Goal: Transaction & Acquisition: Book appointment/travel/reservation

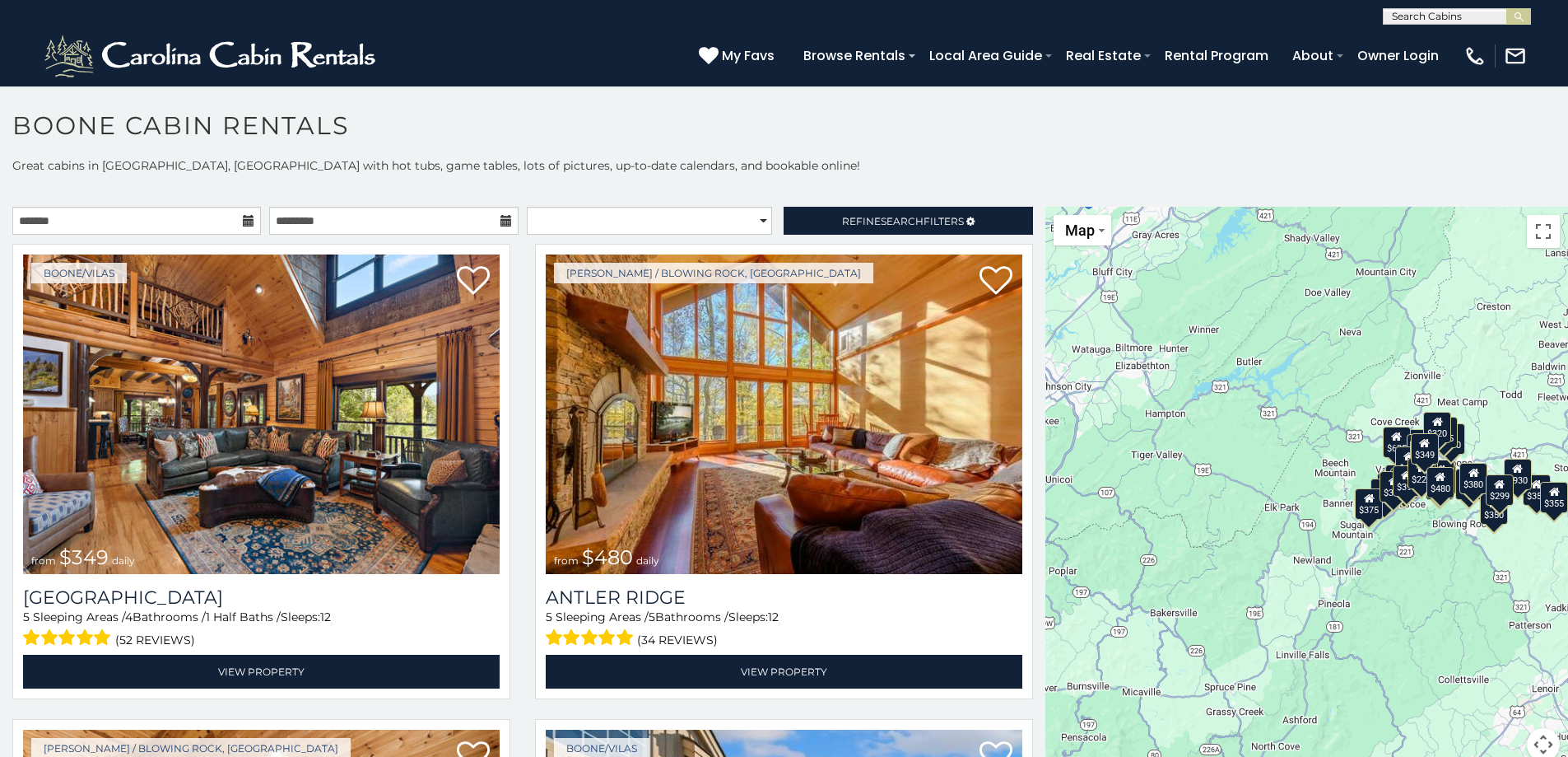
click at [243, 222] on icon at bounding box center [249, 221] width 12 height 12
click at [46, 220] on input "text" at bounding box center [136, 221] width 248 height 28
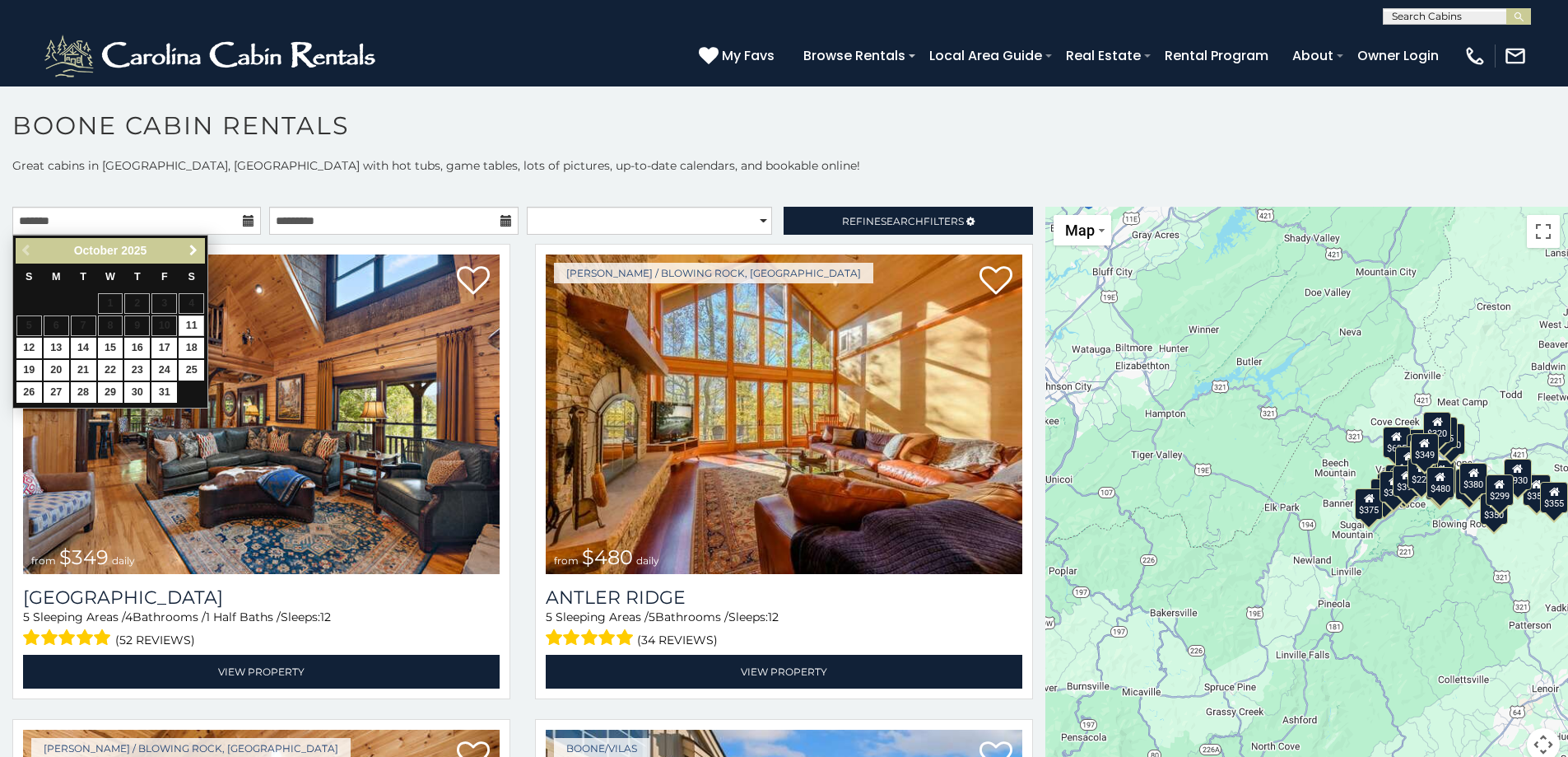
click at [192, 248] on span "Next" at bounding box center [193, 249] width 13 height 13
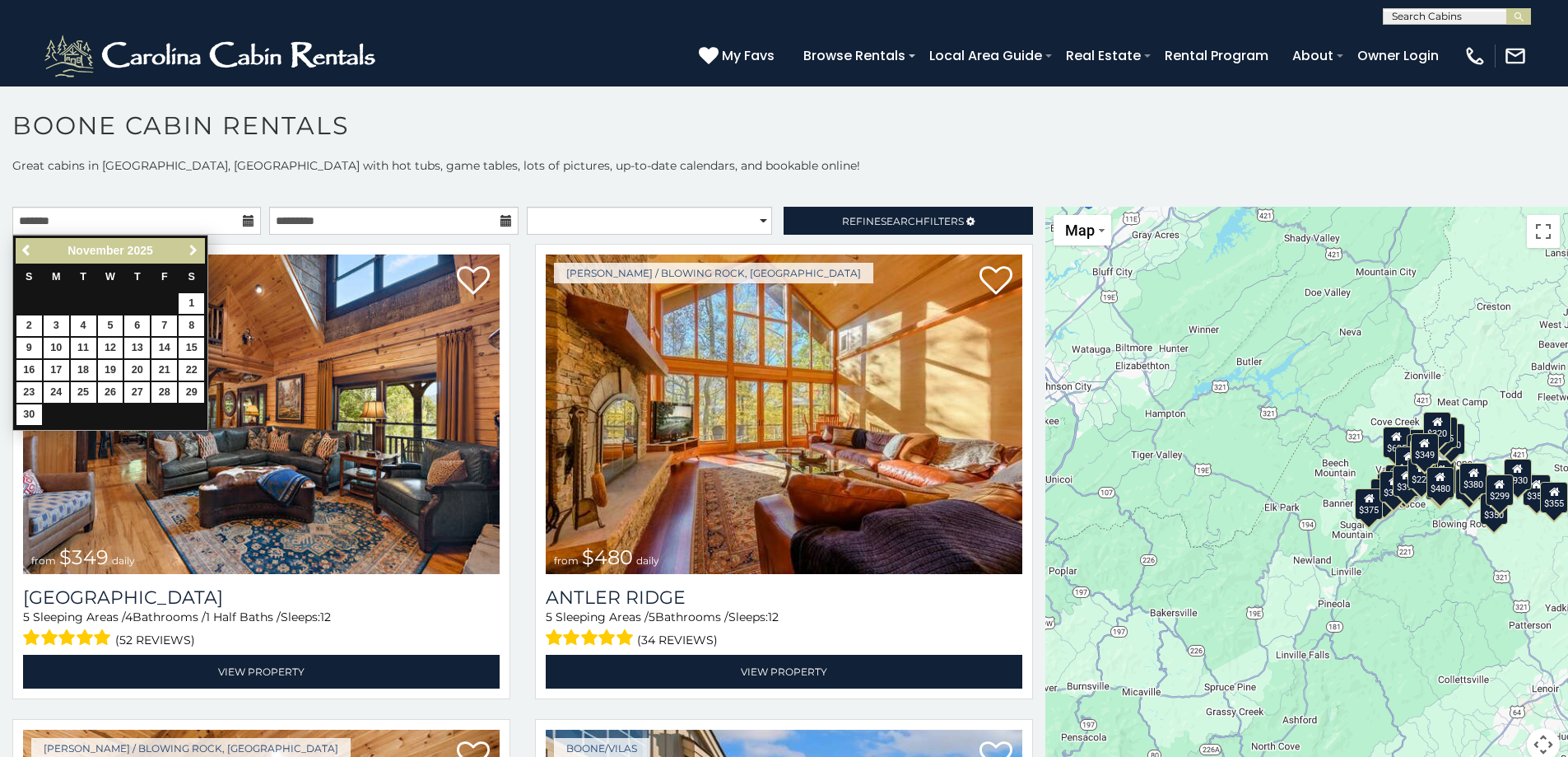
click at [192, 248] on span "Next" at bounding box center [193, 249] width 13 height 13
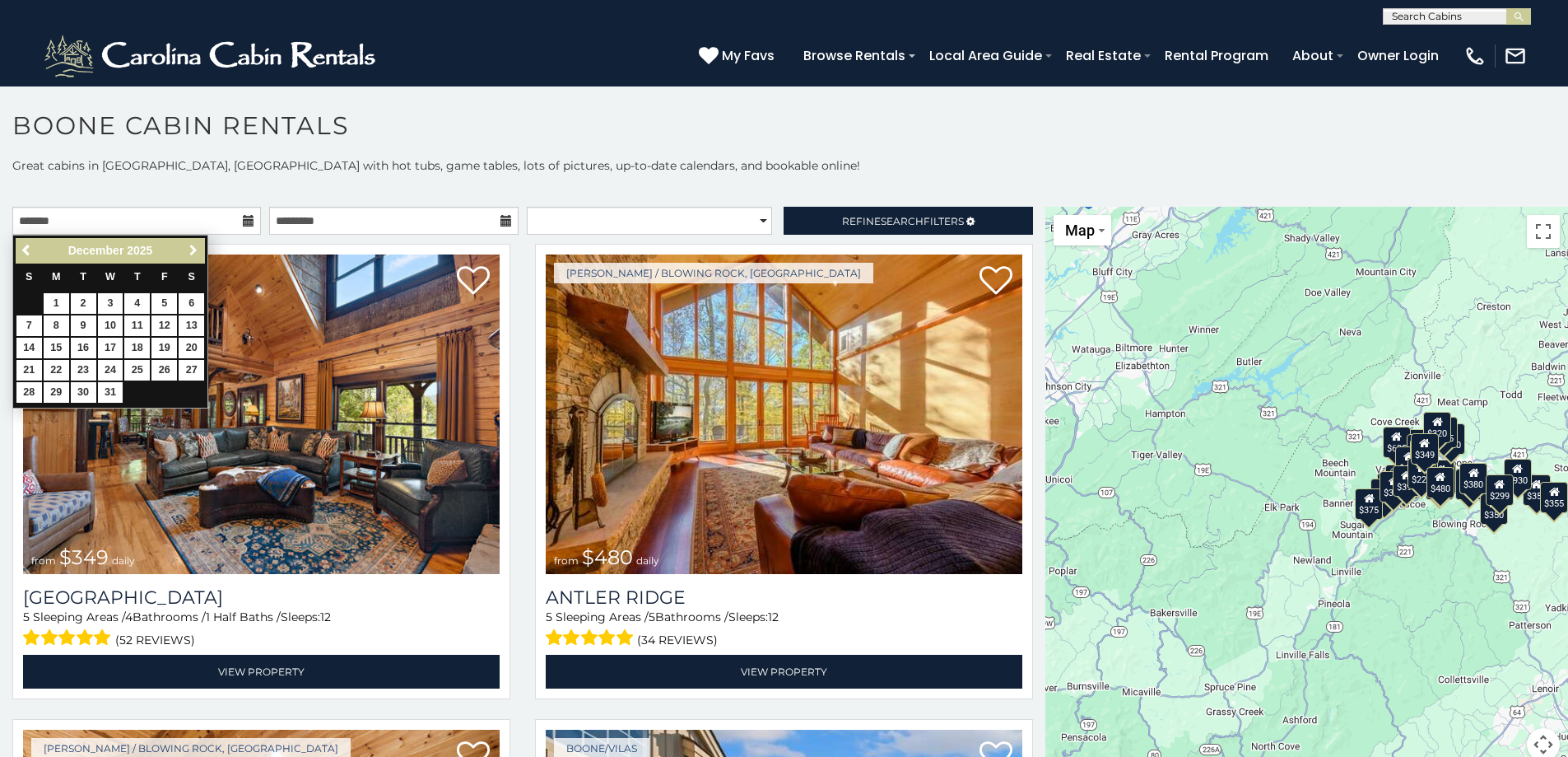
click at [192, 248] on span "Next" at bounding box center [193, 249] width 13 height 13
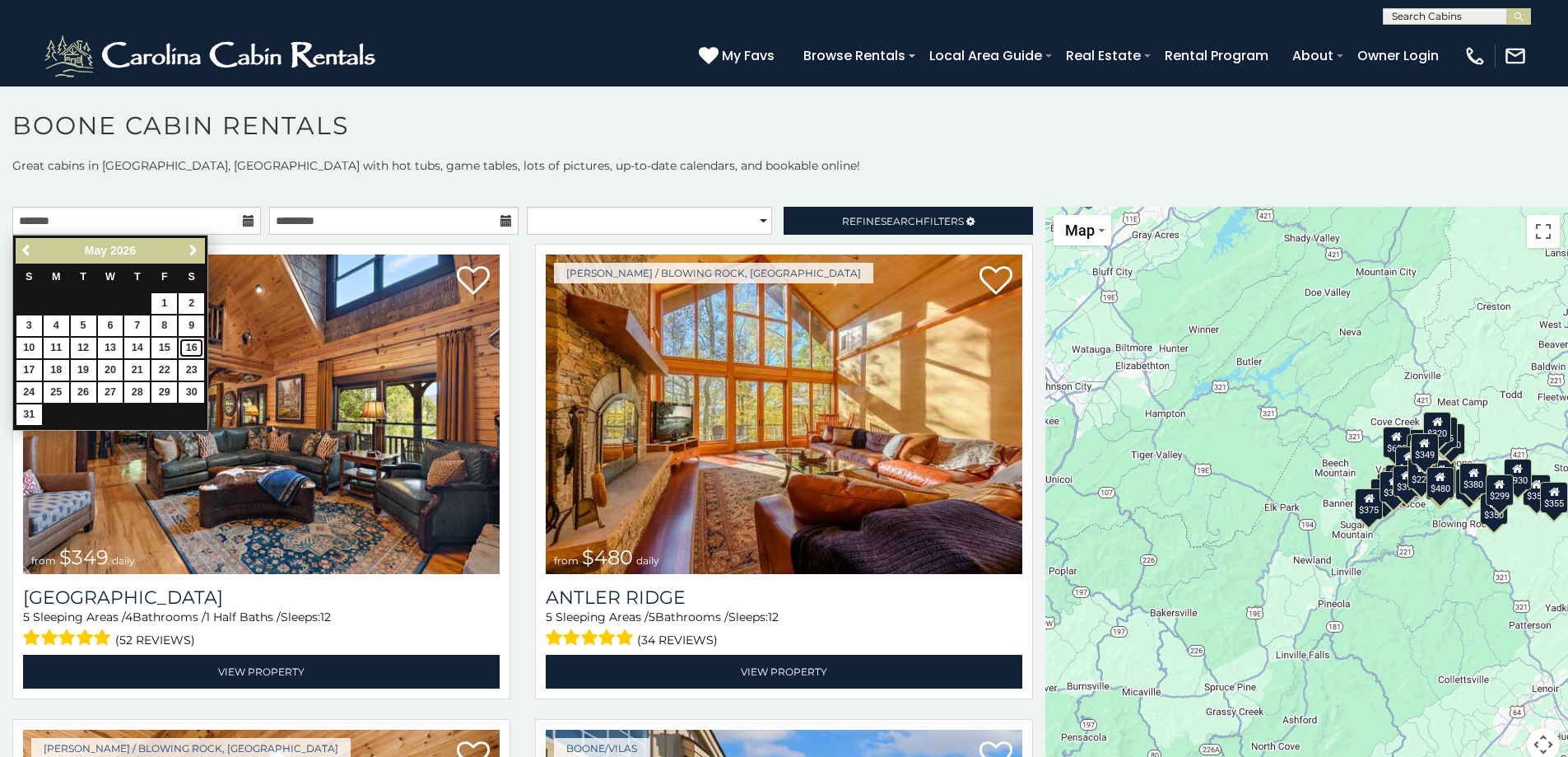
click at [189, 344] on link "16" at bounding box center [192, 348] width 26 height 21
type input "**********"
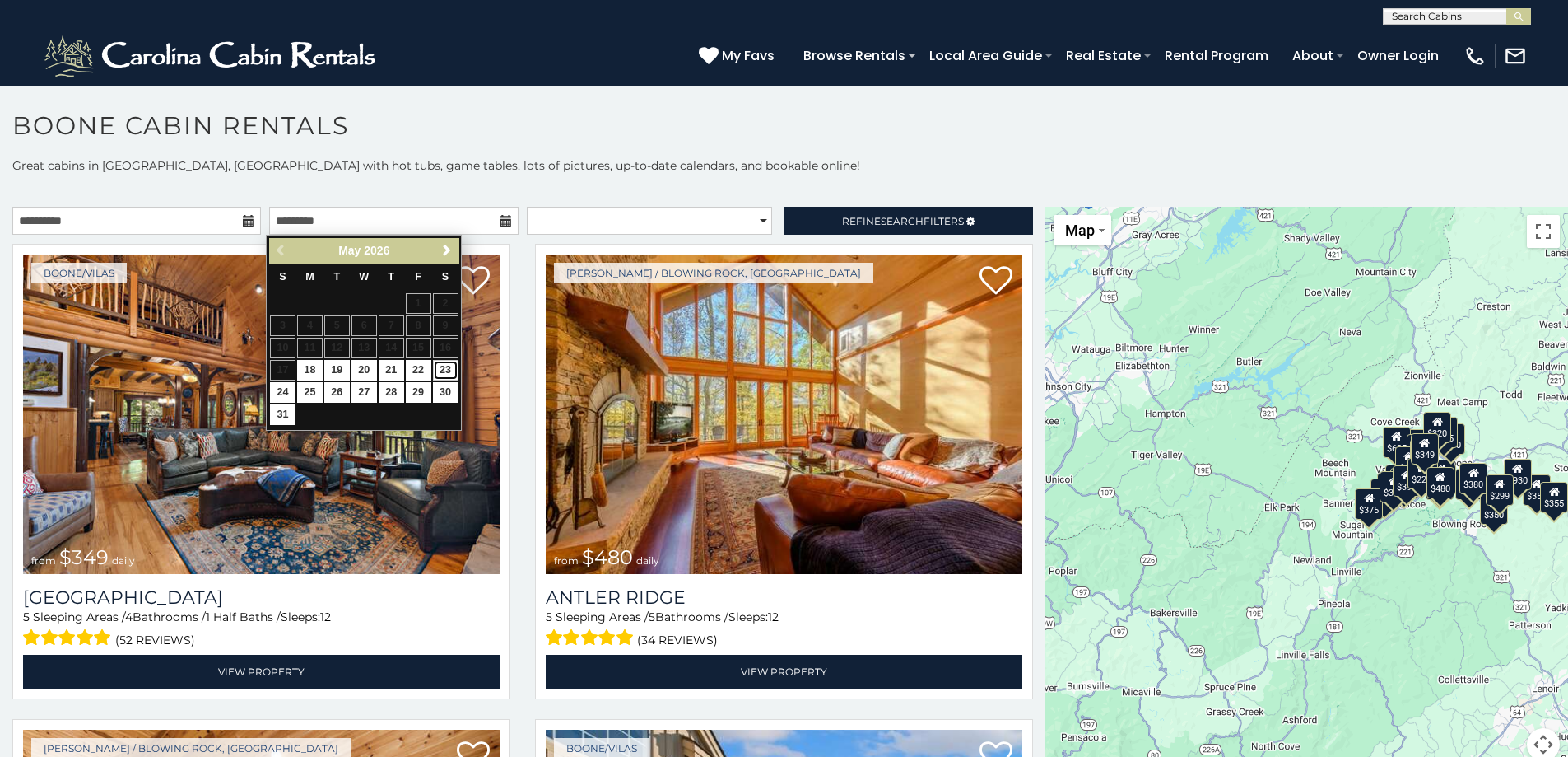
click at [449, 368] on link "23" at bounding box center [446, 370] width 26 height 21
type input "**********"
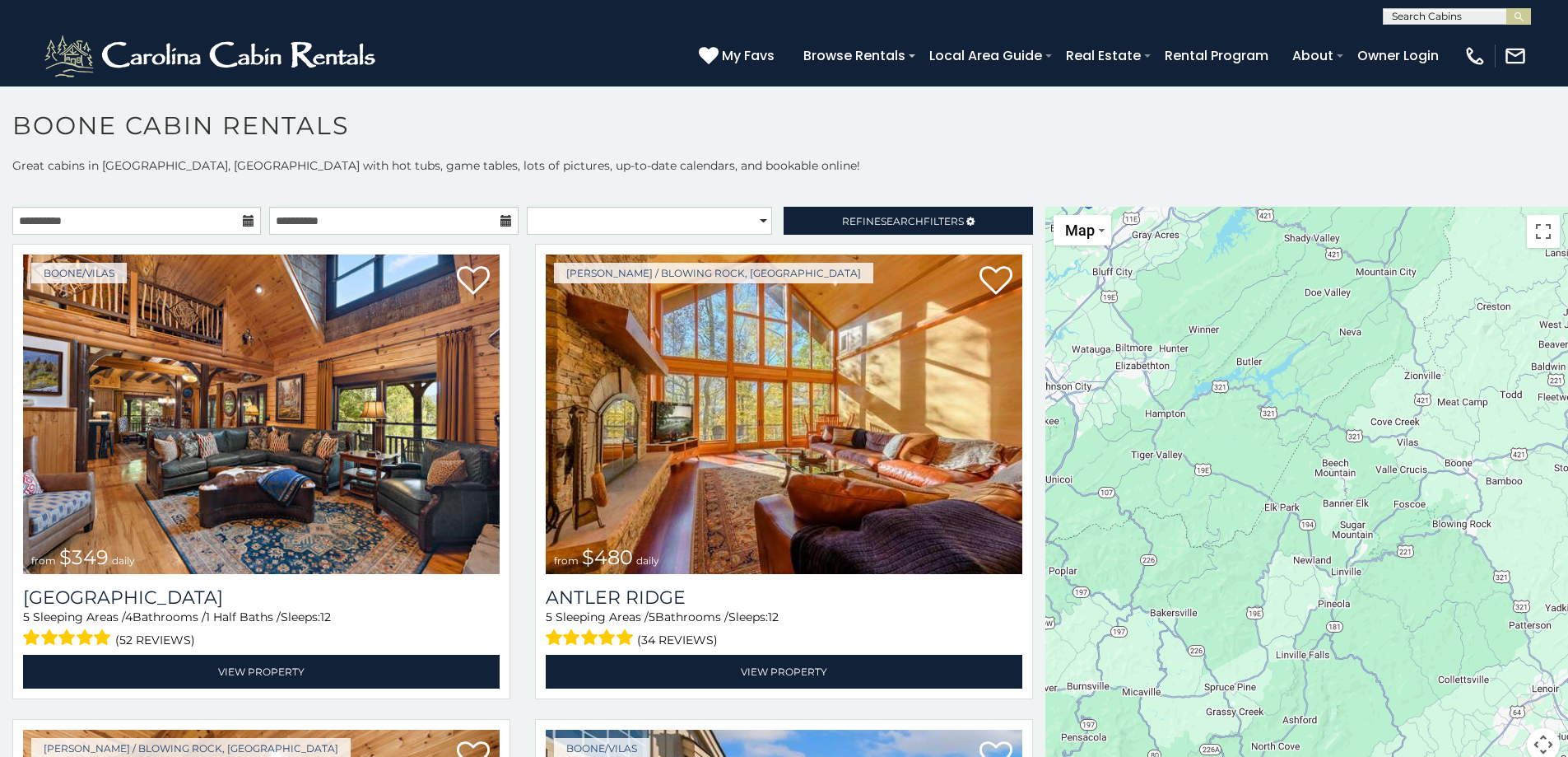
click at [588, 203] on div "**********" at bounding box center [784, 469] width 1568 height 624
click at [594, 237] on div "**********" at bounding box center [522, 225] width 1046 height 36
click at [580, 222] on select "**********" at bounding box center [649, 221] width 245 height 28
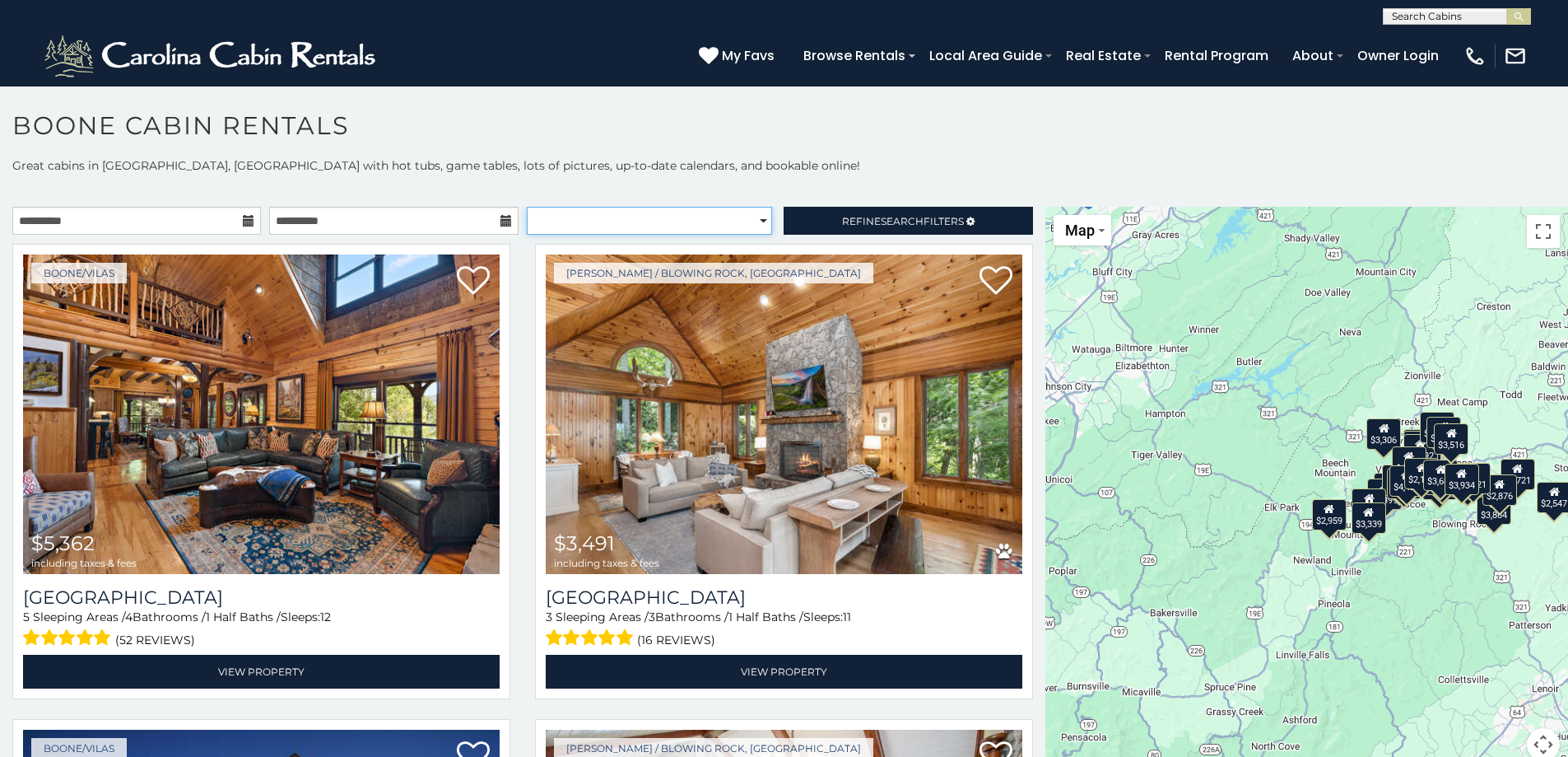
select select "*********"
click at [527, 207] on select "**********" at bounding box center [649, 221] width 245 height 28
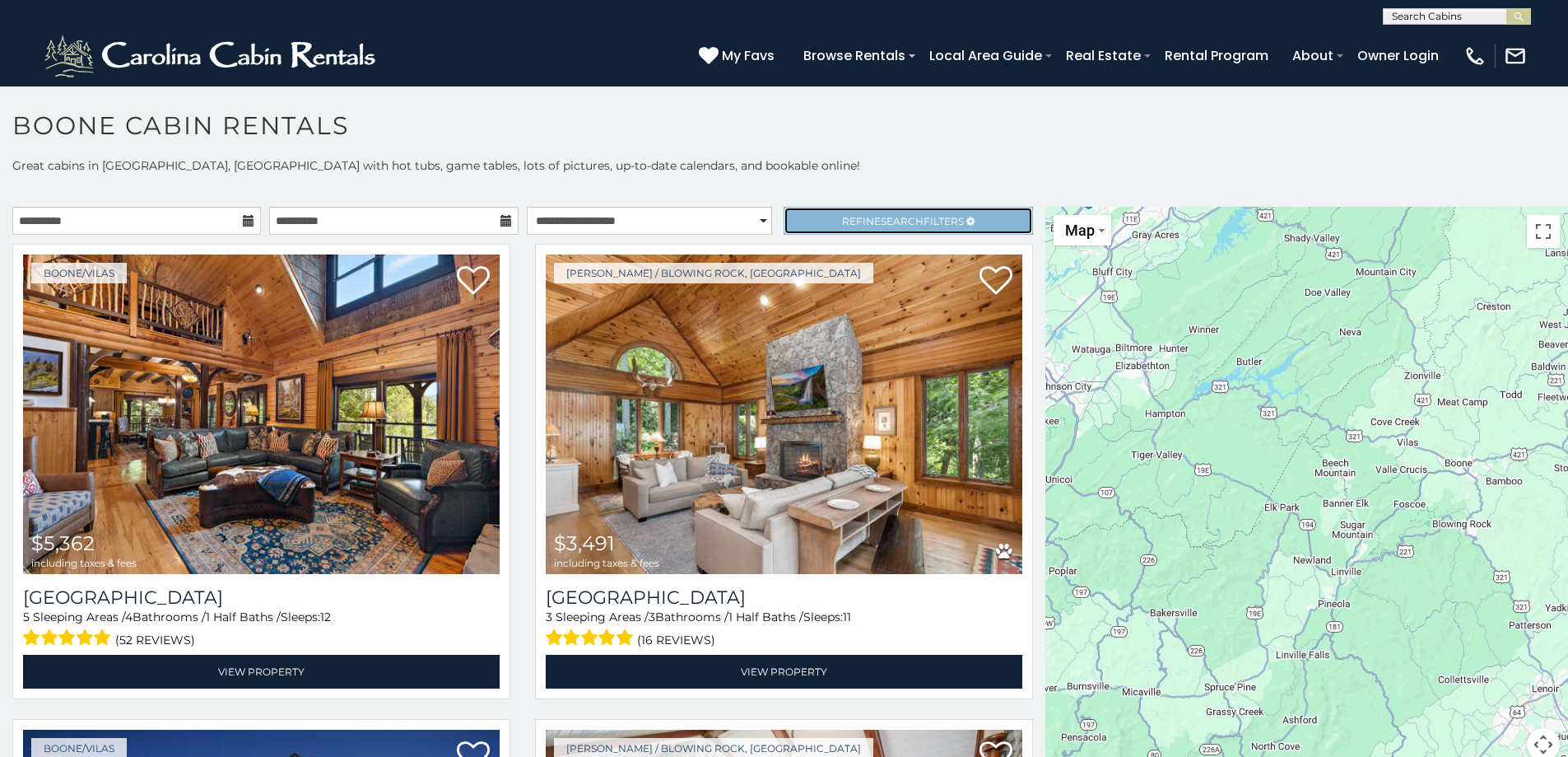
click at [918, 215] on span "Refine Search Filters" at bounding box center [903, 221] width 122 height 12
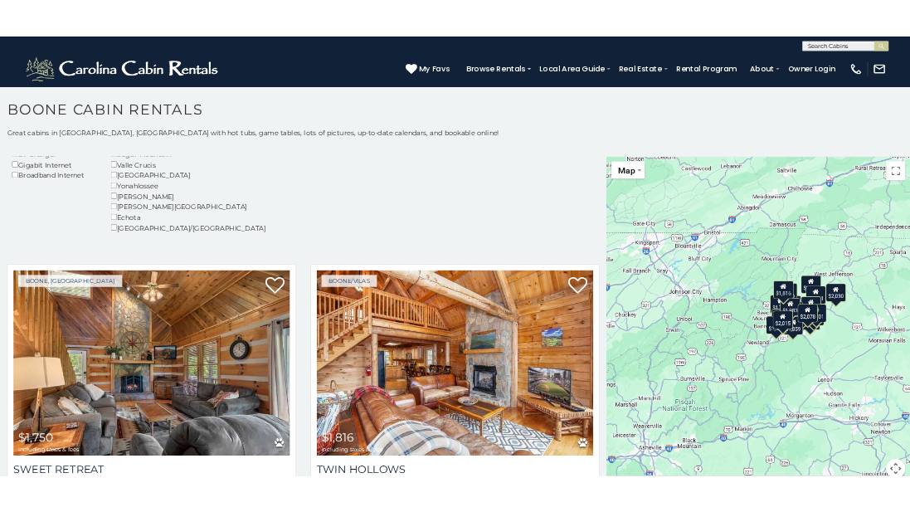
scroll to position [332, 0]
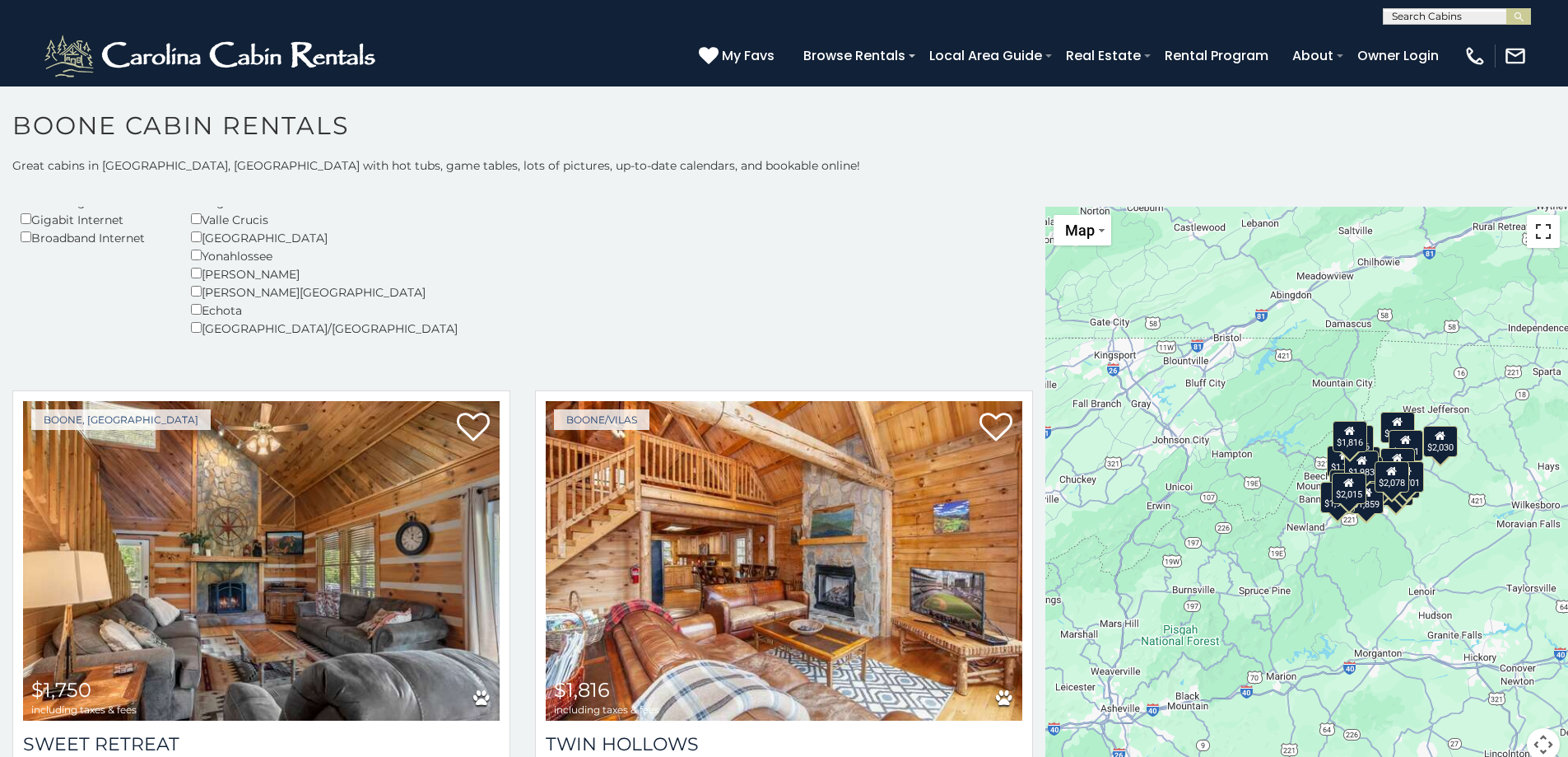
click at [1528, 233] on button "Toggle fullscreen view" at bounding box center [1543, 230] width 33 height 33
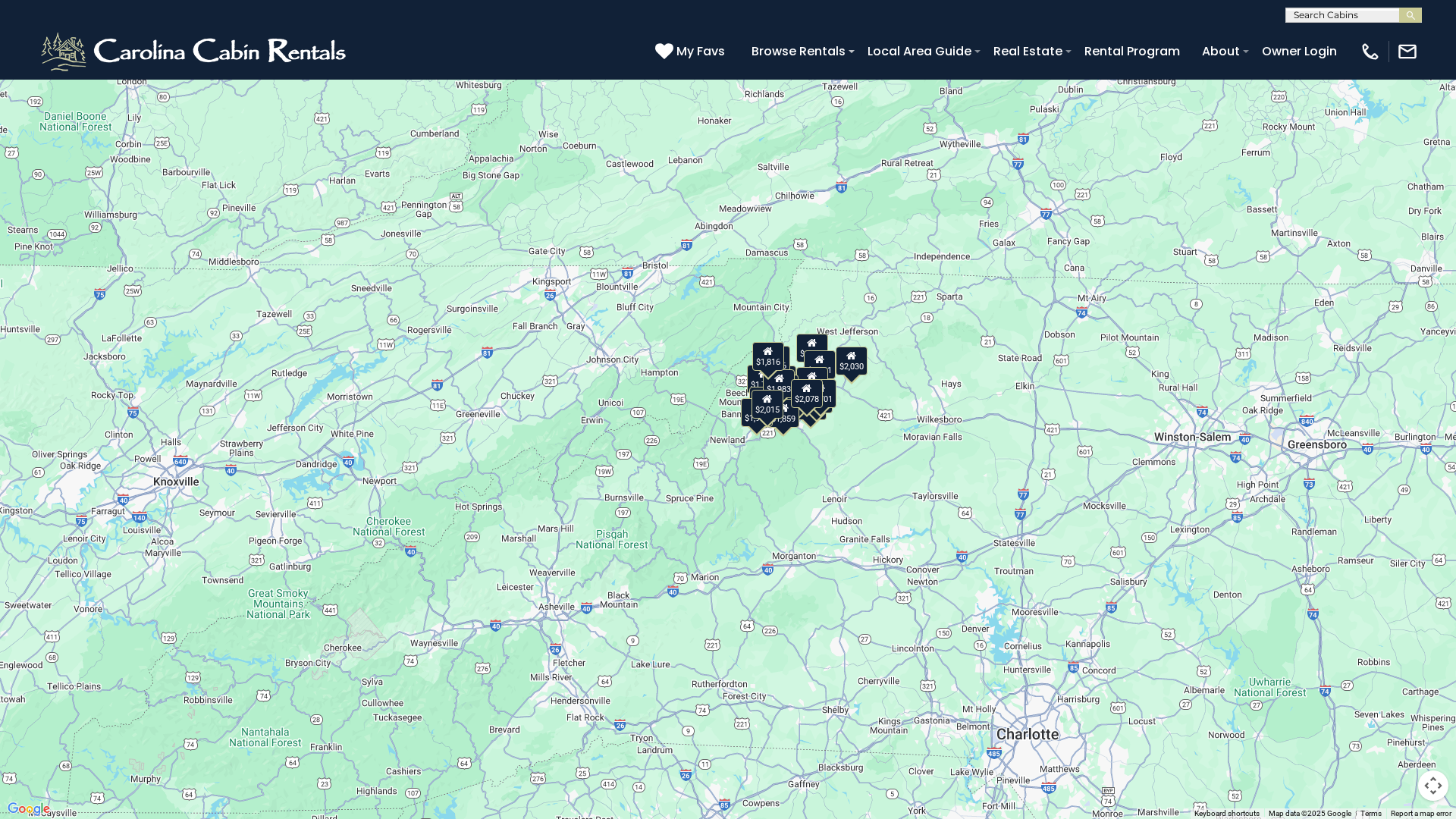
drag, startPoint x: 802, startPoint y: 419, endPoint x: 746, endPoint y: 587, distance: 177.1
click at [748, 599] on div "$1,750 $1,816 $3,491 $2,155 $1,822 $1,849 $1,899 $2,072 $2,112 $2,257 $2,303 $2…" at bounding box center [728, 409] width 1456 height 819
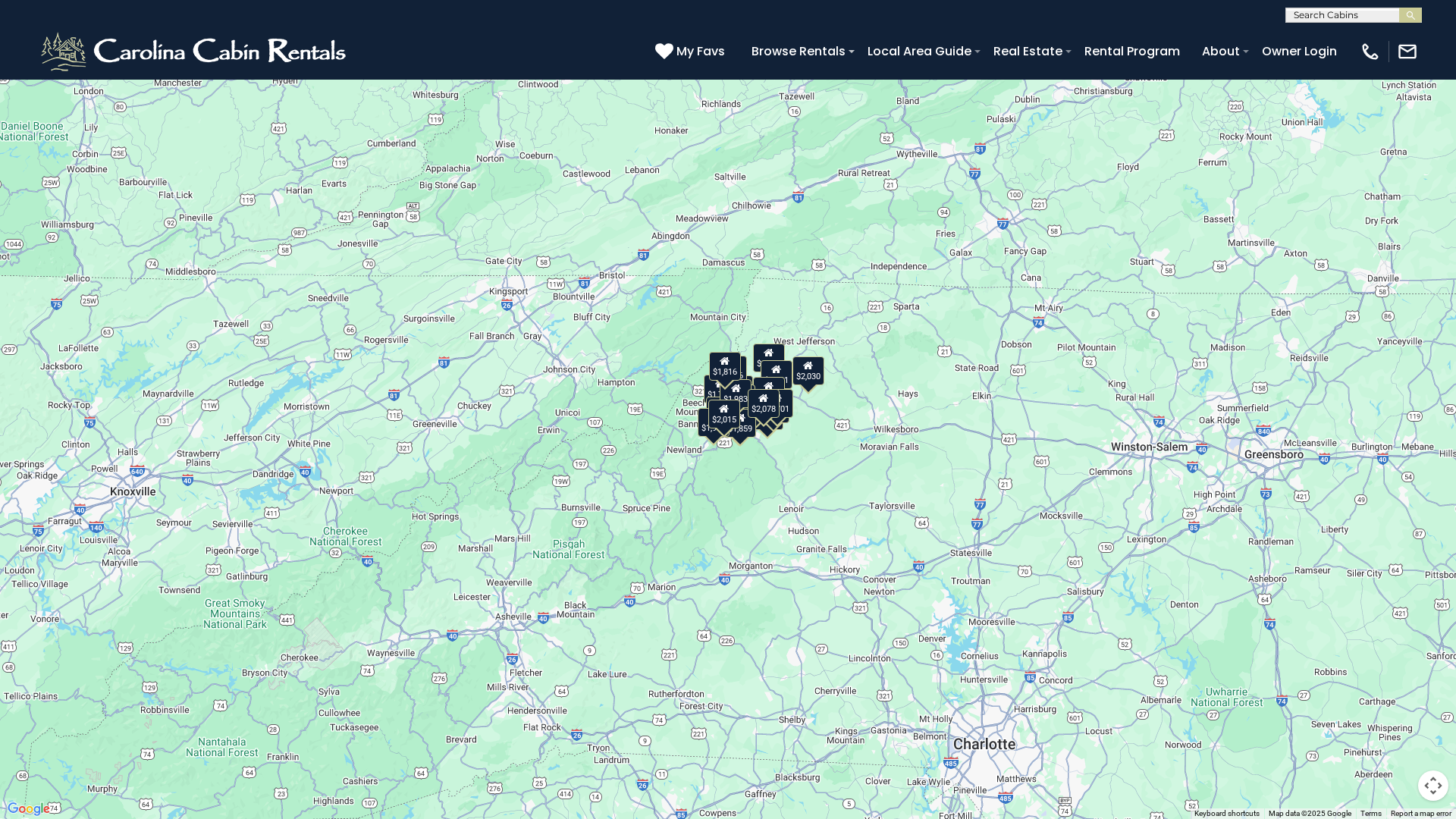
drag, startPoint x: 1083, startPoint y: 460, endPoint x: 916, endPoint y: 487, distance: 169.2
click at [969, 480] on div "$1,750 $1,816 $3,491 $2,155 $1,822 $1,849 $1,899 $2,072 $2,112 $2,257 $2,303 $2…" at bounding box center [728, 409] width 1456 height 819
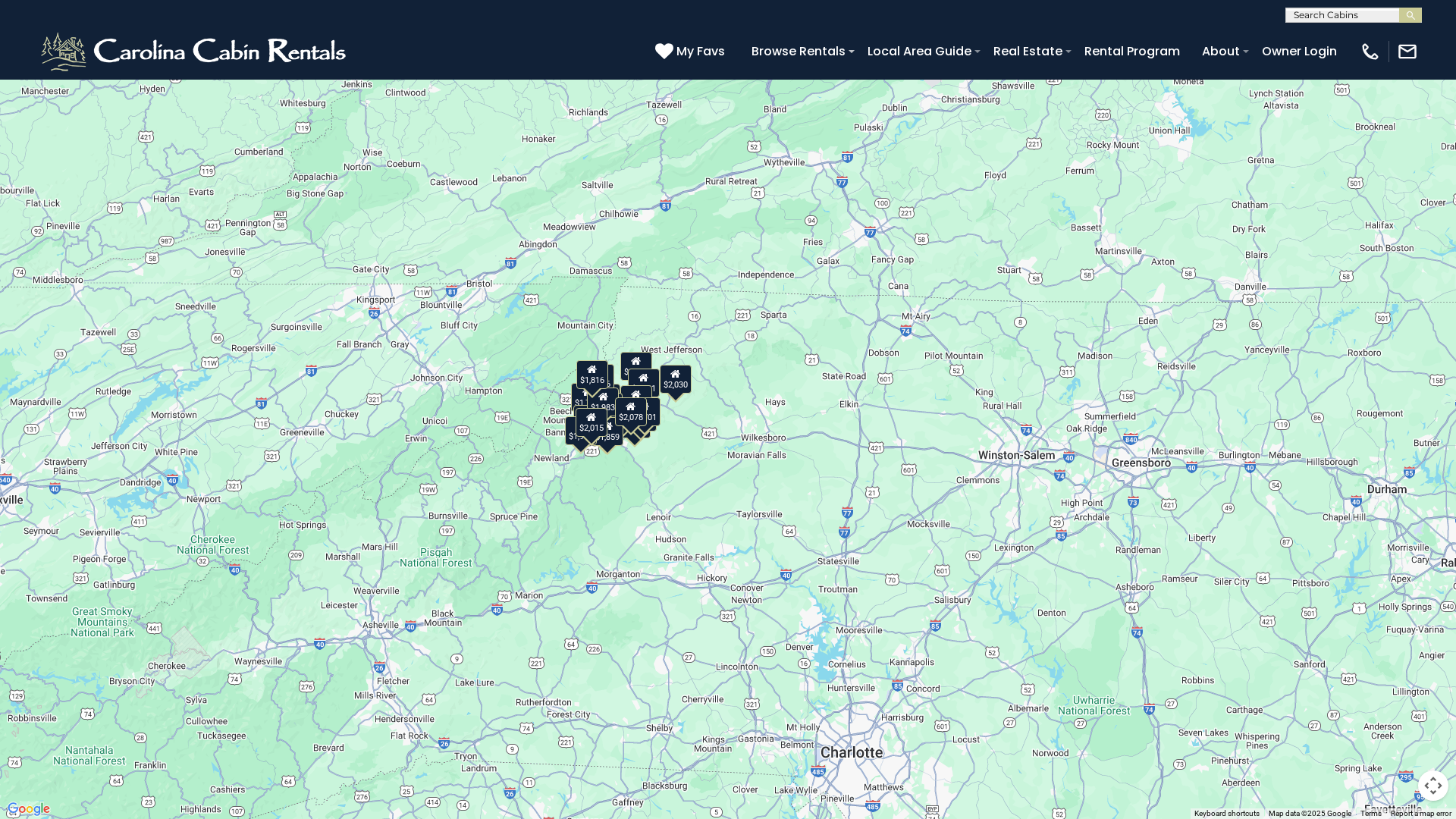
drag, startPoint x: 926, startPoint y: 486, endPoint x: 1055, endPoint y: 449, distance: 134.2
click at [1055, 449] on div "$1,750 $1,816 $3,491 $2,155 $1,822 $1,849 $1,899 $2,072 $2,112 $2,257 $2,303 $2…" at bounding box center [728, 409] width 1456 height 819
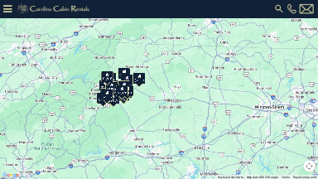
scroll to position [339, 0]
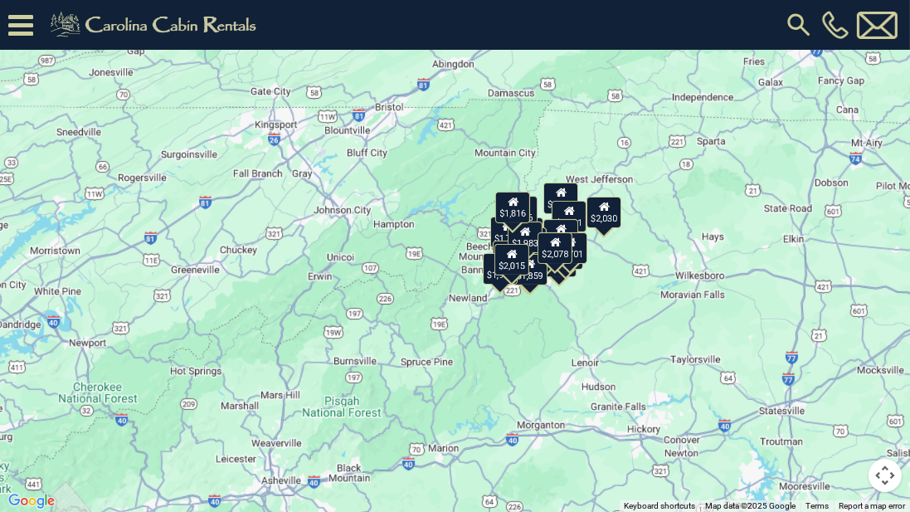
drag, startPoint x: 343, startPoint y: 318, endPoint x: 545, endPoint y: 302, distance: 202.2
click at [551, 307] on div "$1,750 $1,816 $3,491 $2,155 $1,822 $1,849 $1,899 $2,072 $2,112 $2,257 $2,303 $2…" at bounding box center [455, 256] width 910 height 512
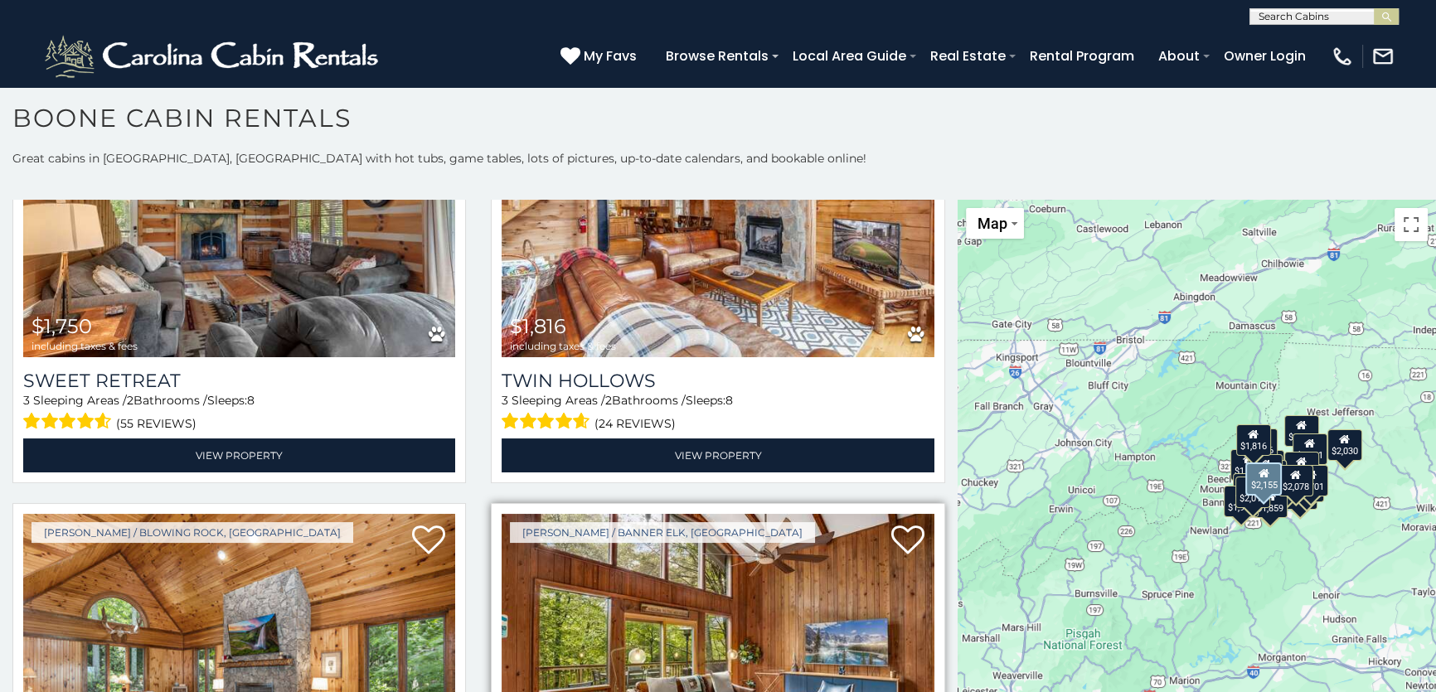
scroll to position [634, 0]
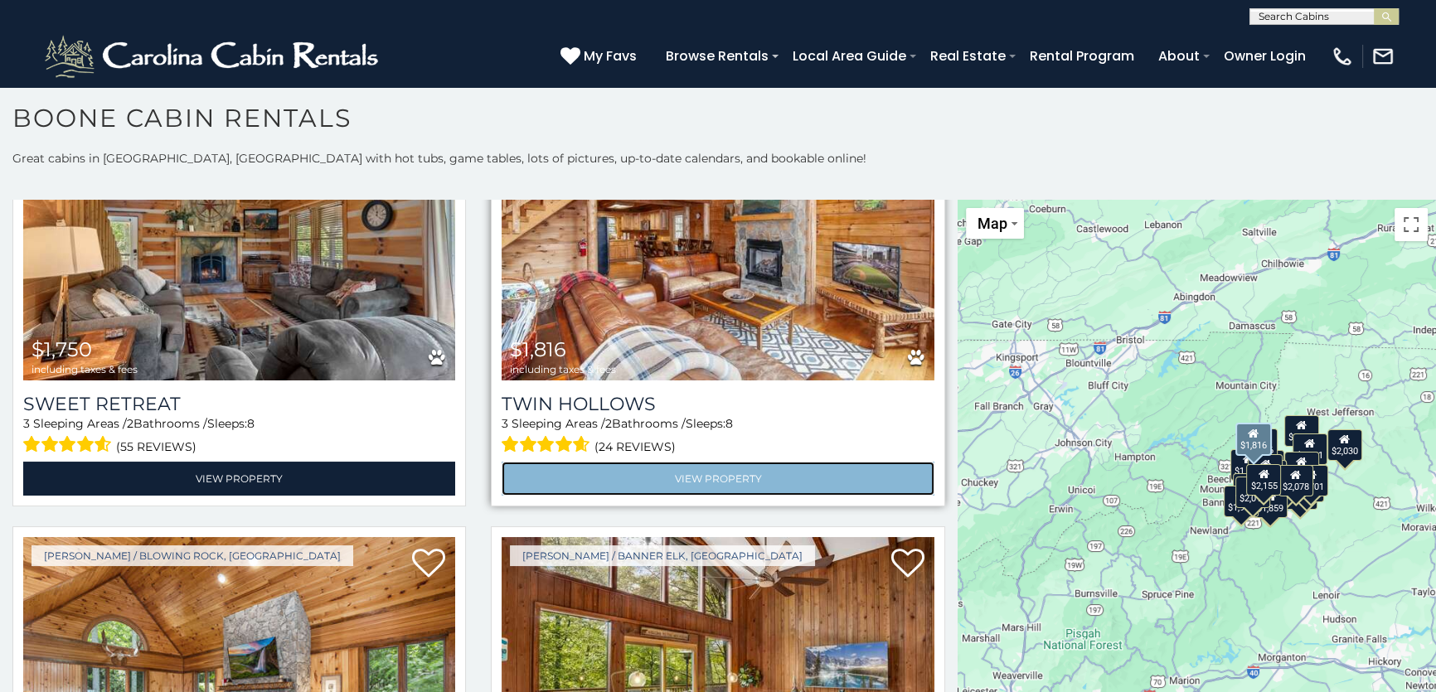
click at [699, 481] on link "View Property" at bounding box center [718, 479] width 432 height 34
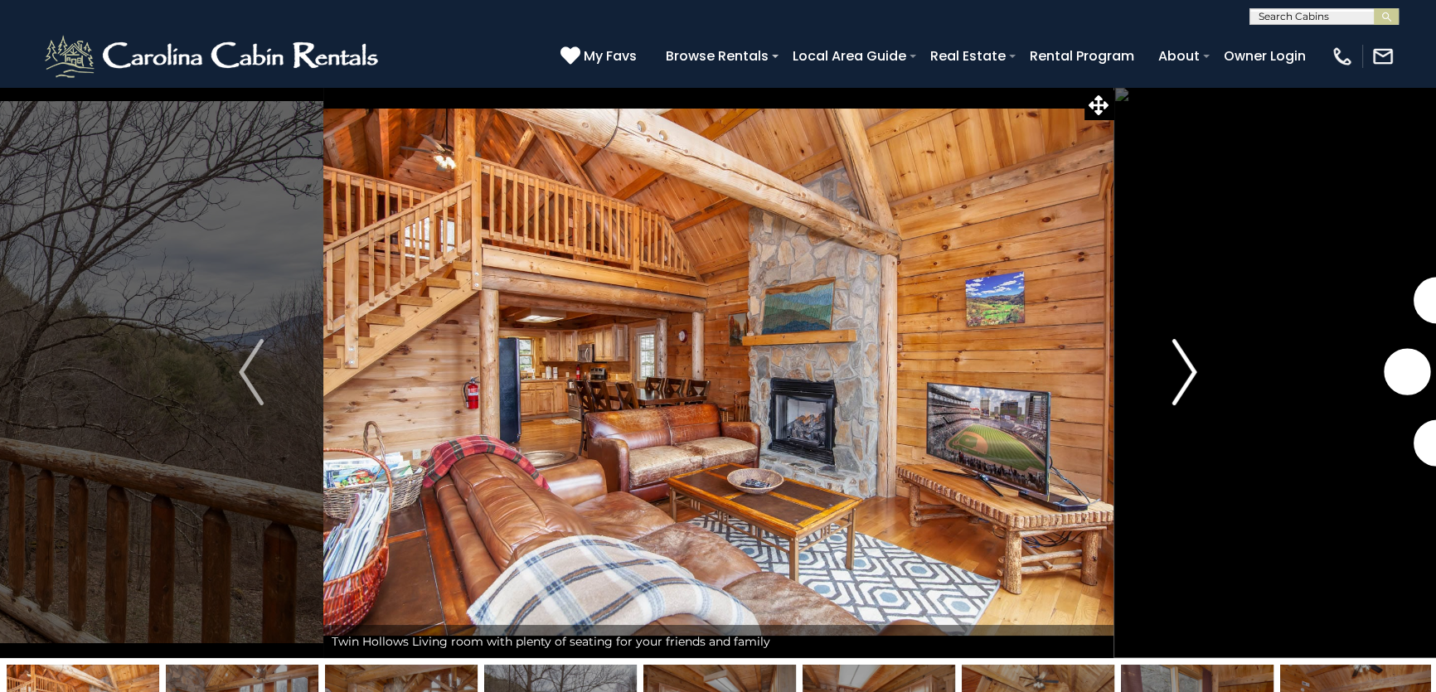
click at [1188, 365] on img "Next" at bounding box center [1184, 372] width 25 height 66
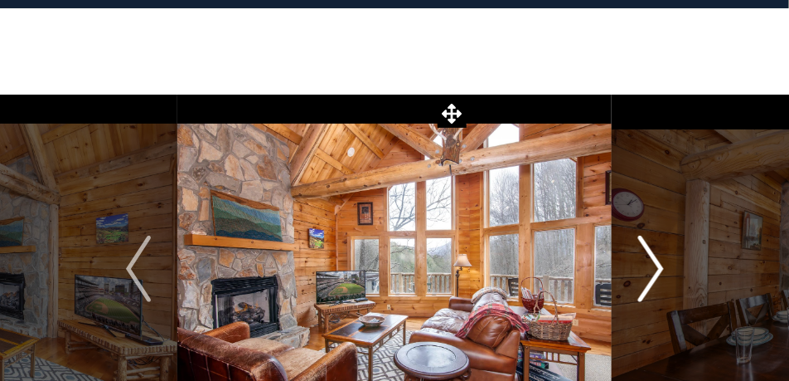
scroll to position [83, 0]
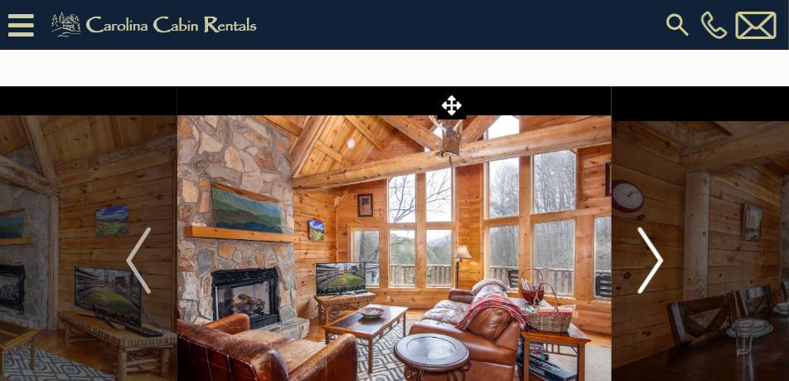
click at [659, 260] on img "Next" at bounding box center [650, 260] width 25 height 66
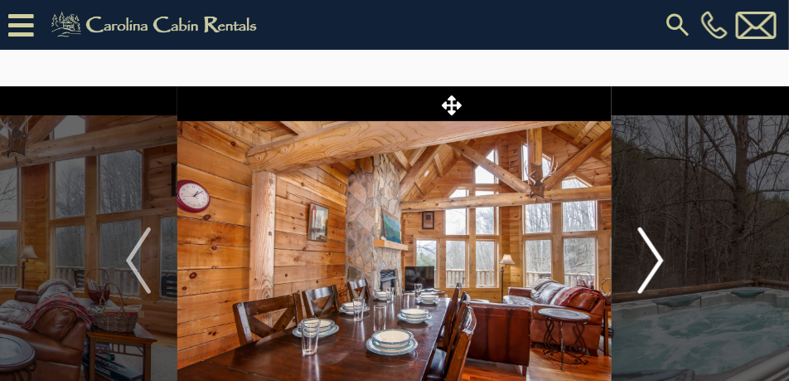
click at [658, 260] on img "Next" at bounding box center [650, 260] width 25 height 66
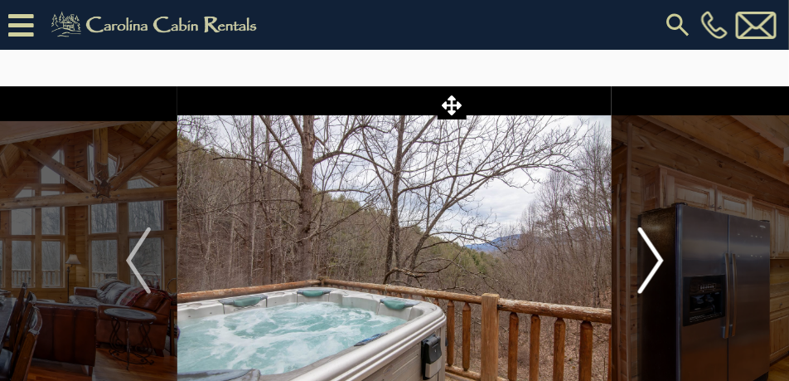
click at [658, 260] on img "Next" at bounding box center [650, 260] width 25 height 66
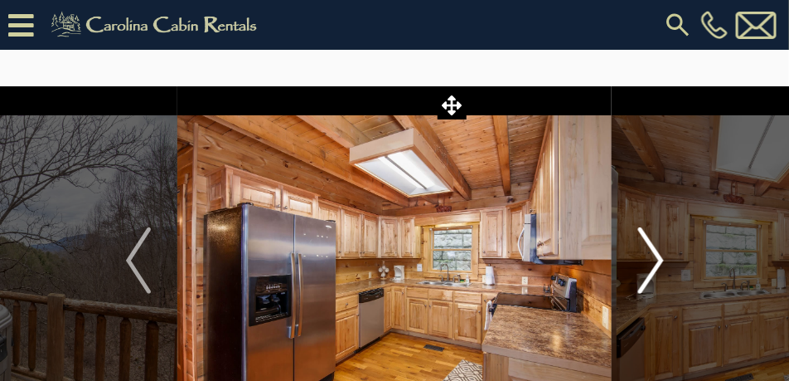
click at [658, 260] on img "Next" at bounding box center [650, 260] width 25 height 66
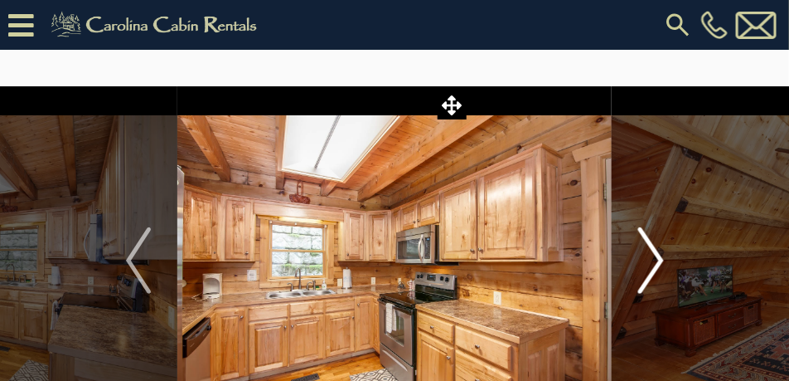
click at [658, 260] on img "Next" at bounding box center [650, 260] width 25 height 66
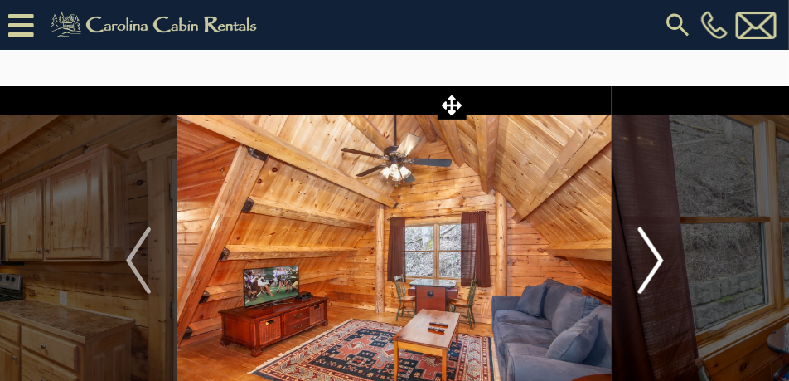
click at [658, 260] on img "Next" at bounding box center [650, 260] width 25 height 66
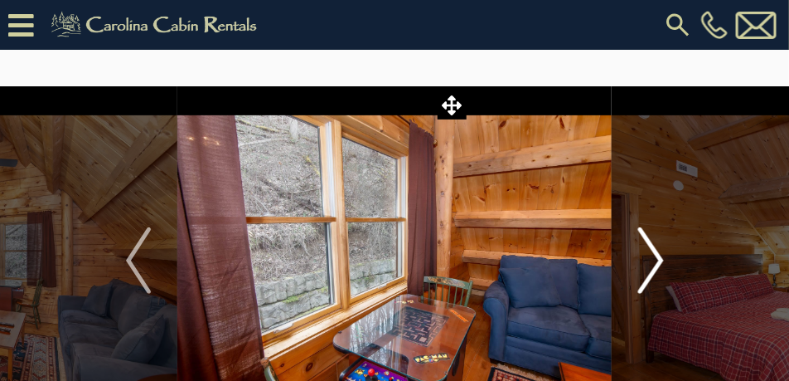
click at [658, 260] on img "Next" at bounding box center [650, 260] width 25 height 66
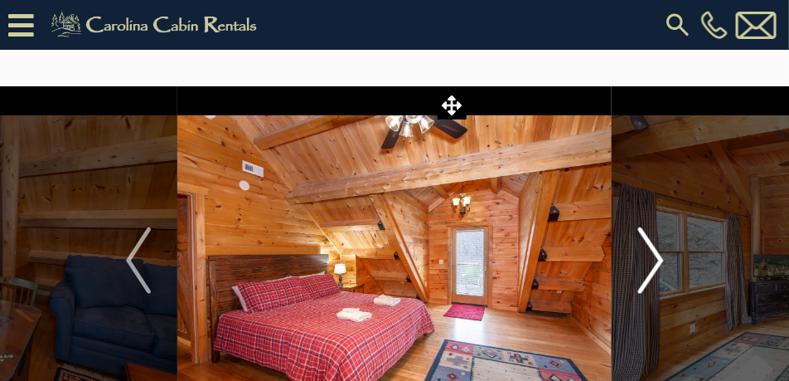
click at [658, 260] on img "Next" at bounding box center [650, 260] width 25 height 66
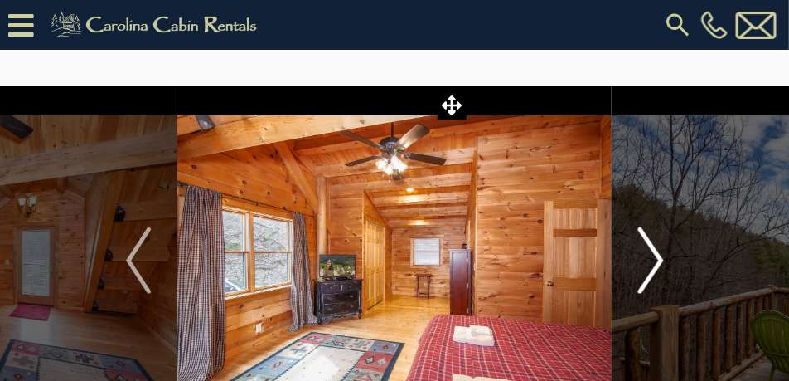
click at [658, 260] on img "Next" at bounding box center [650, 260] width 25 height 66
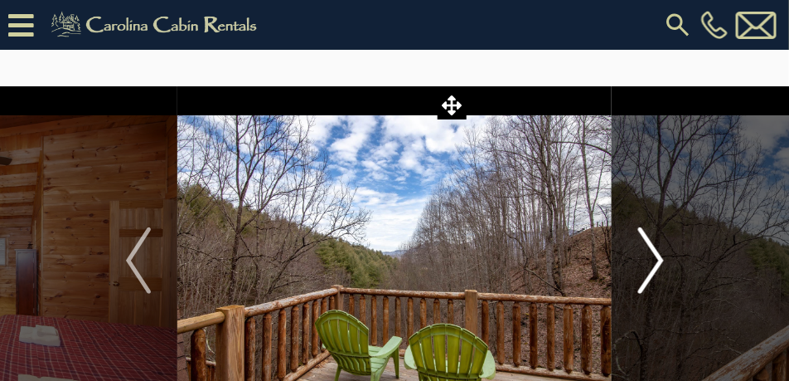
click at [658, 260] on img "Next" at bounding box center [650, 260] width 25 height 66
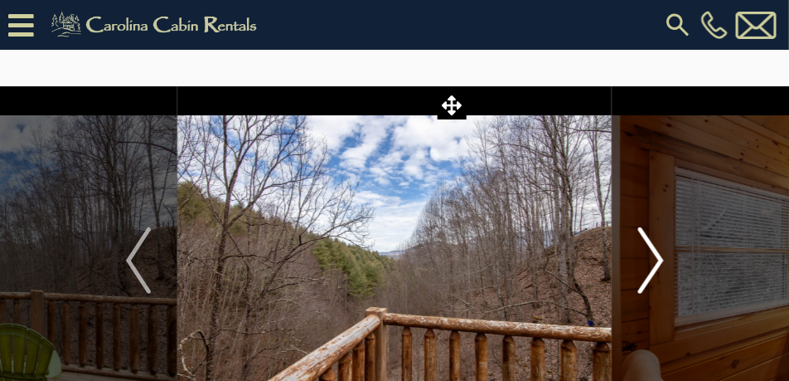
click at [658, 260] on img "Next" at bounding box center [650, 260] width 25 height 66
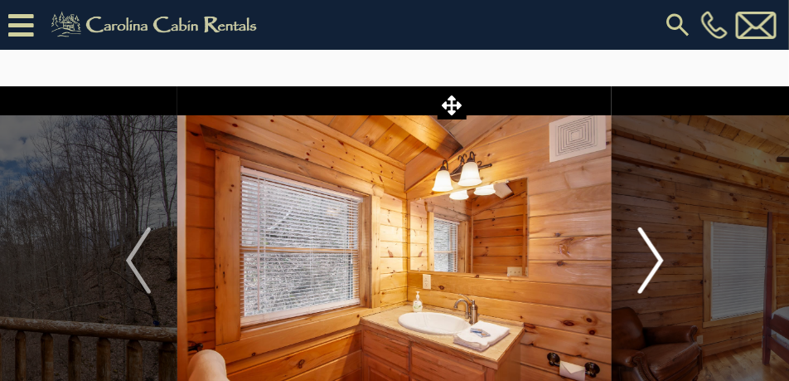
click at [658, 260] on img "Next" at bounding box center [650, 260] width 25 height 66
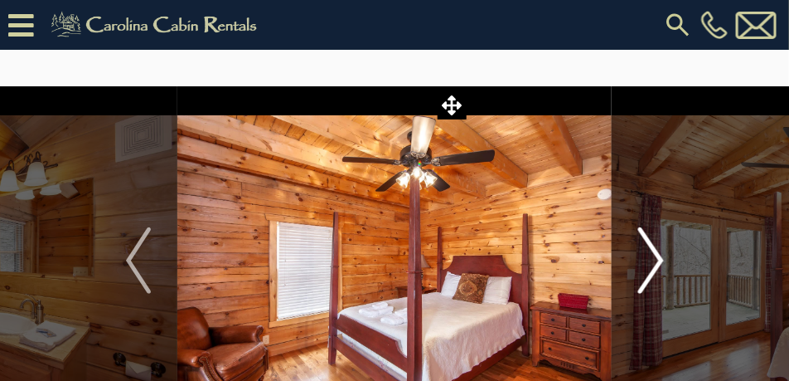
click at [658, 260] on img "Next" at bounding box center [650, 260] width 25 height 66
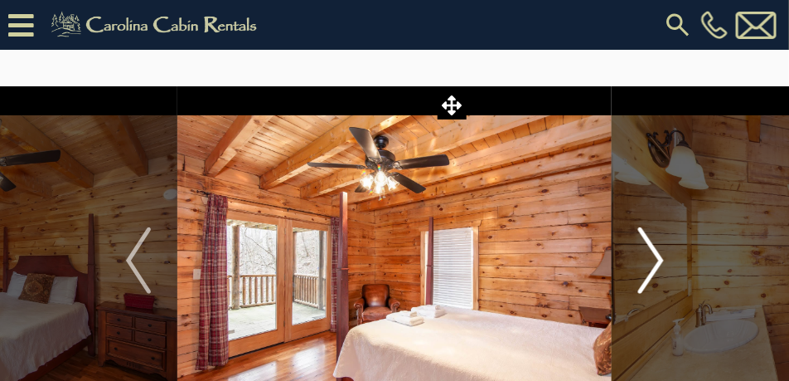
click at [658, 260] on img "Next" at bounding box center [650, 260] width 25 height 66
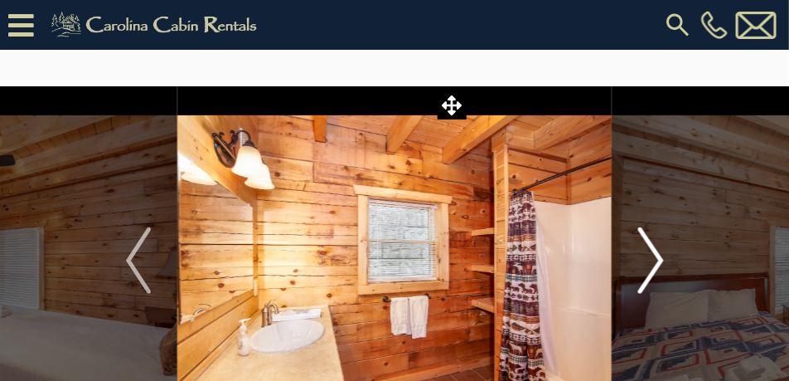
click at [658, 260] on img "Next" at bounding box center [650, 260] width 25 height 66
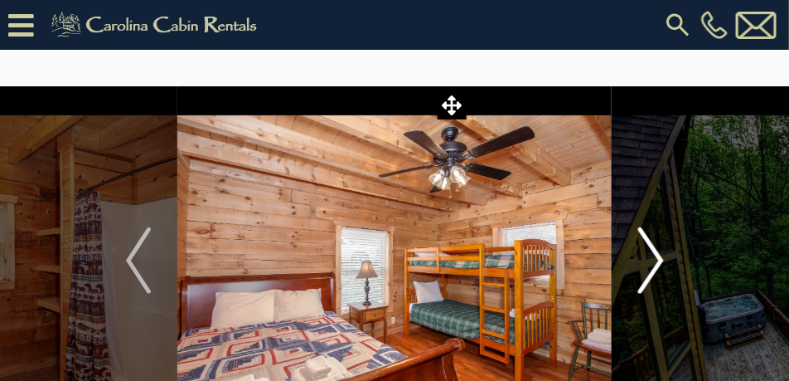
click at [658, 260] on img "Next" at bounding box center [650, 260] width 25 height 66
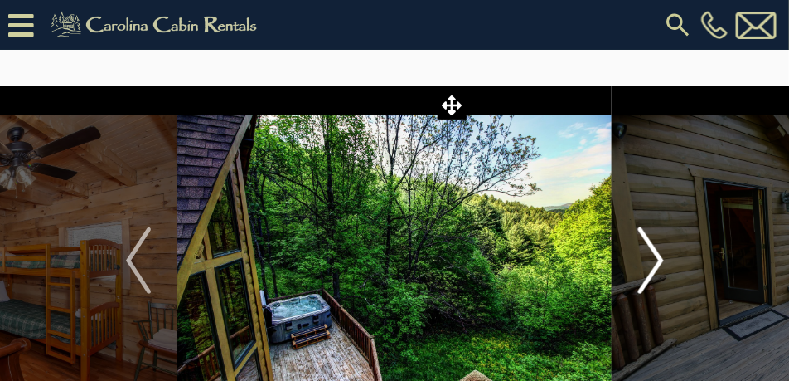
click at [658, 260] on img "Next" at bounding box center [650, 260] width 25 height 66
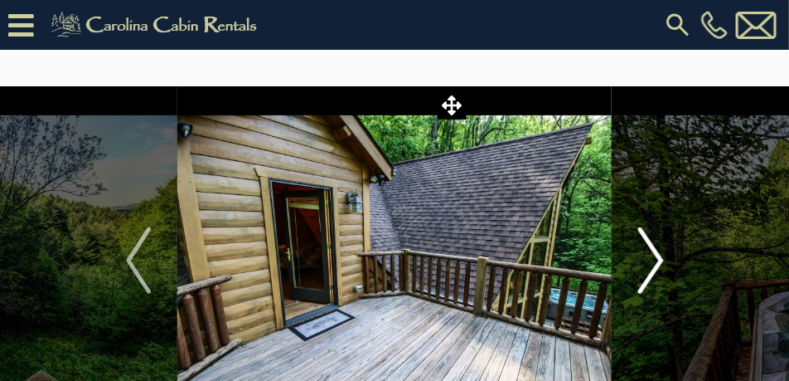
click at [658, 260] on img "Next" at bounding box center [650, 260] width 25 height 66
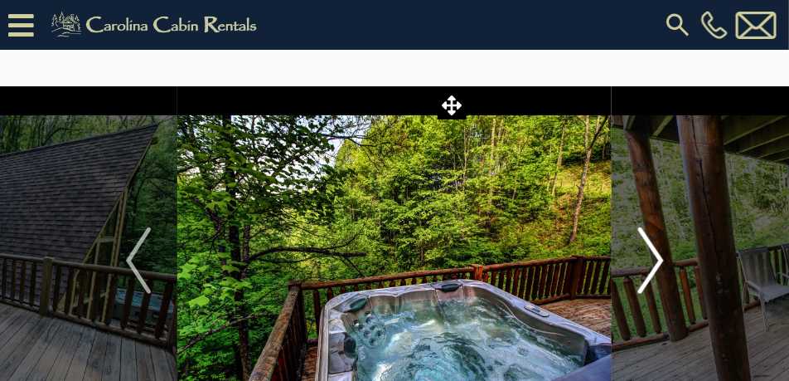
click at [658, 260] on img "Next" at bounding box center [650, 260] width 25 height 66
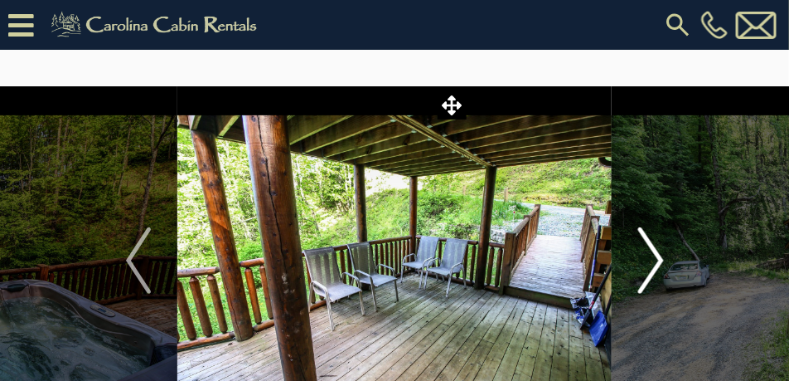
click at [658, 260] on img "Next" at bounding box center [650, 260] width 25 height 66
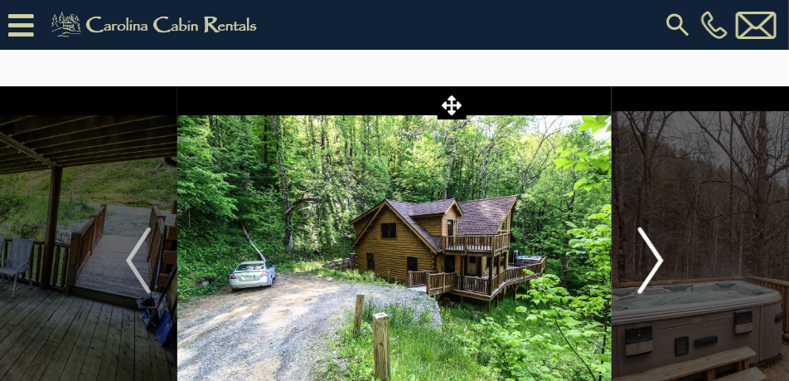
click at [658, 260] on img "Next" at bounding box center [650, 260] width 25 height 66
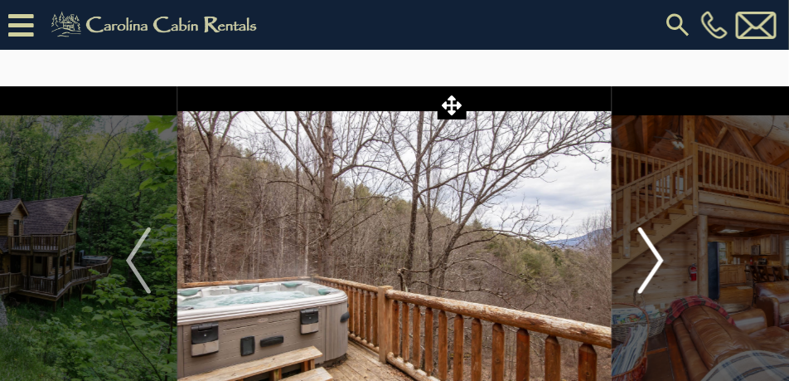
click at [658, 260] on img "Next" at bounding box center [650, 260] width 25 height 66
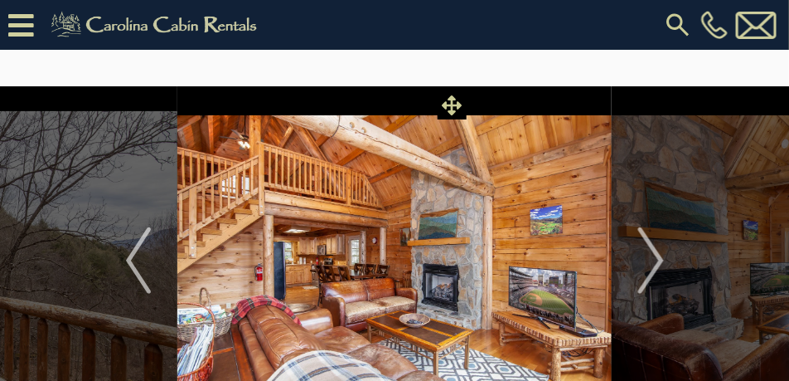
click at [449, 107] on icon at bounding box center [452, 105] width 20 height 20
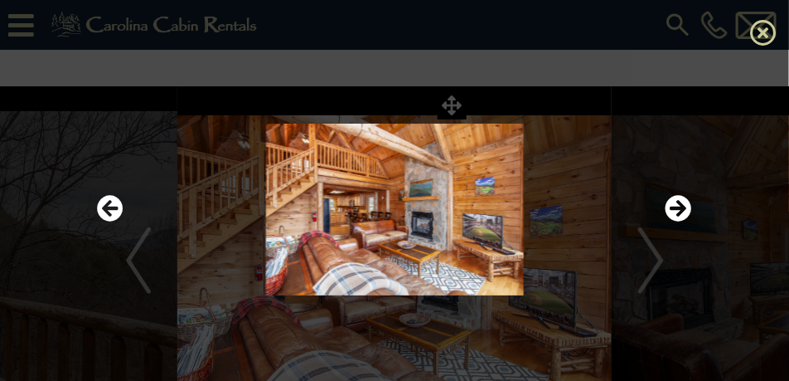
click at [759, 33] on icon at bounding box center [763, 32] width 27 height 27
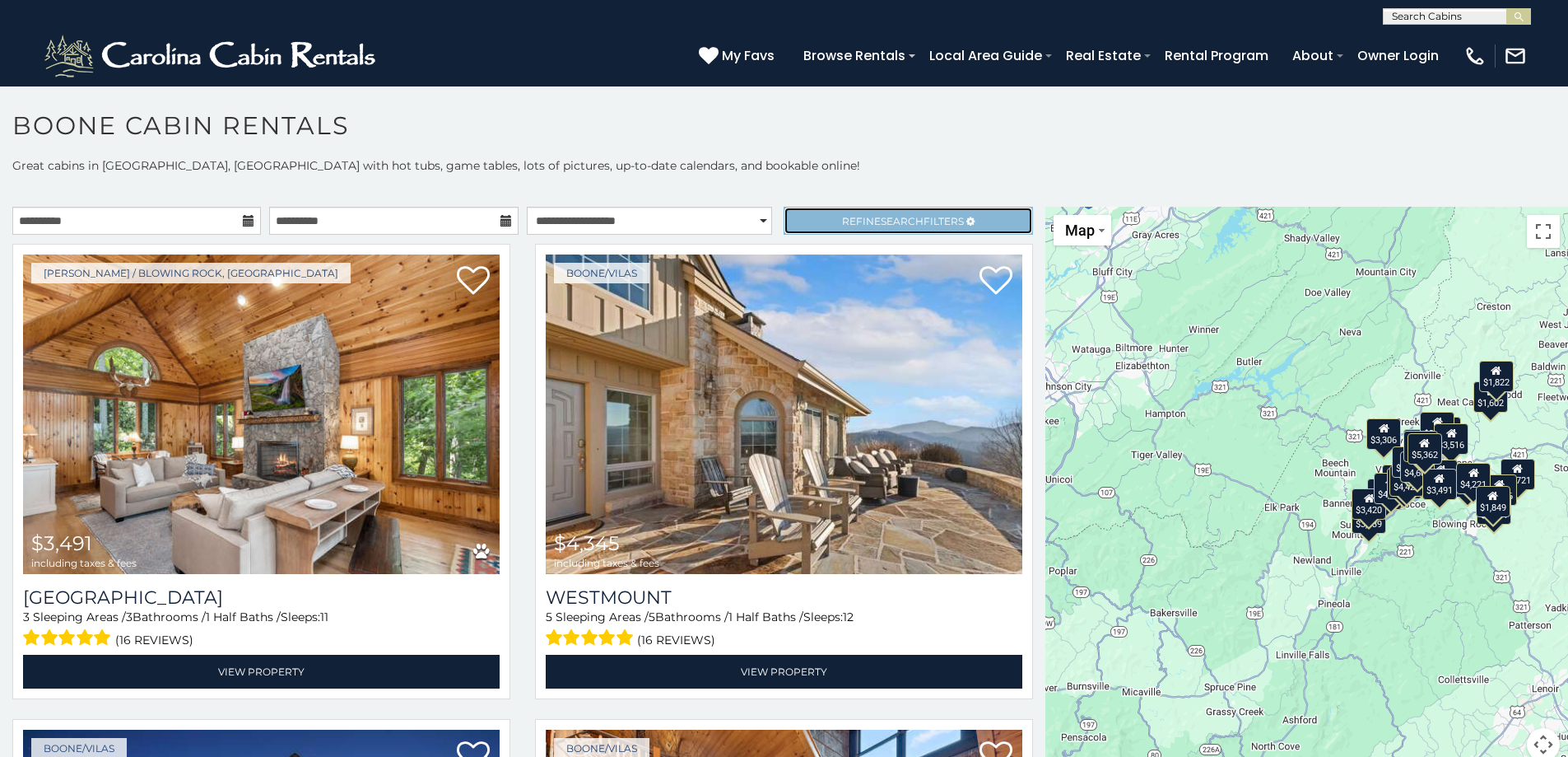
click at [850, 212] on link "Refine Search Filters" at bounding box center [908, 221] width 248 height 28
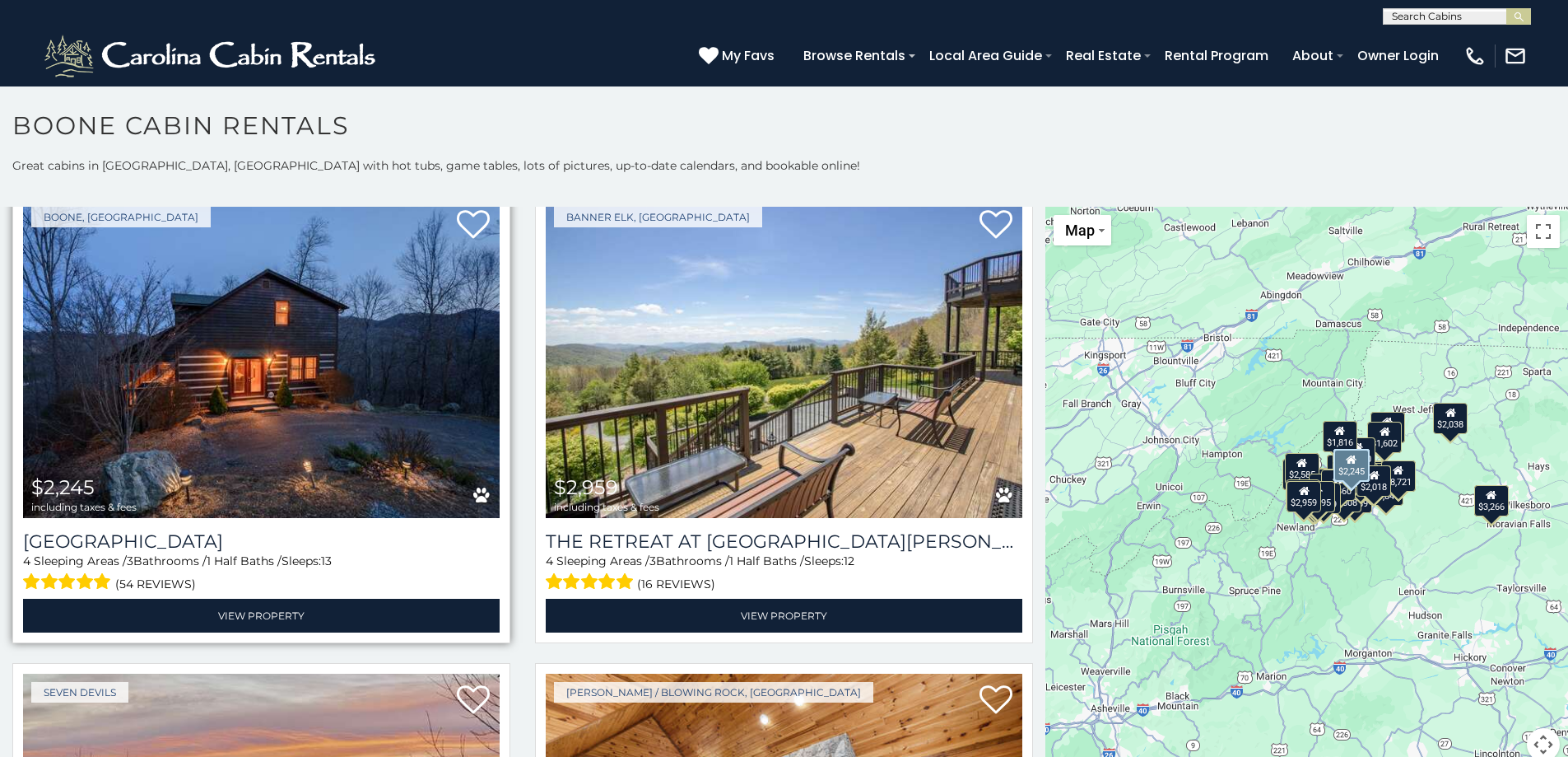
scroll to position [1401, 0]
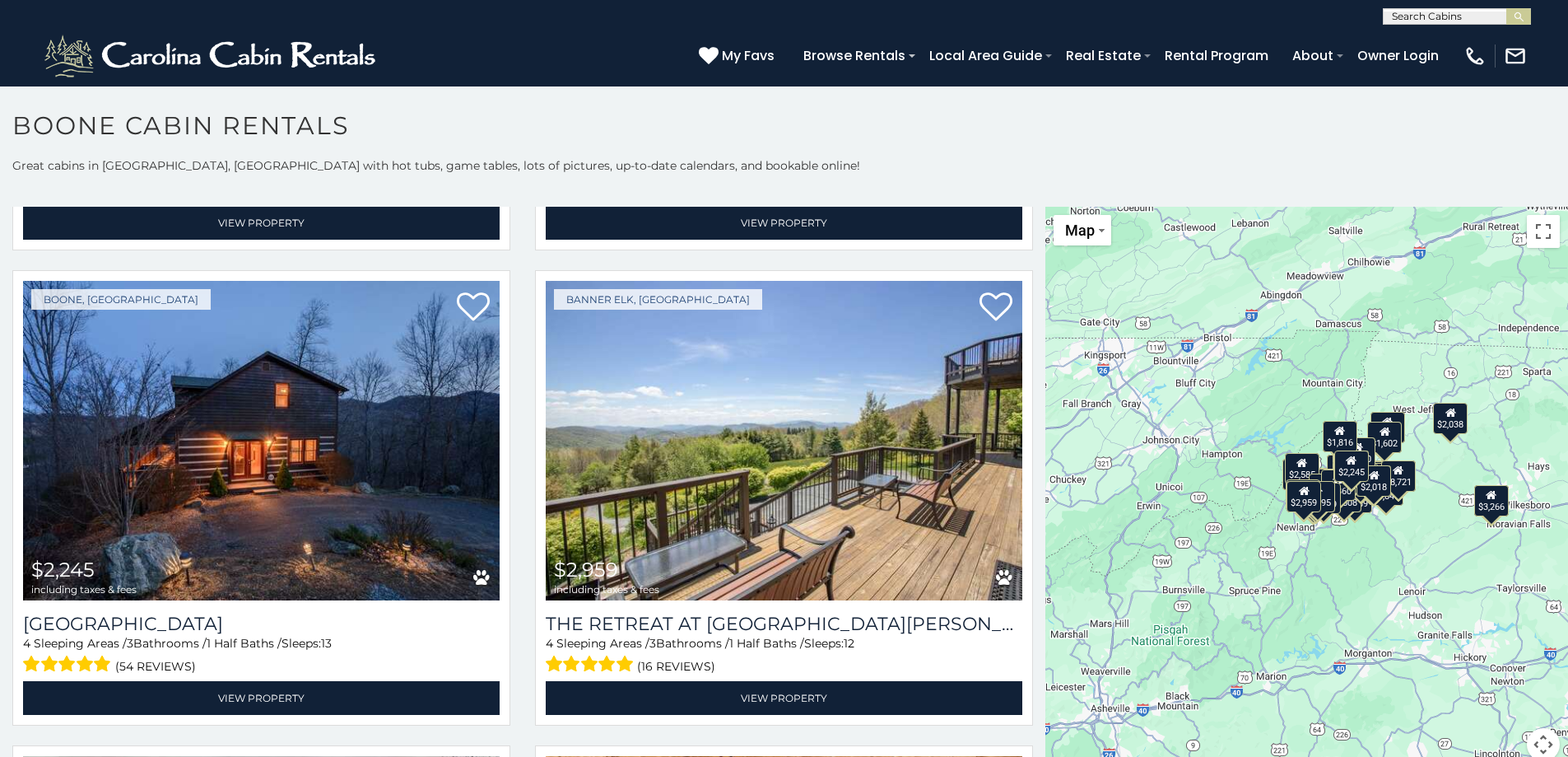
click at [1447, 419] on div "$2,038" at bounding box center [1451, 418] width 35 height 32
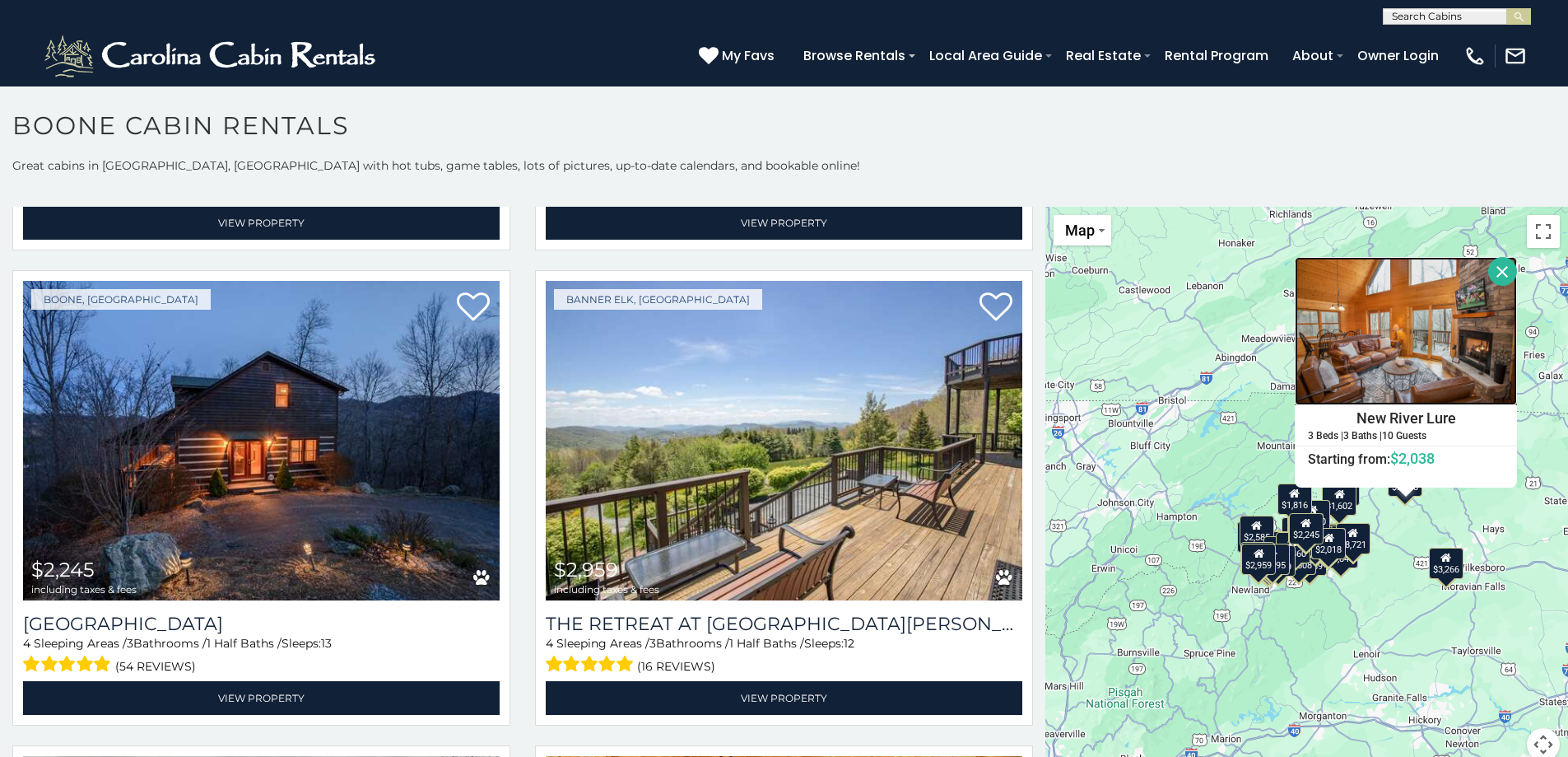
click at [1390, 359] on img at bounding box center [1406, 331] width 222 height 148
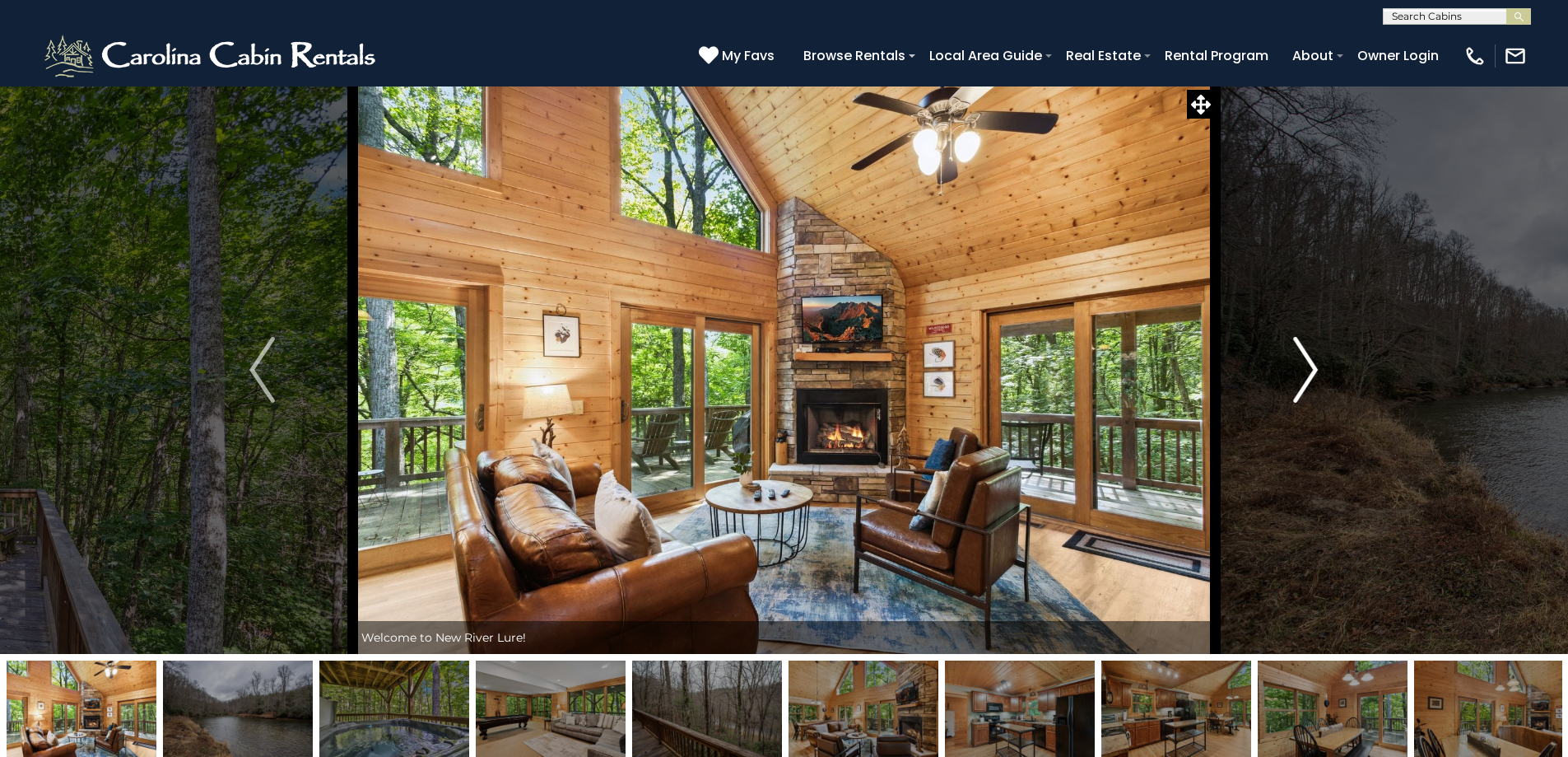
click at [1304, 378] on img "Next" at bounding box center [1306, 370] width 25 height 66
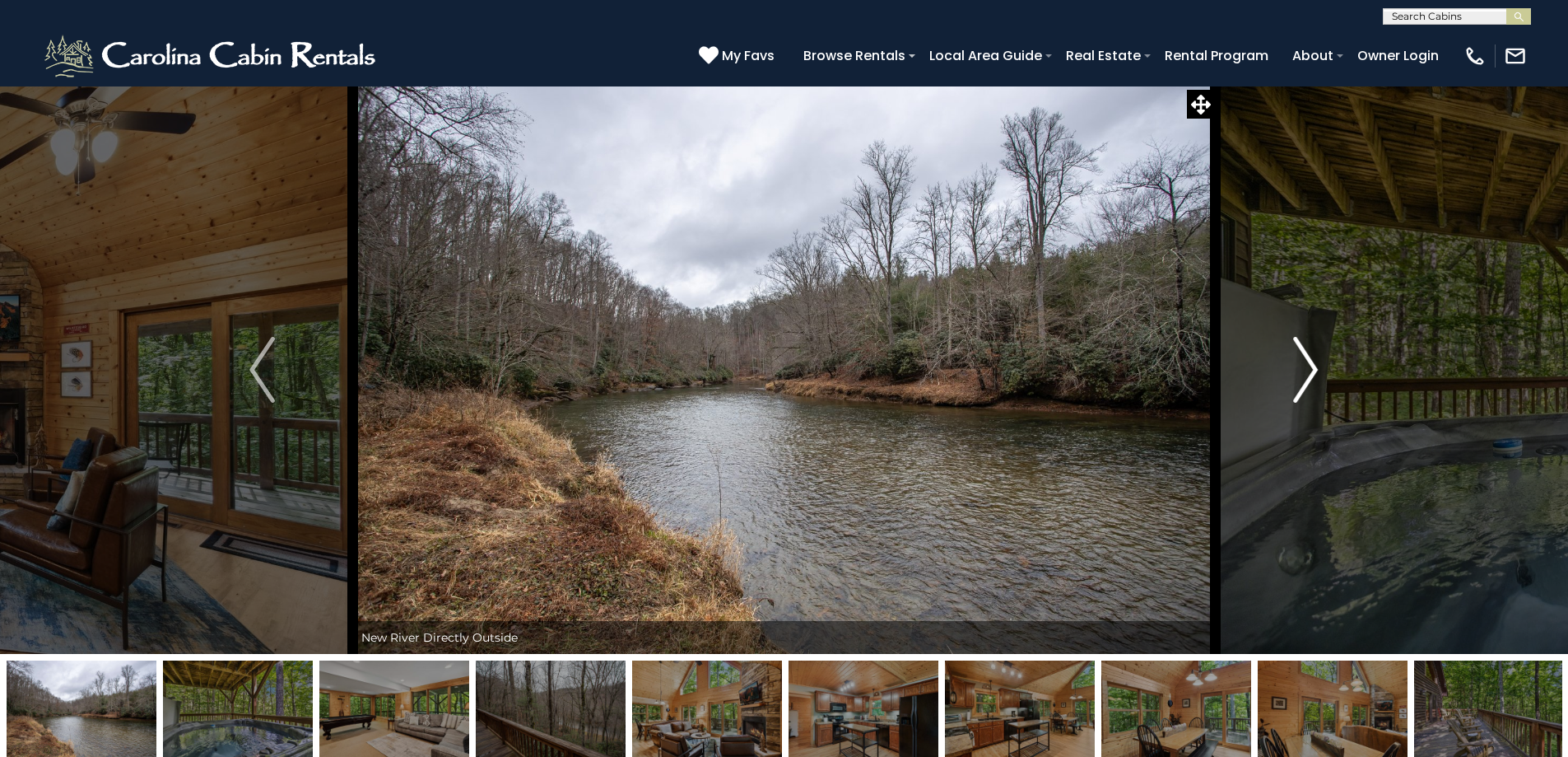
click at [1304, 378] on img "Next" at bounding box center [1306, 370] width 25 height 66
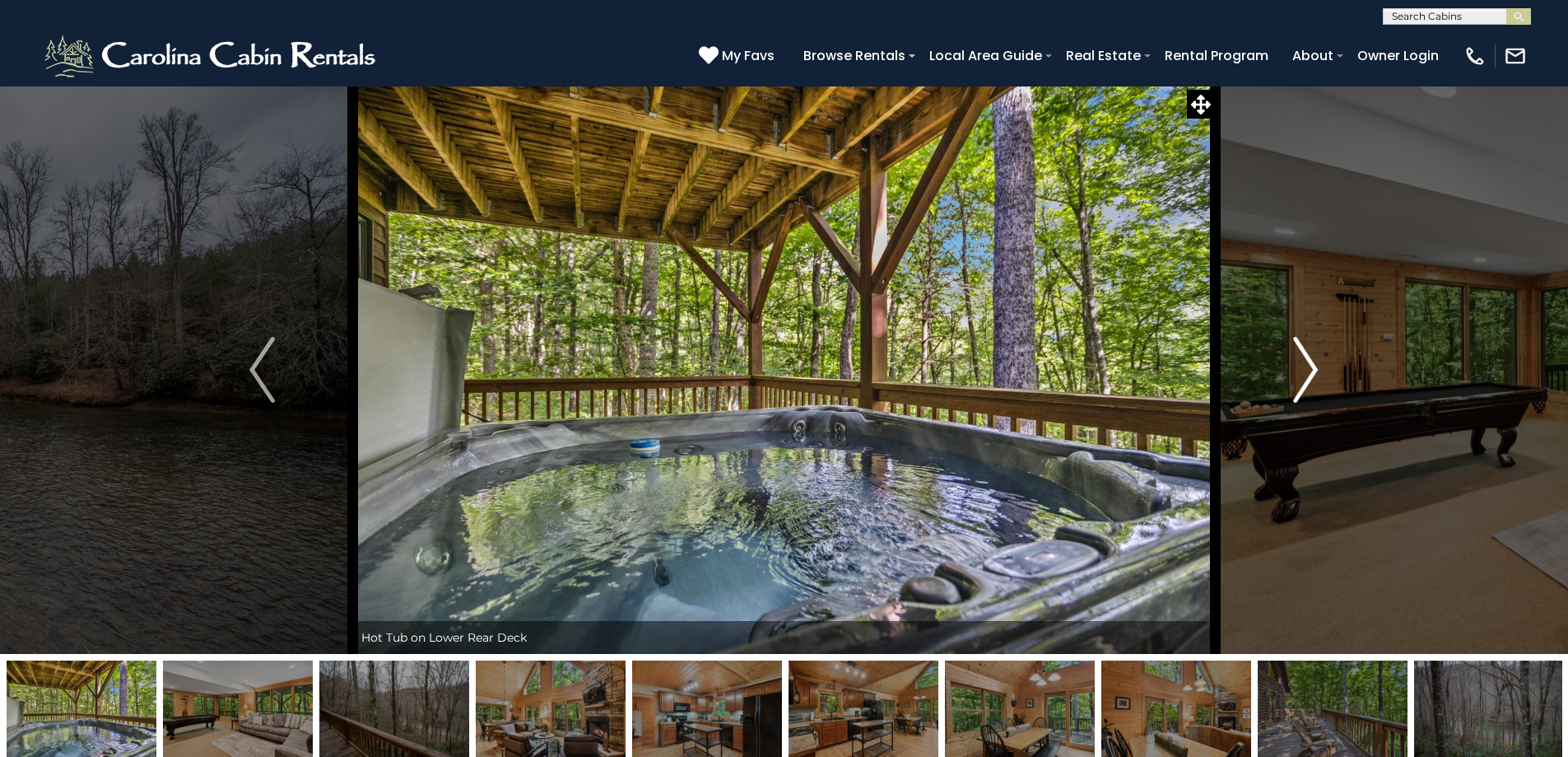
click at [1304, 378] on img "Next" at bounding box center [1306, 370] width 25 height 66
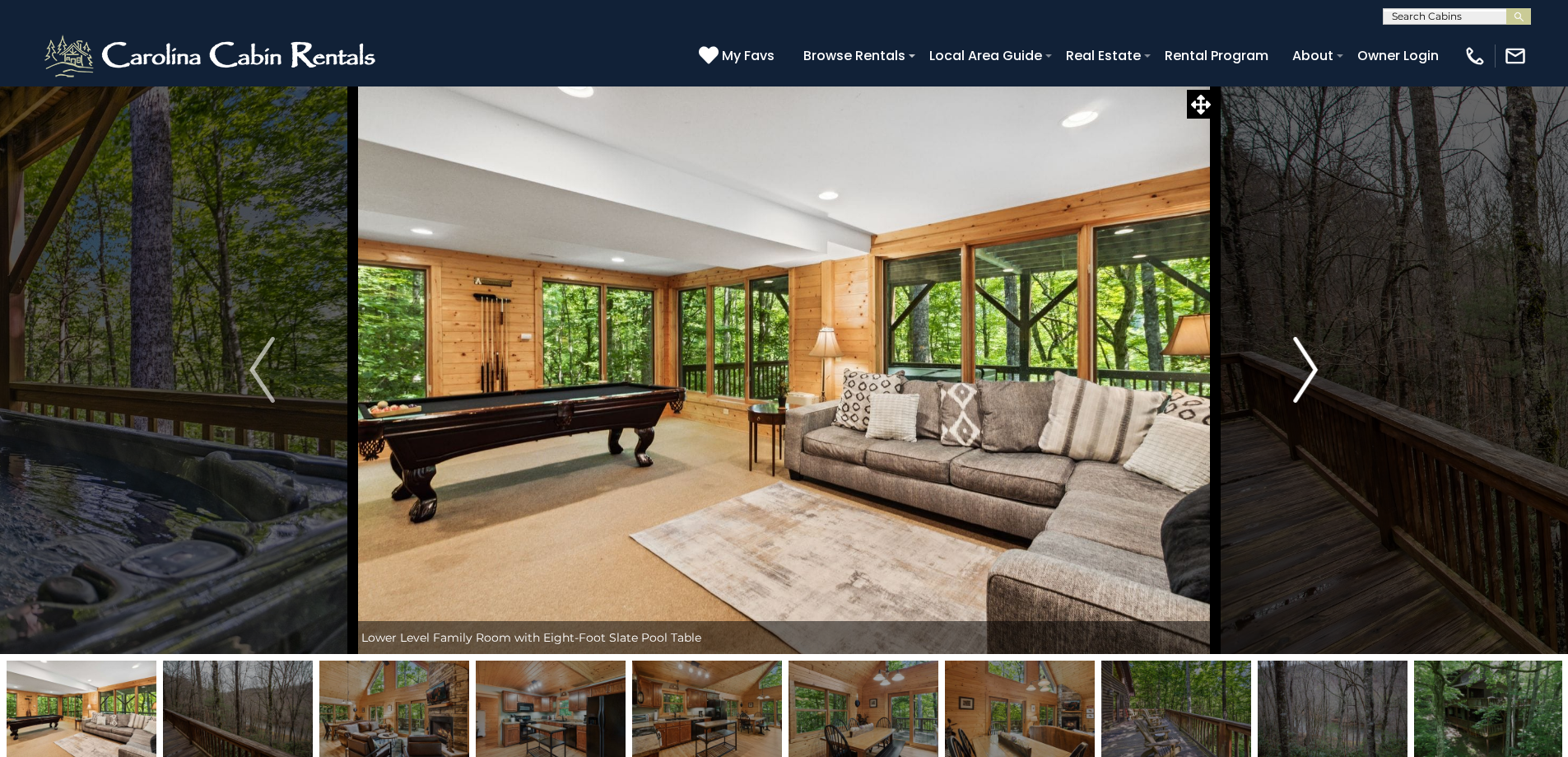
click at [1304, 378] on img "Next" at bounding box center [1306, 370] width 25 height 66
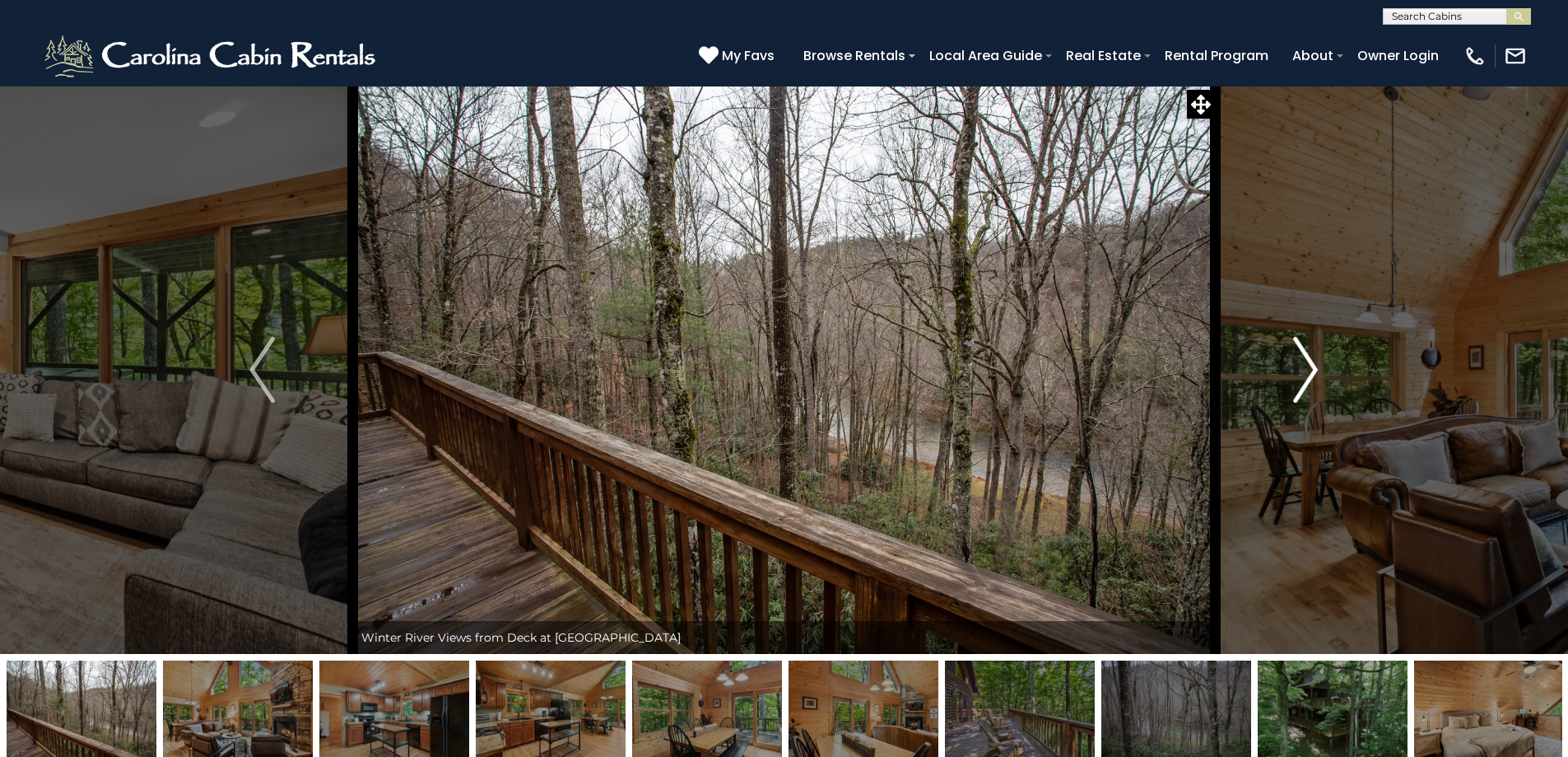
click at [1304, 378] on img "Next" at bounding box center [1306, 370] width 25 height 66
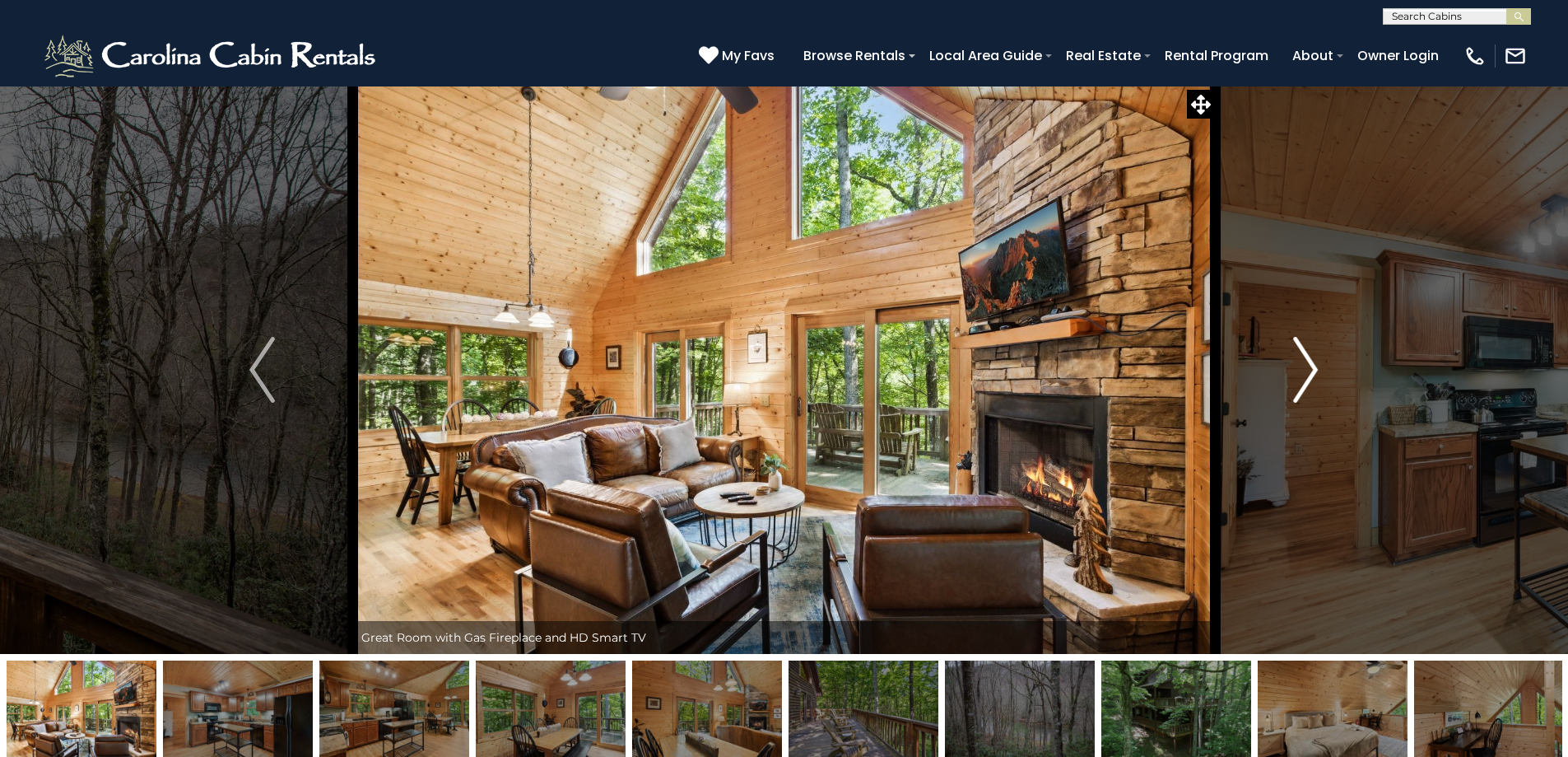
click at [1304, 378] on img "Next" at bounding box center [1306, 370] width 25 height 66
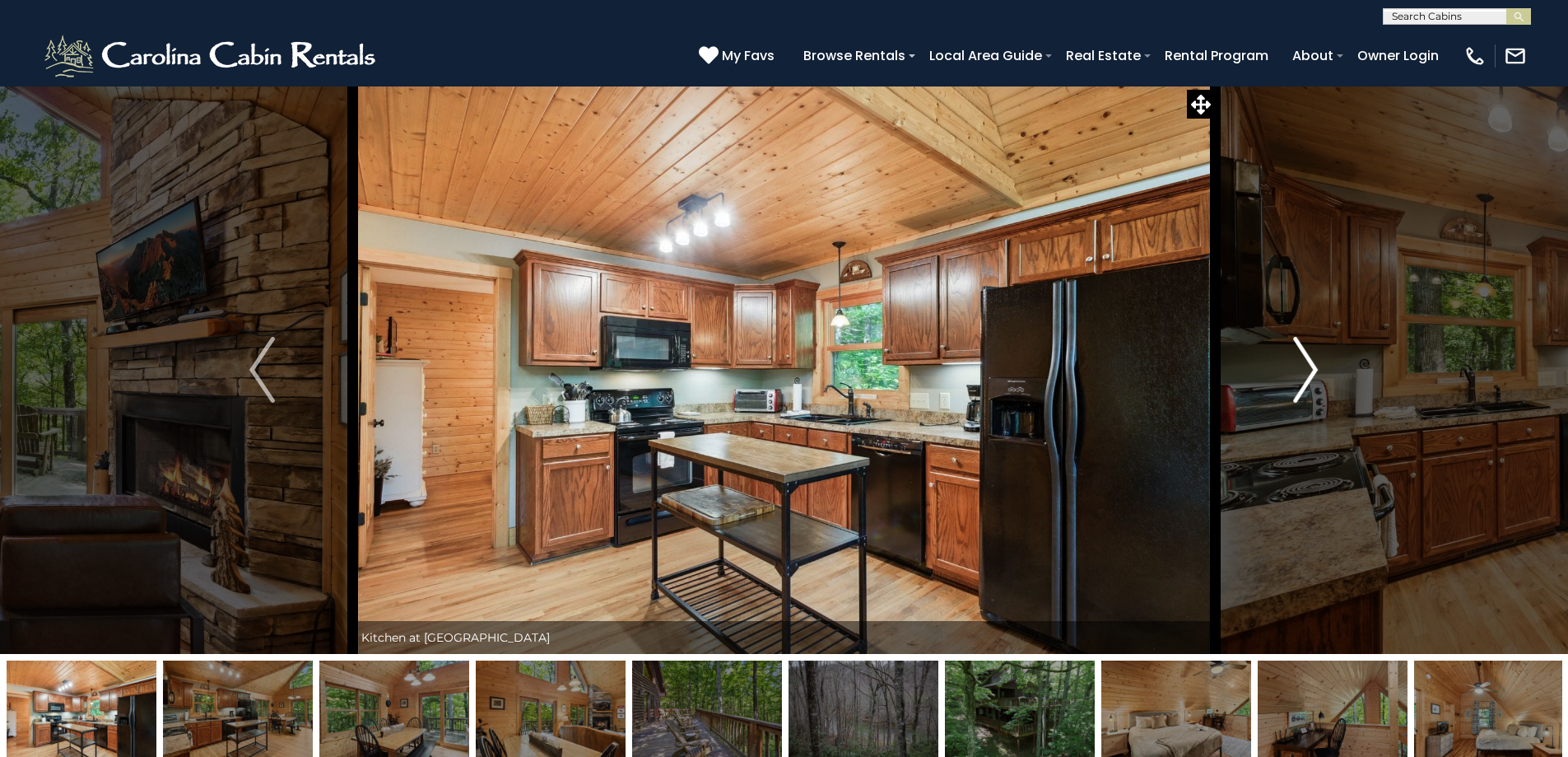
click at [1304, 378] on img "Next" at bounding box center [1306, 370] width 25 height 66
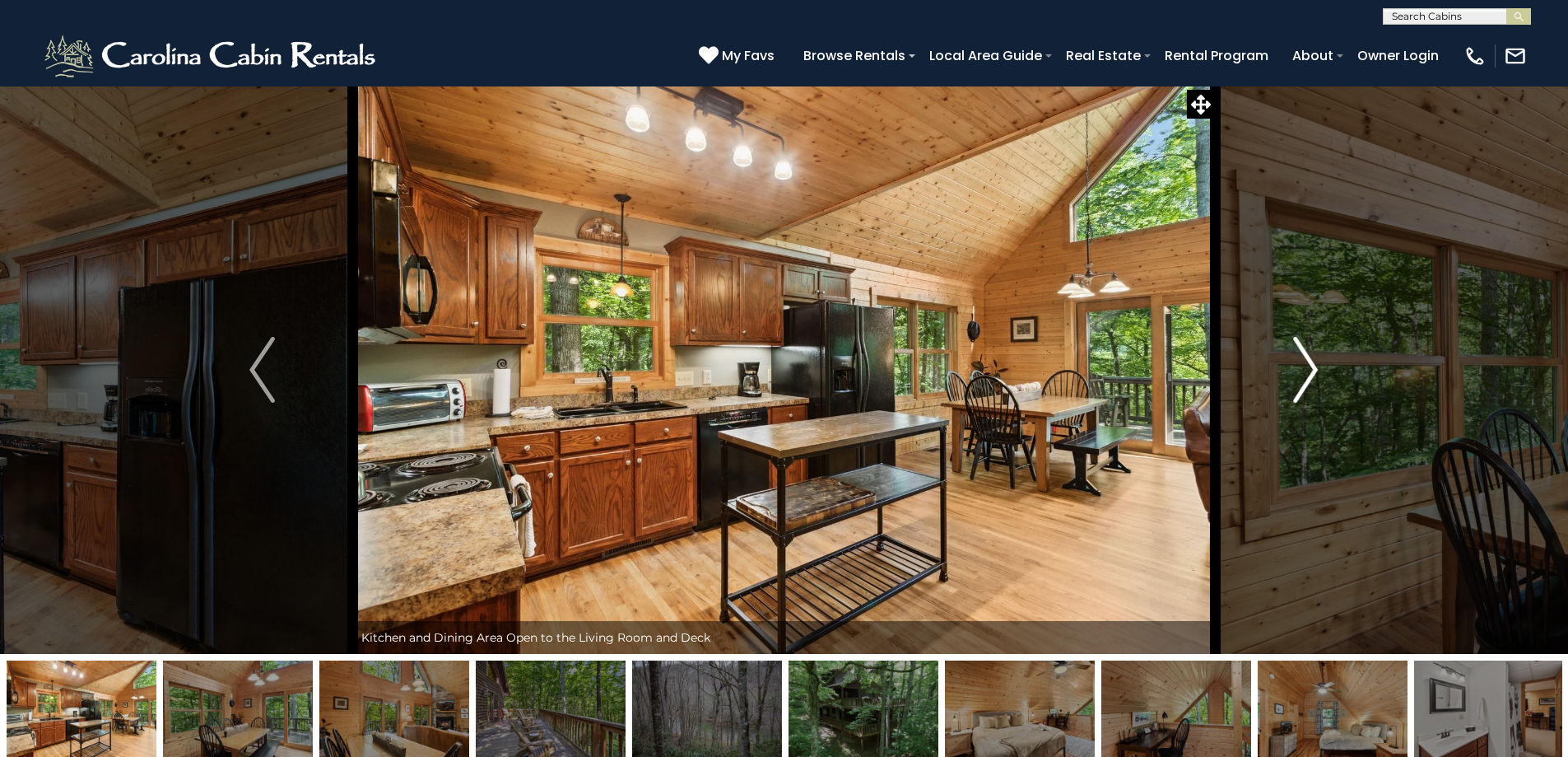
click at [1304, 378] on img "Next" at bounding box center [1306, 370] width 25 height 66
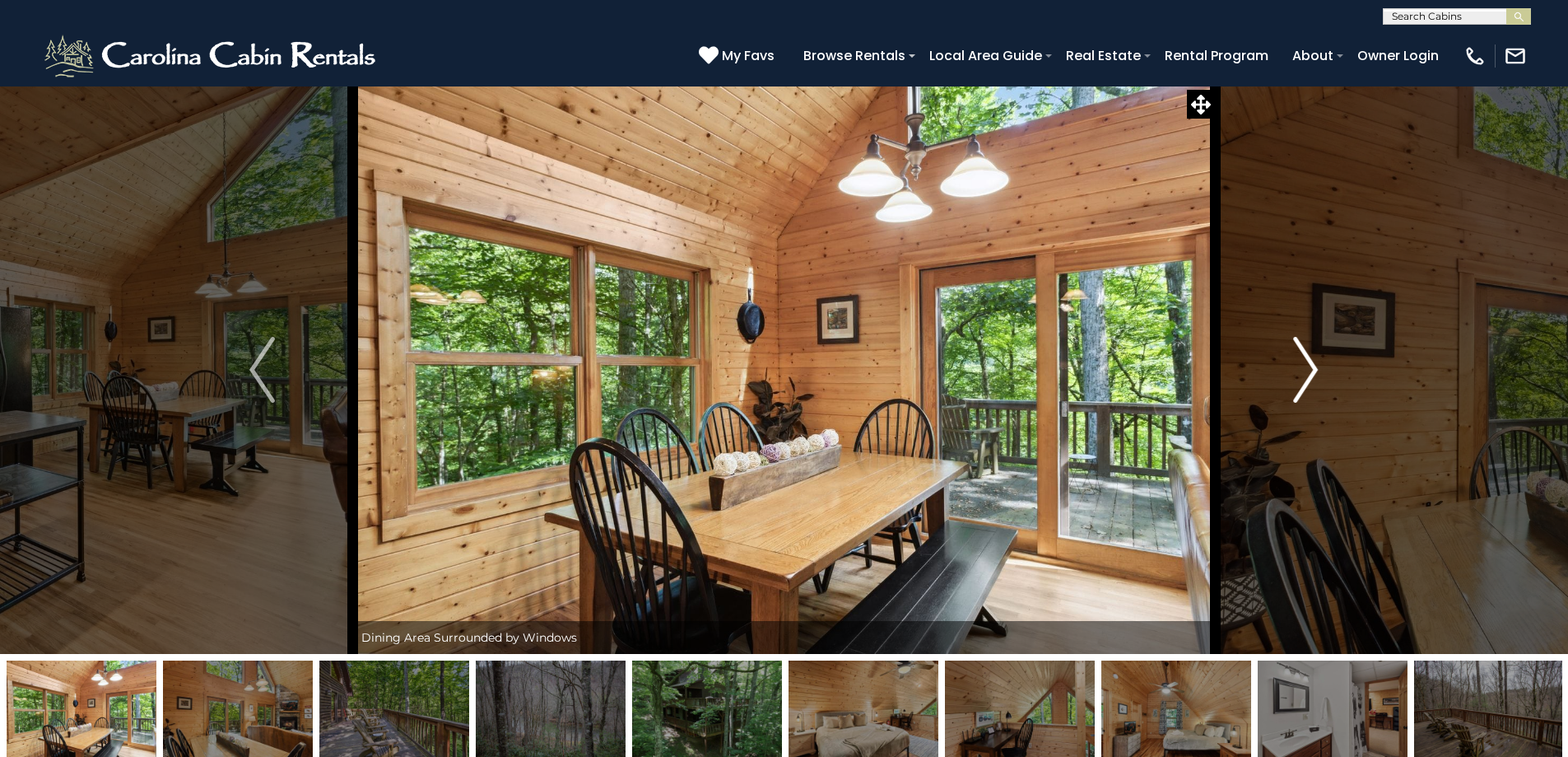
click at [1304, 378] on img "Next" at bounding box center [1306, 370] width 25 height 66
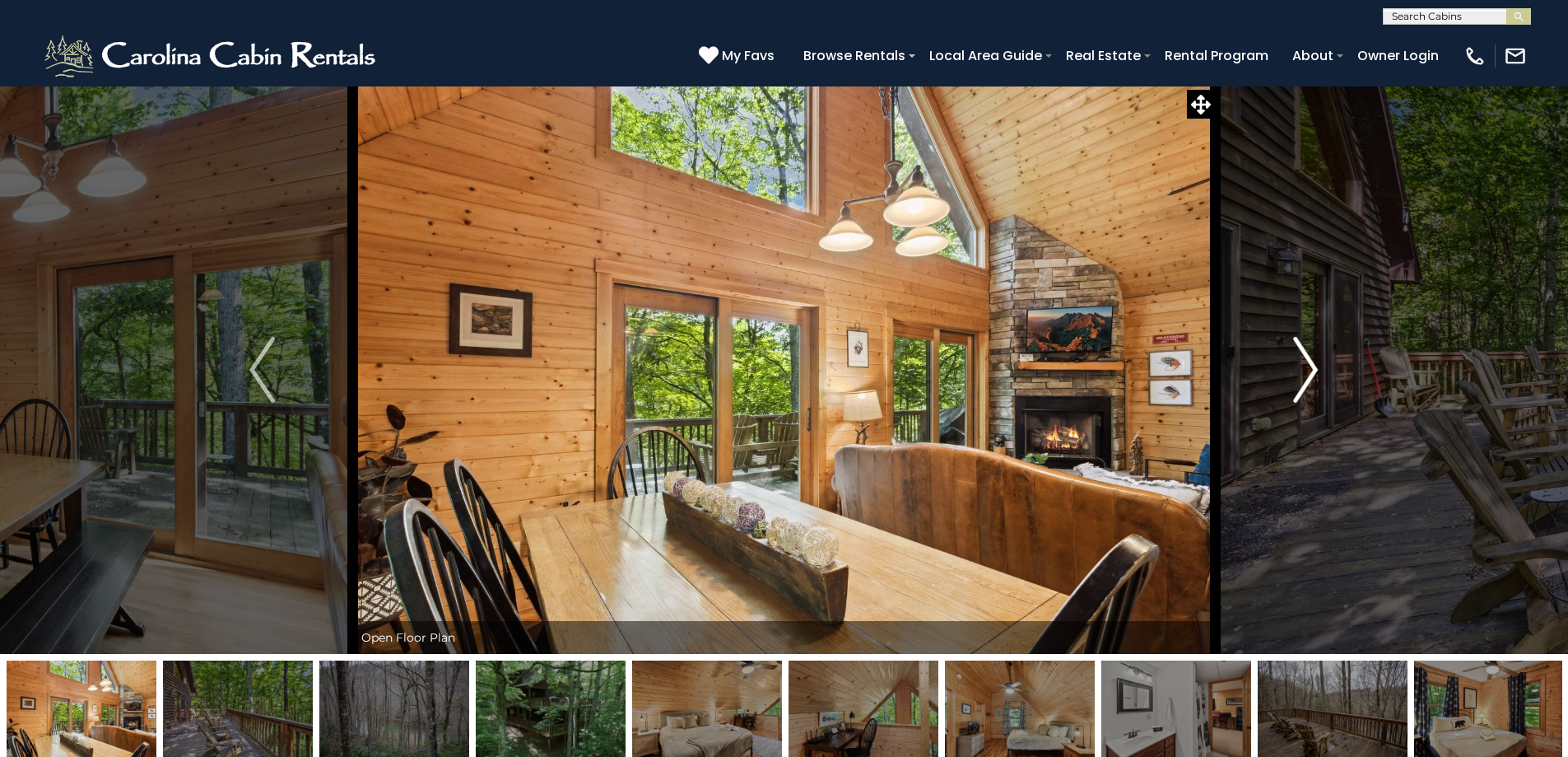
click at [1304, 378] on img "Next" at bounding box center [1306, 370] width 25 height 66
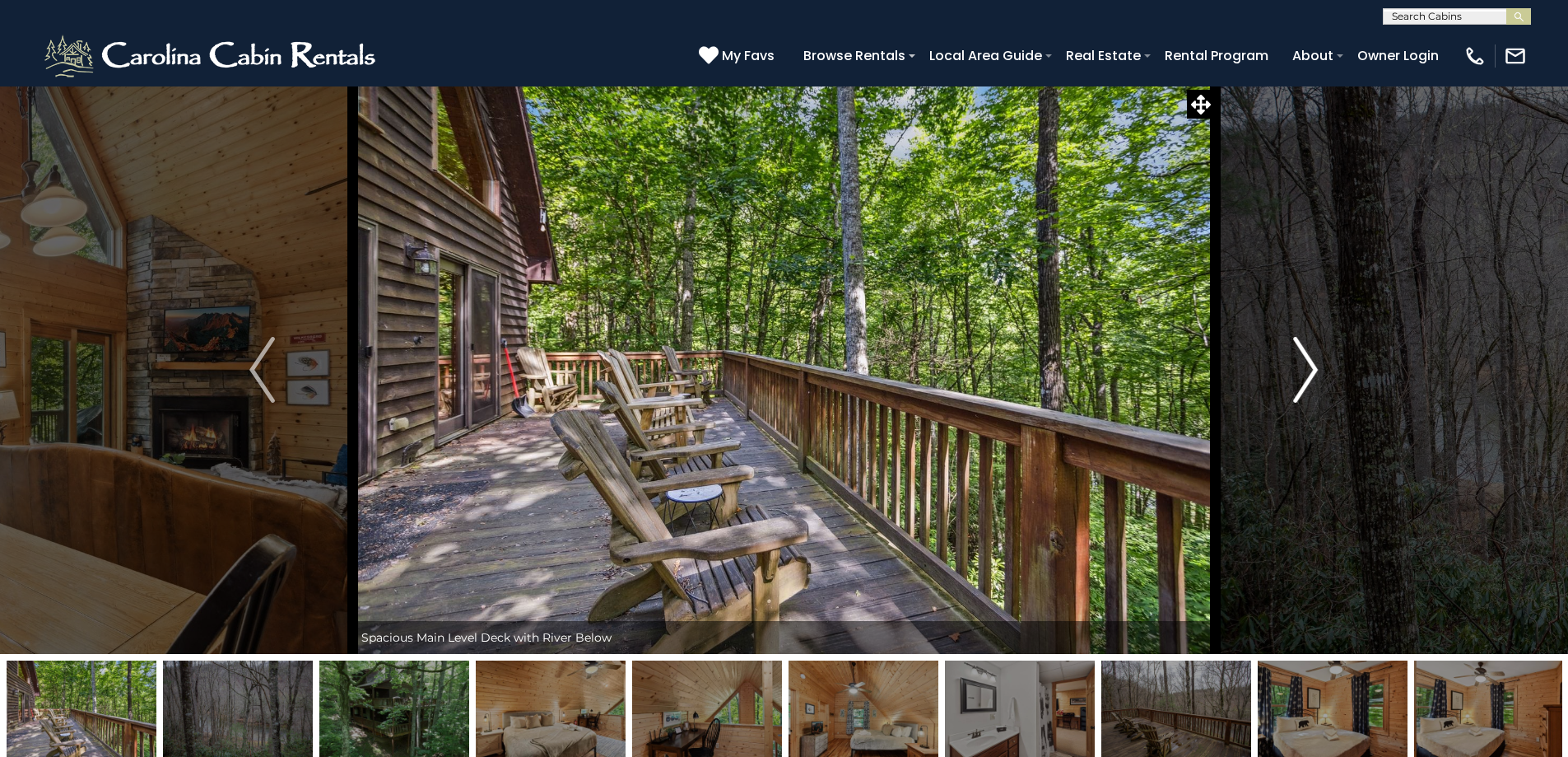
click at [1304, 378] on img "Next" at bounding box center [1306, 370] width 25 height 66
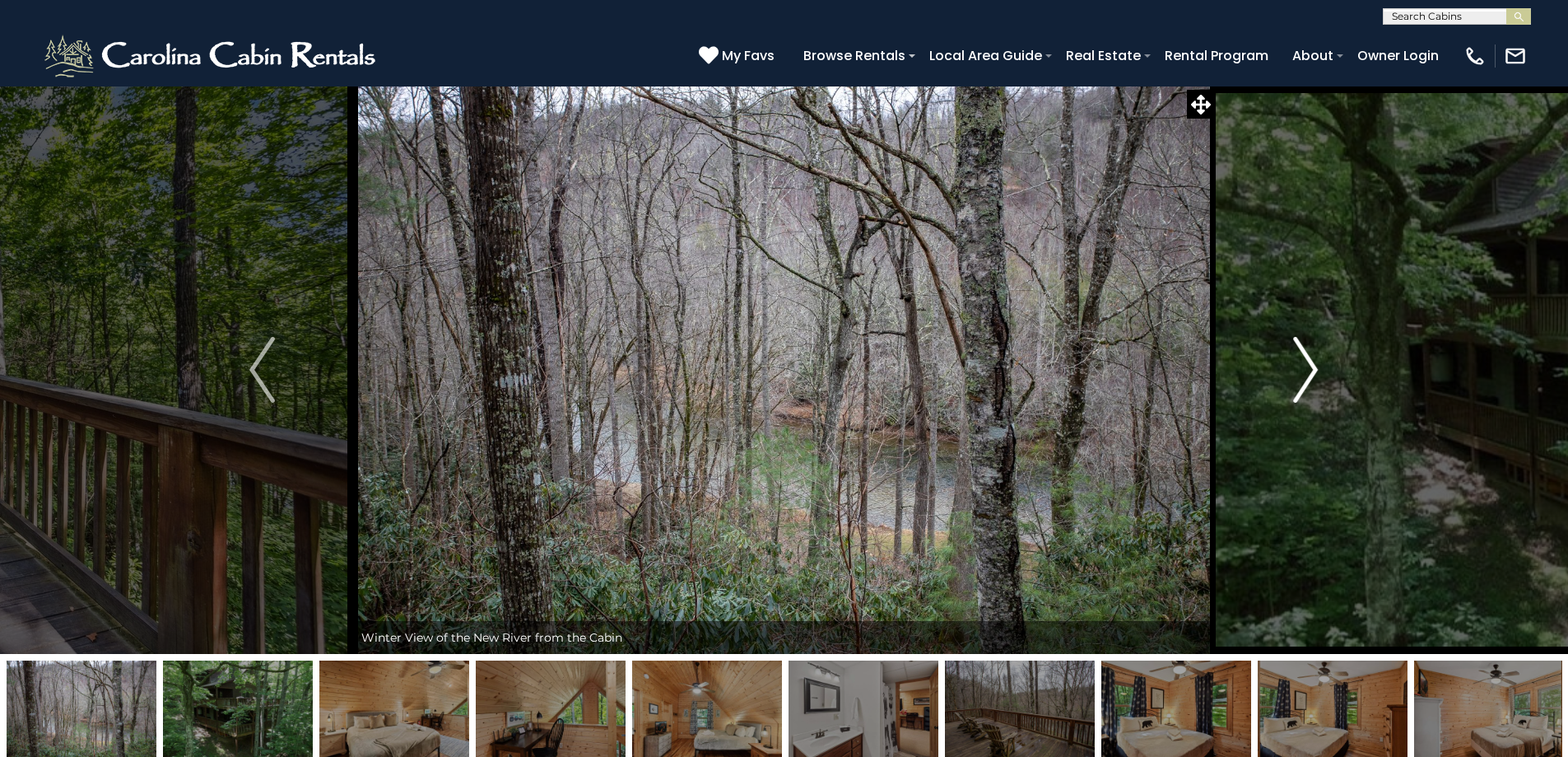
click at [1304, 378] on img "Next" at bounding box center [1306, 370] width 25 height 66
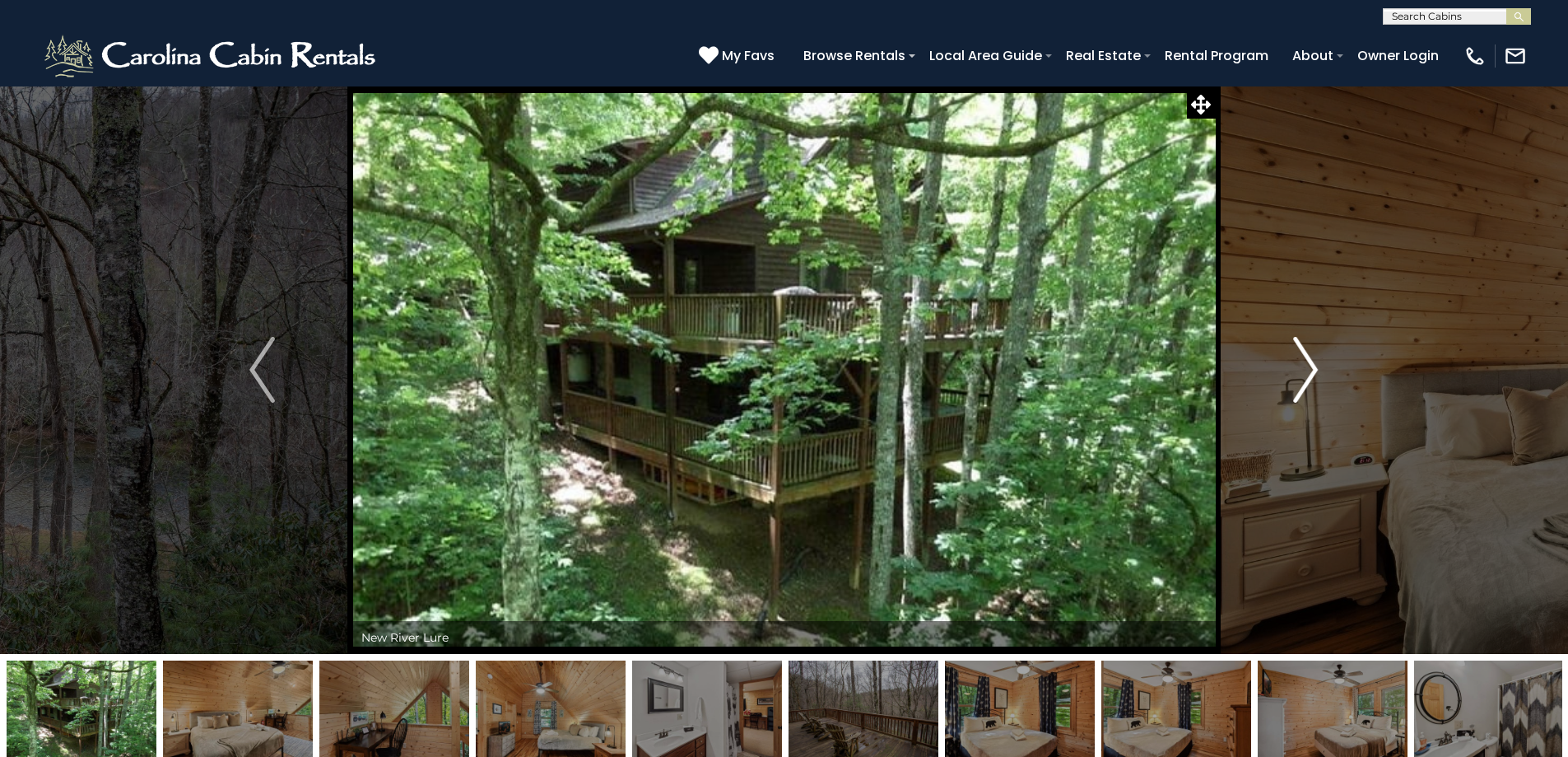
click at [1304, 378] on img "Next" at bounding box center [1306, 370] width 25 height 66
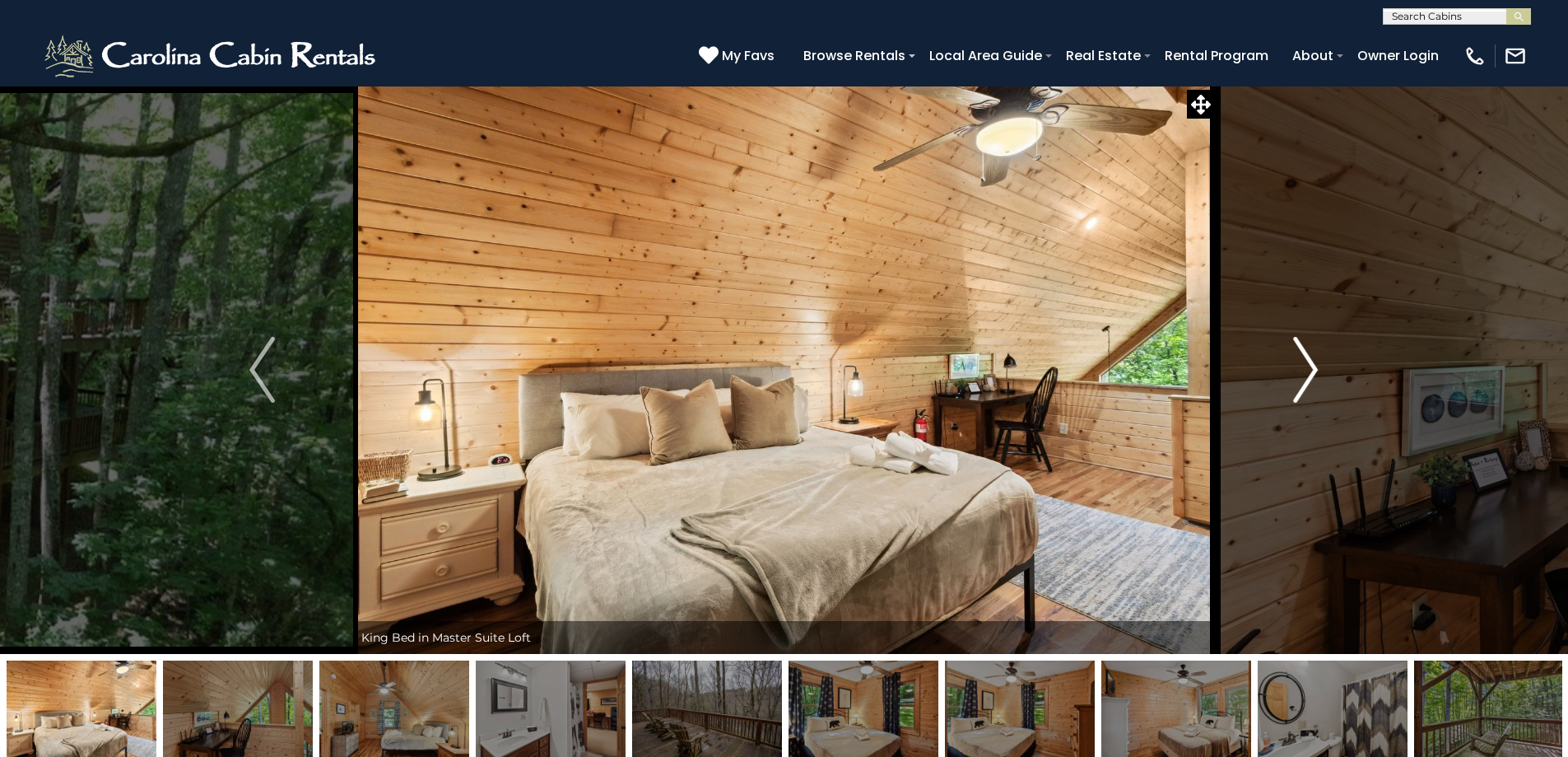
click at [1304, 378] on img "Next" at bounding box center [1306, 370] width 25 height 66
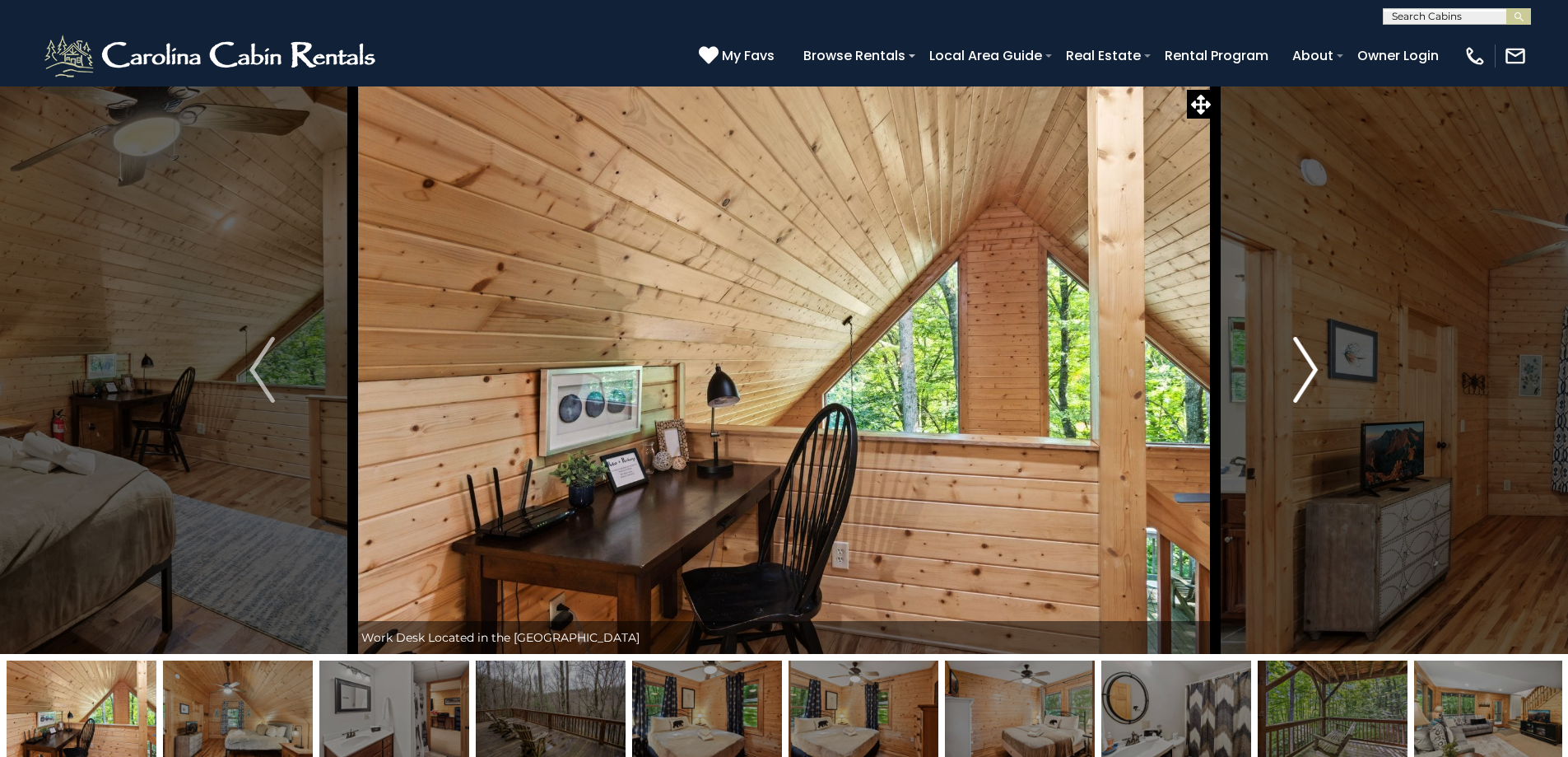
click at [1304, 378] on img "Next" at bounding box center [1306, 370] width 25 height 66
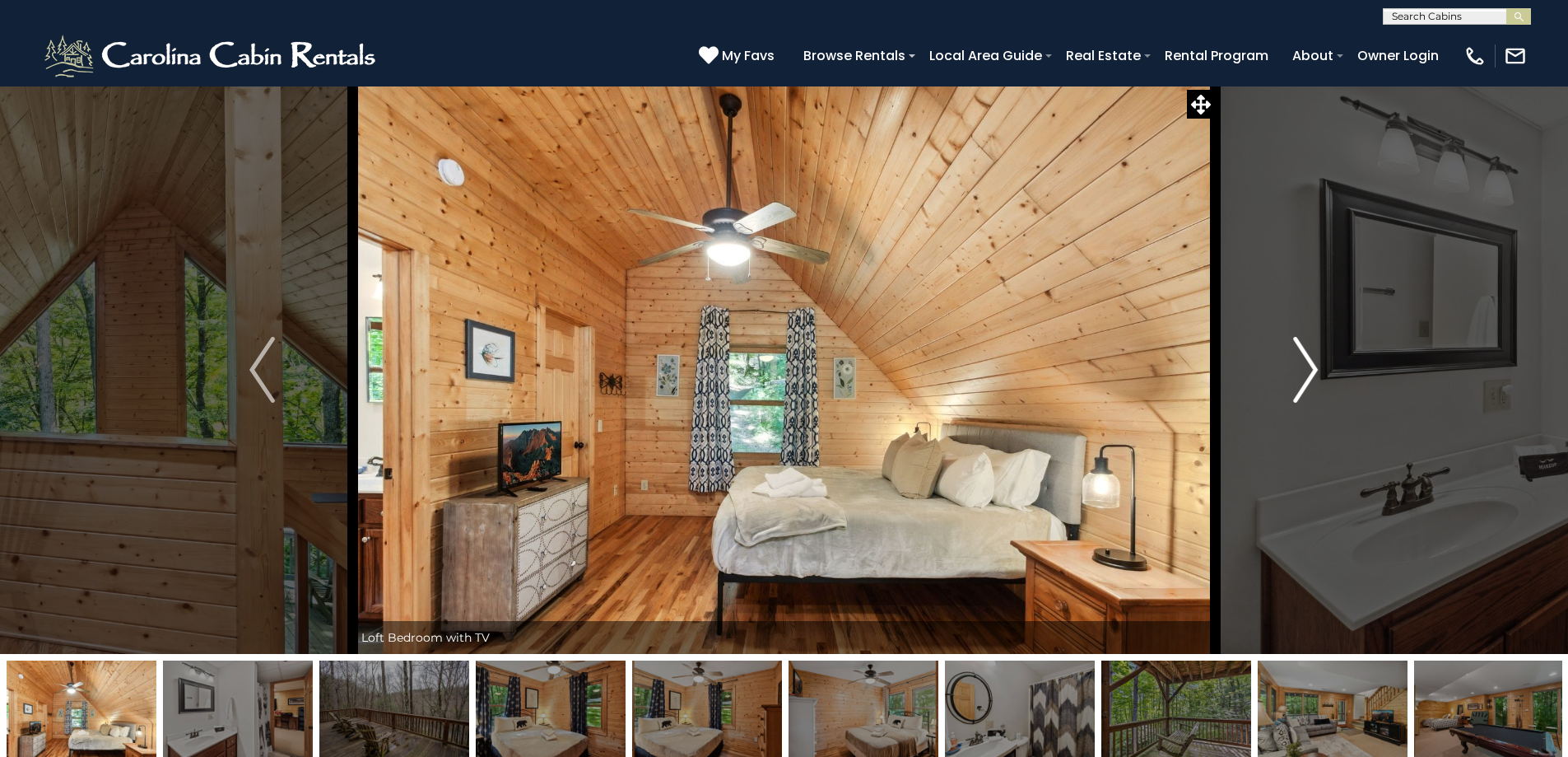
click at [1302, 378] on img "Next" at bounding box center [1306, 370] width 25 height 66
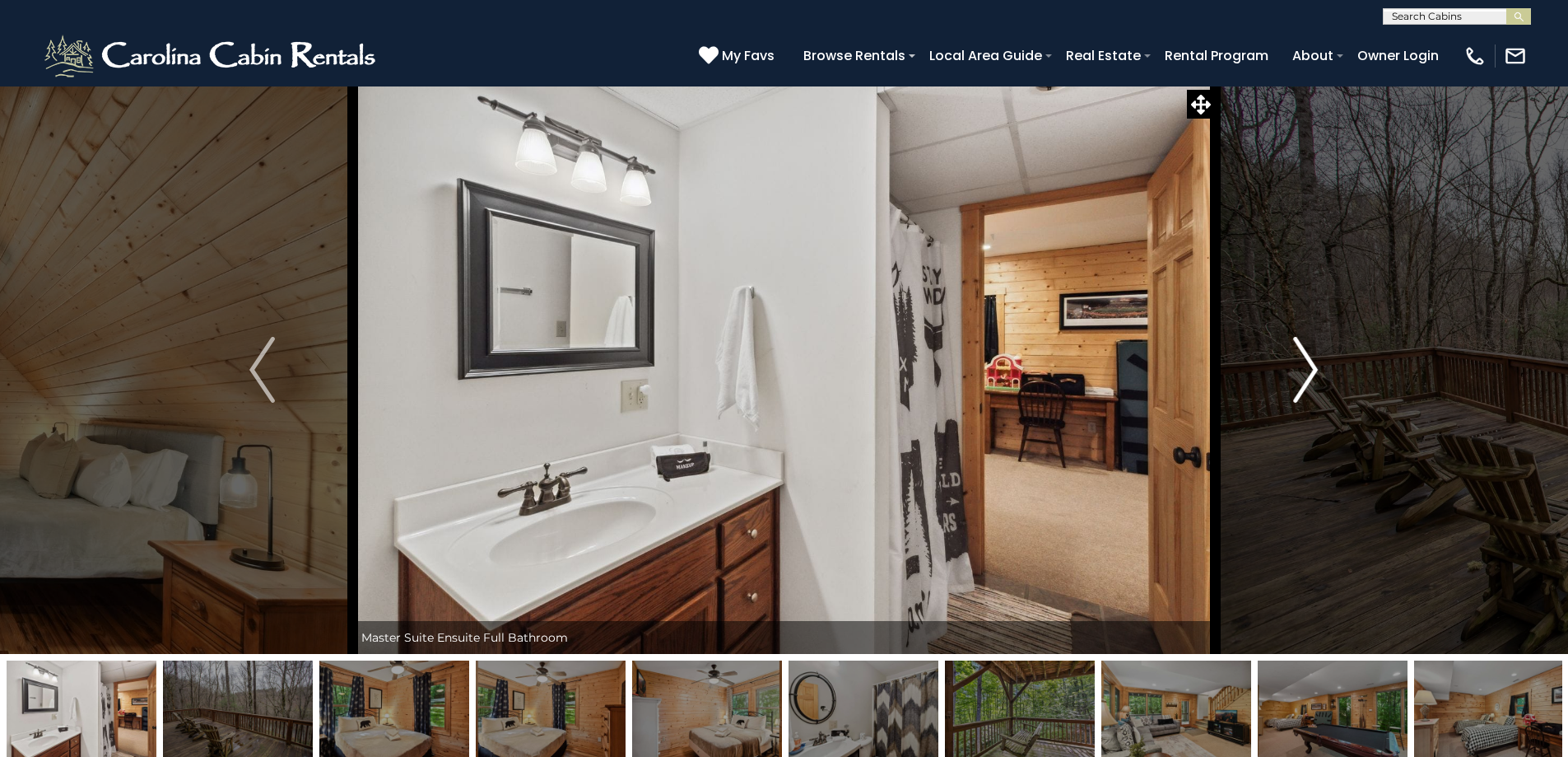
click at [1302, 378] on img "Next" at bounding box center [1306, 370] width 25 height 66
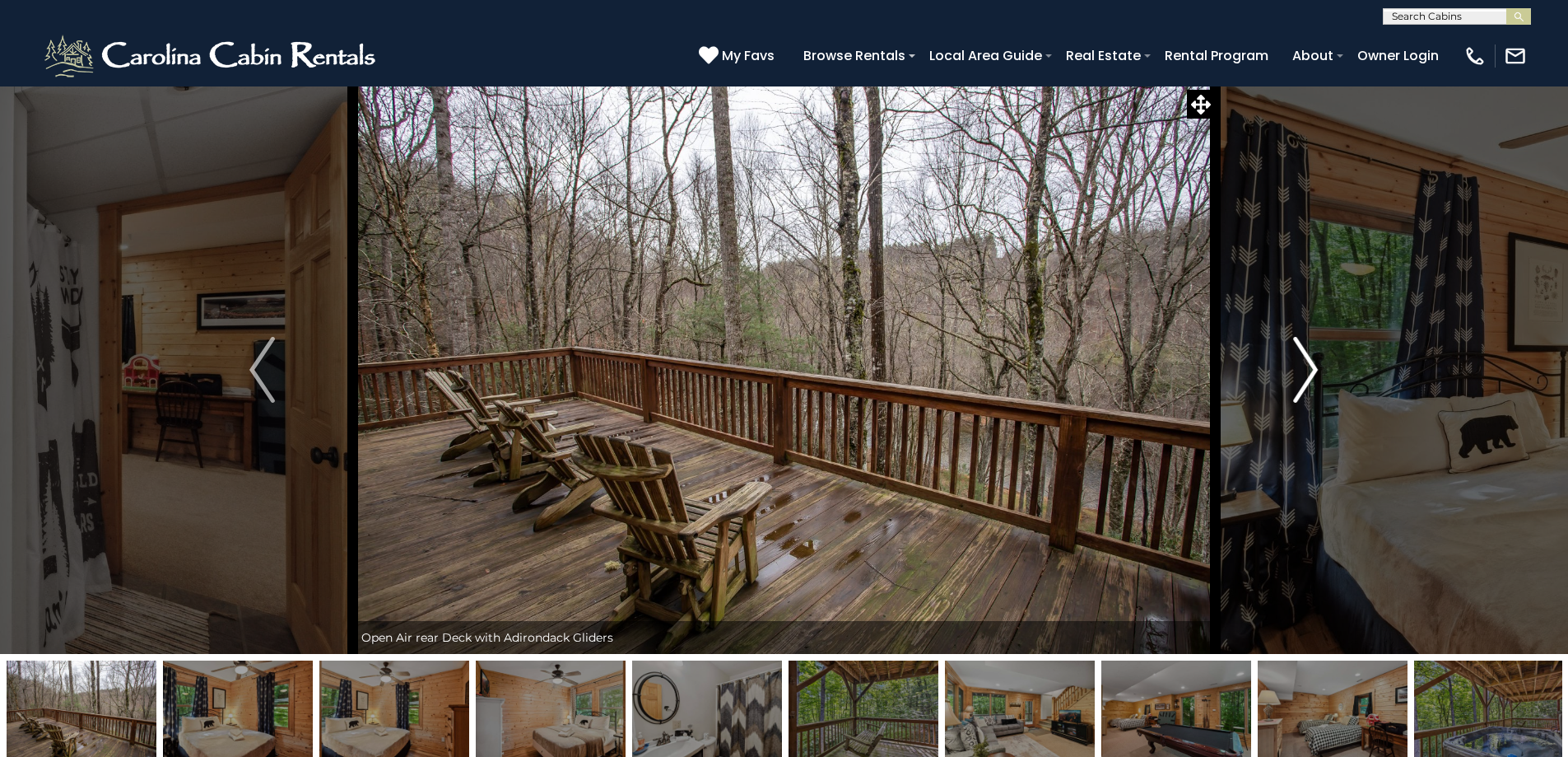
click at [1302, 378] on img "Next" at bounding box center [1306, 370] width 25 height 66
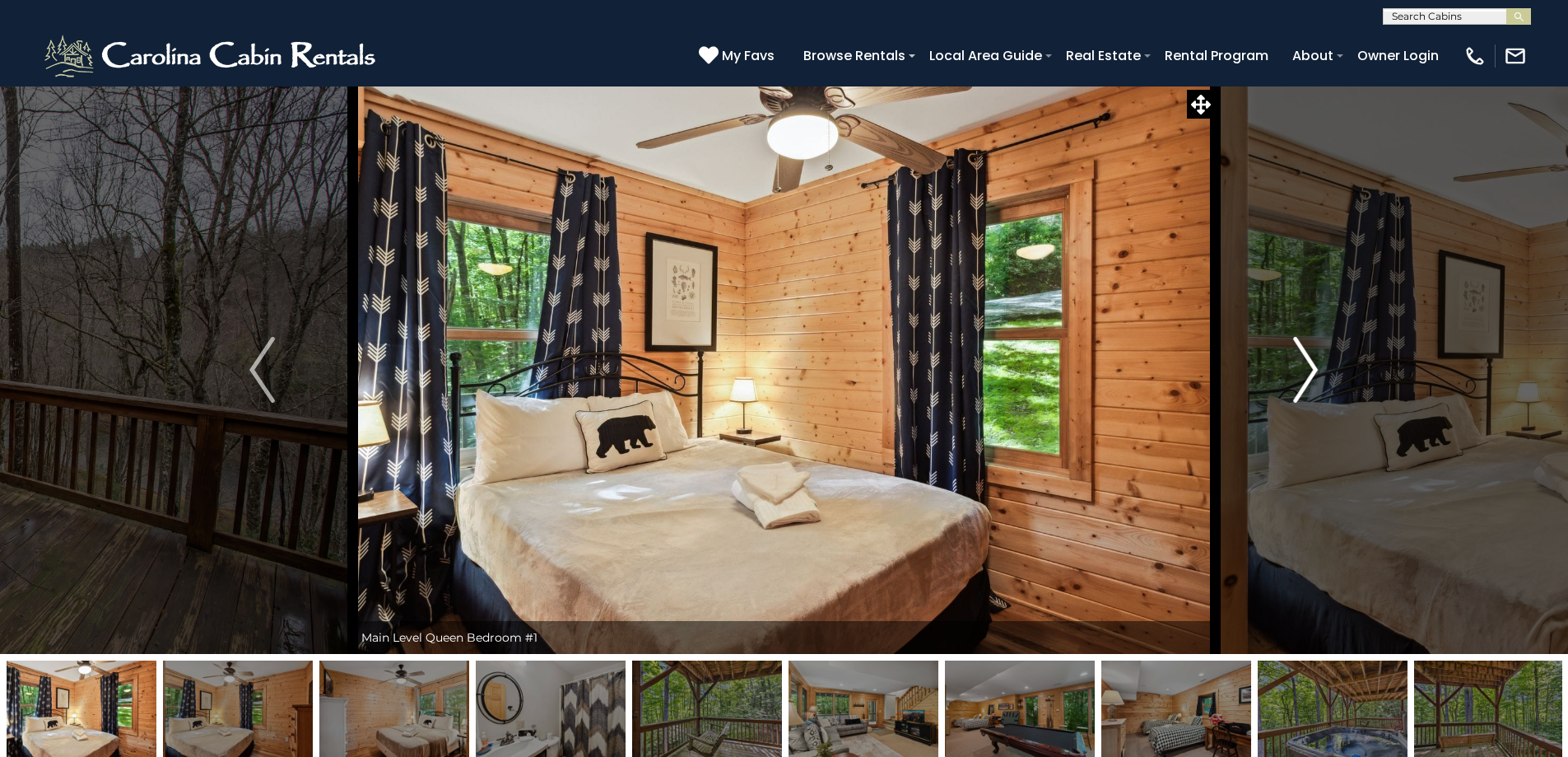
click at [1302, 378] on img "Next" at bounding box center [1306, 370] width 25 height 66
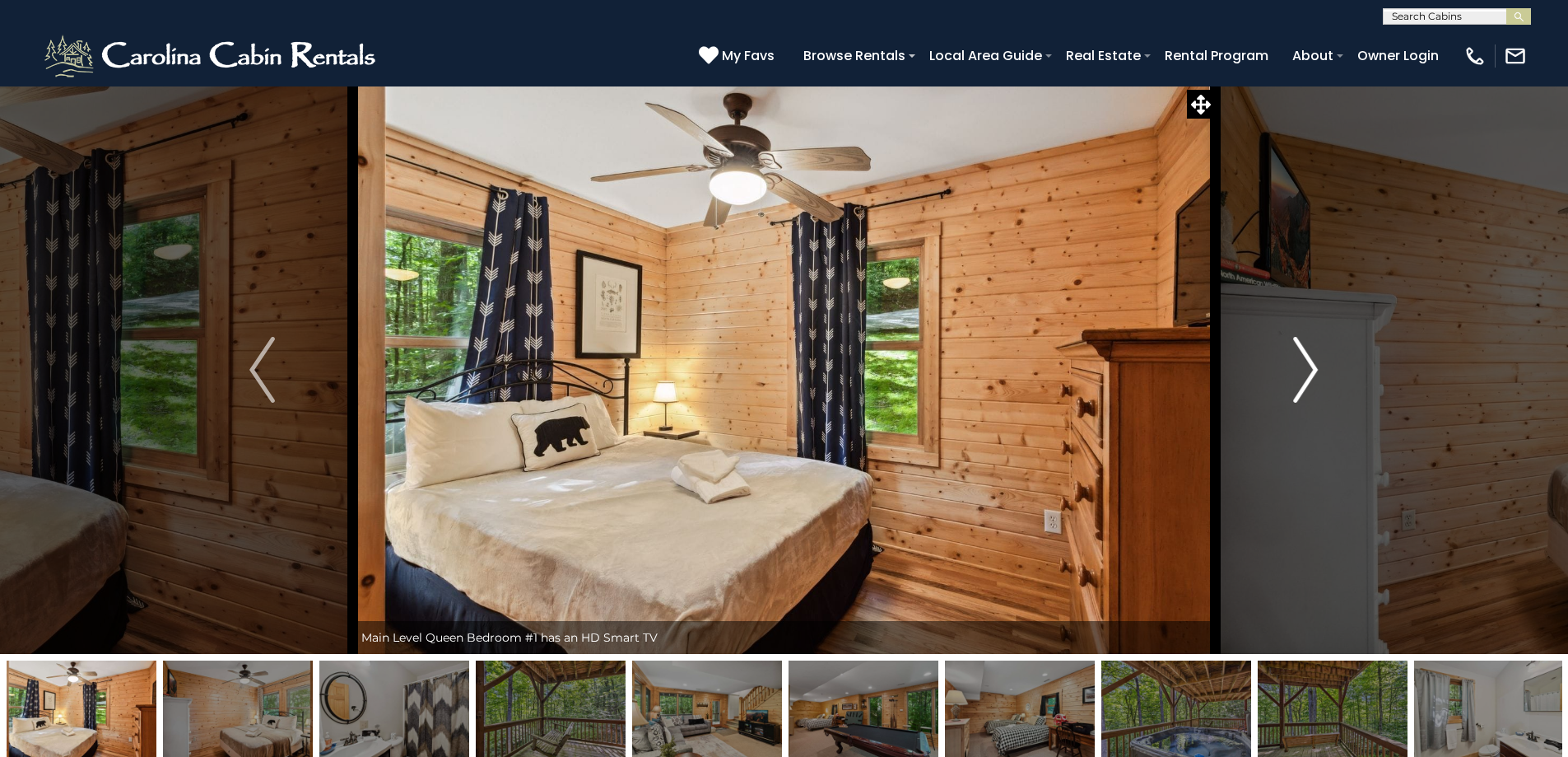
click at [1302, 378] on img "Next" at bounding box center [1306, 370] width 25 height 66
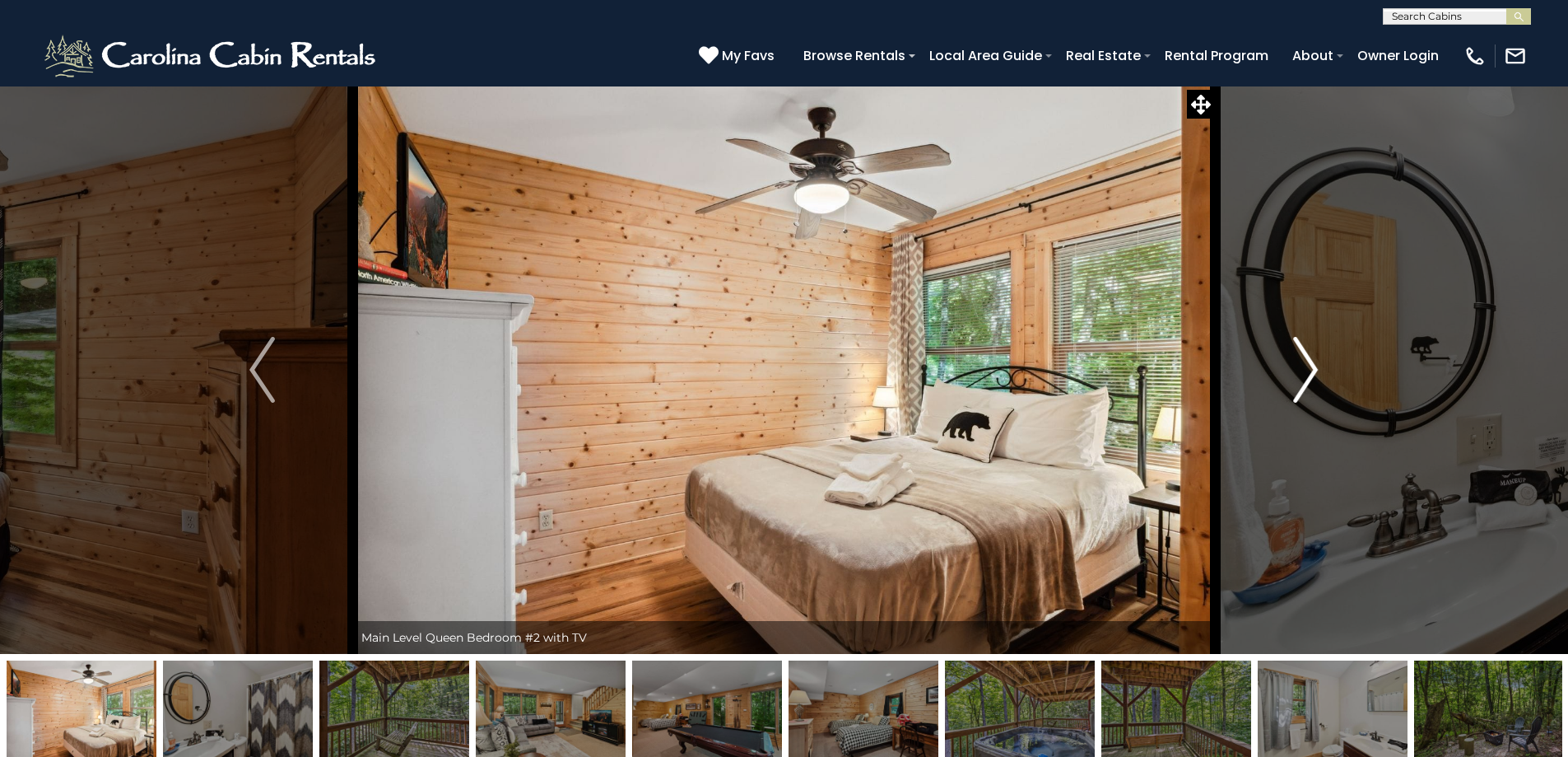
click at [1302, 378] on img "Next" at bounding box center [1306, 370] width 25 height 66
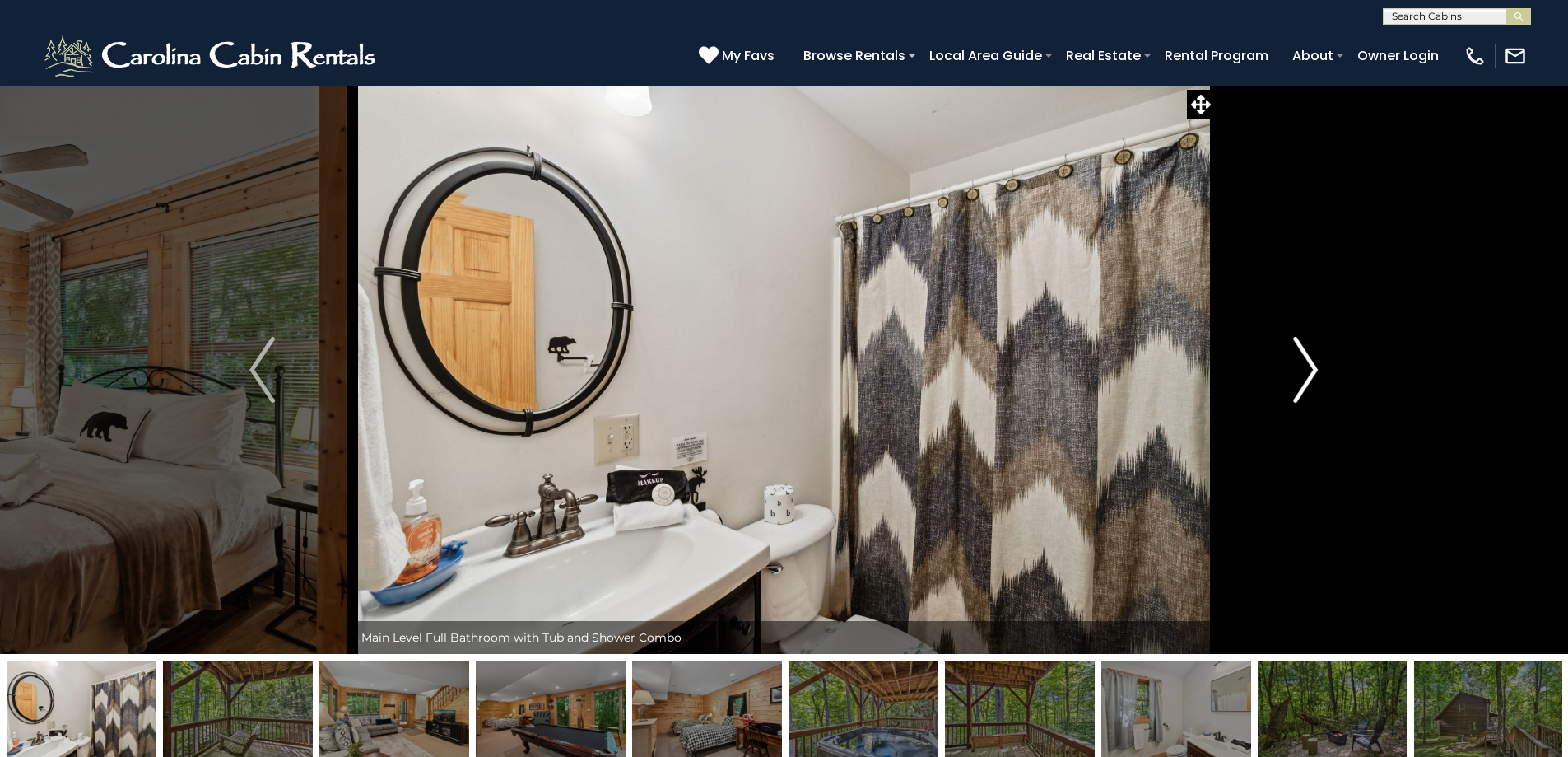
click at [1302, 378] on img "Next" at bounding box center [1306, 370] width 25 height 66
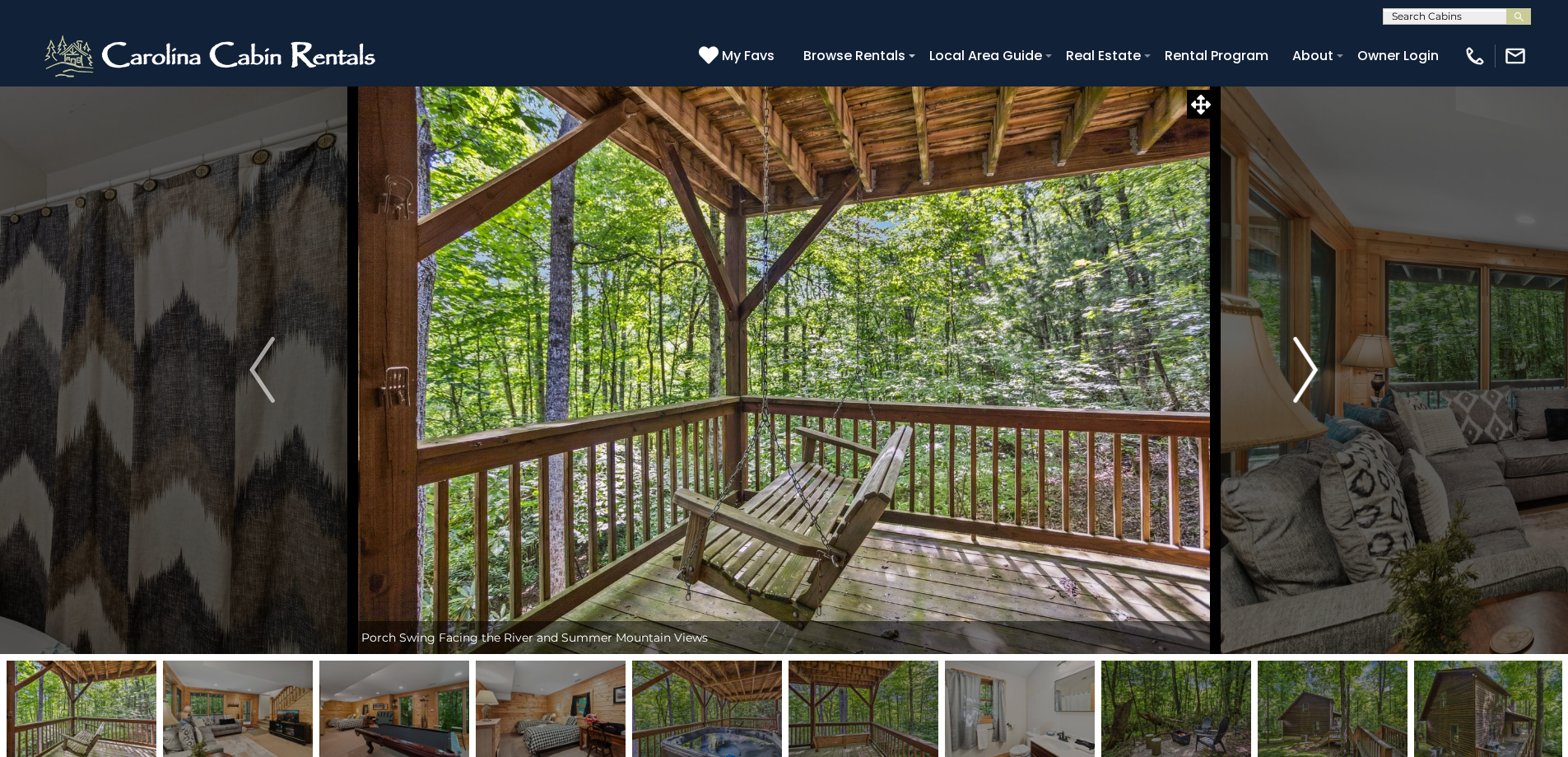
click at [1302, 378] on img "Next" at bounding box center [1306, 370] width 25 height 66
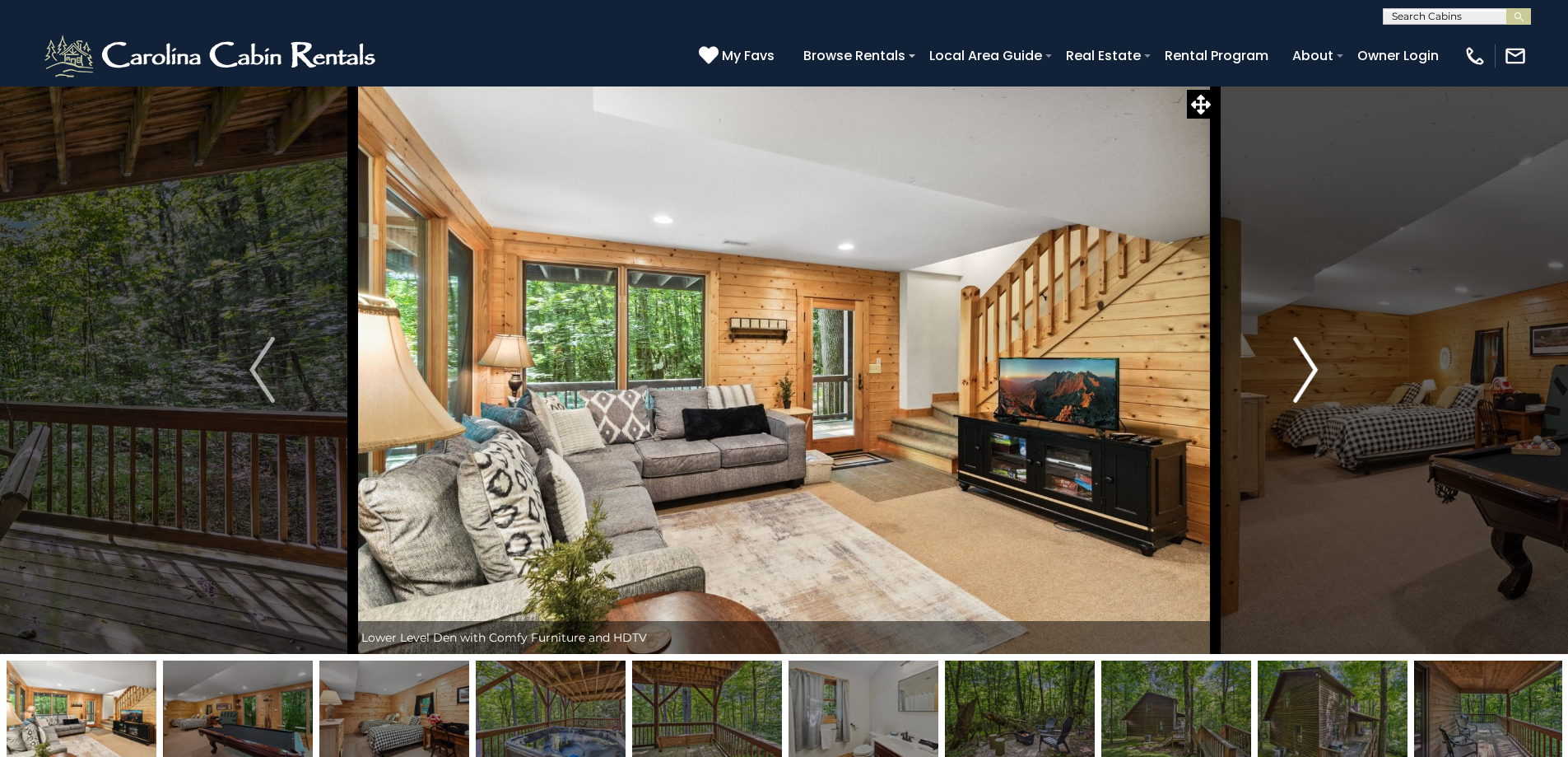
click at [1302, 378] on img "Next" at bounding box center [1306, 370] width 25 height 66
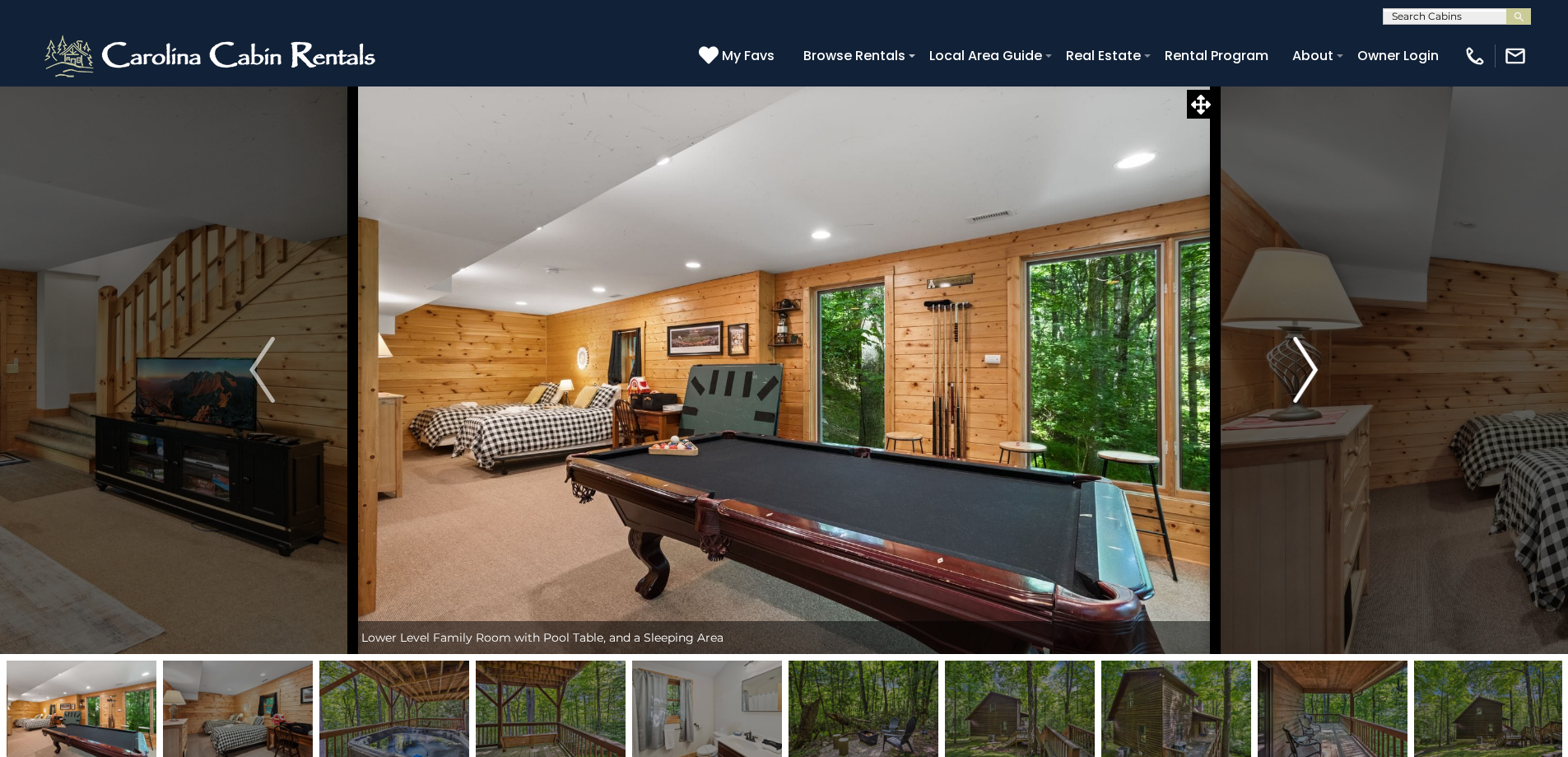
click at [1302, 378] on img "Next" at bounding box center [1306, 370] width 25 height 66
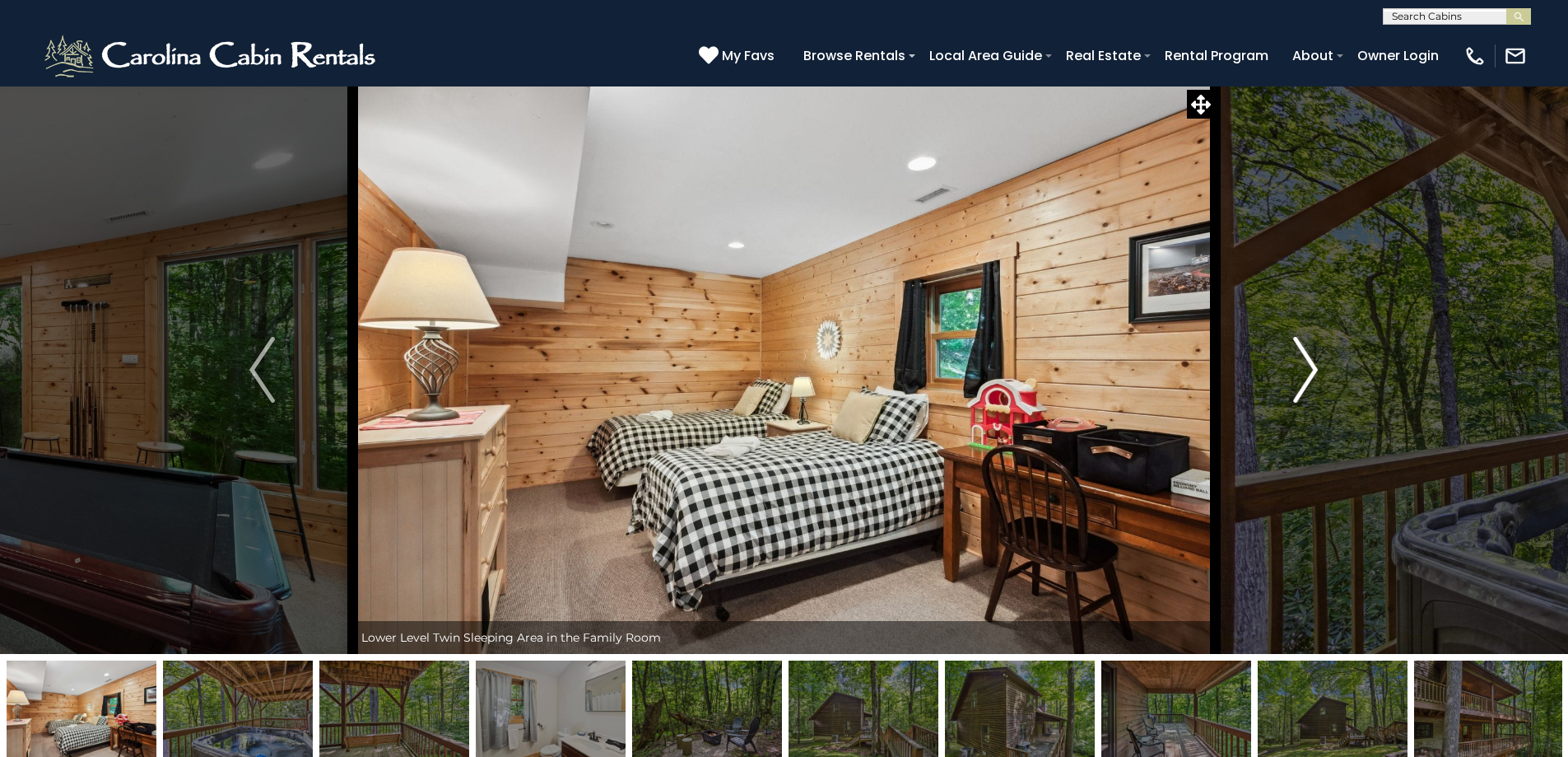
click at [1302, 378] on img "Next" at bounding box center [1306, 370] width 25 height 66
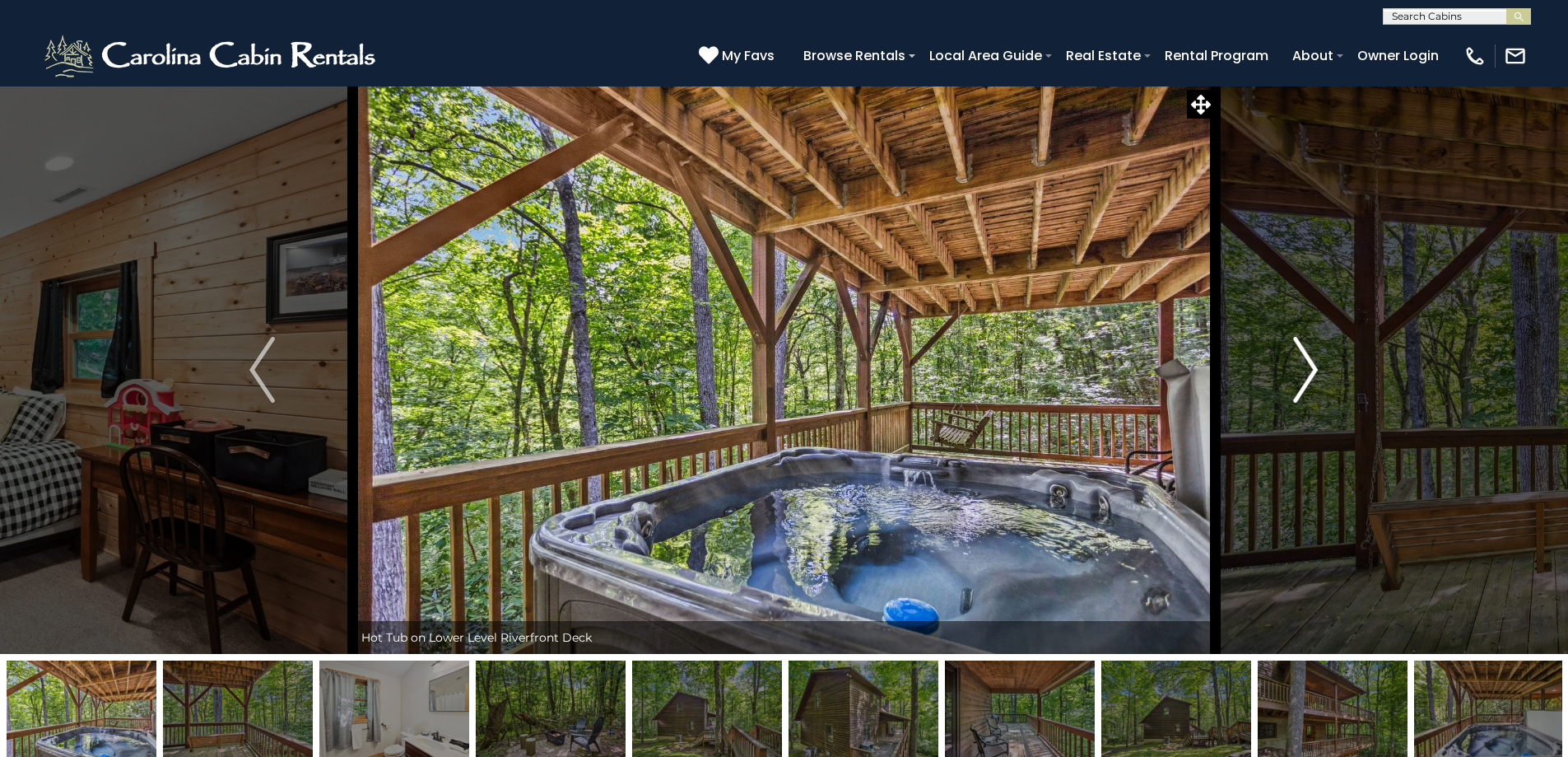
click at [1302, 378] on img "Next" at bounding box center [1306, 370] width 25 height 66
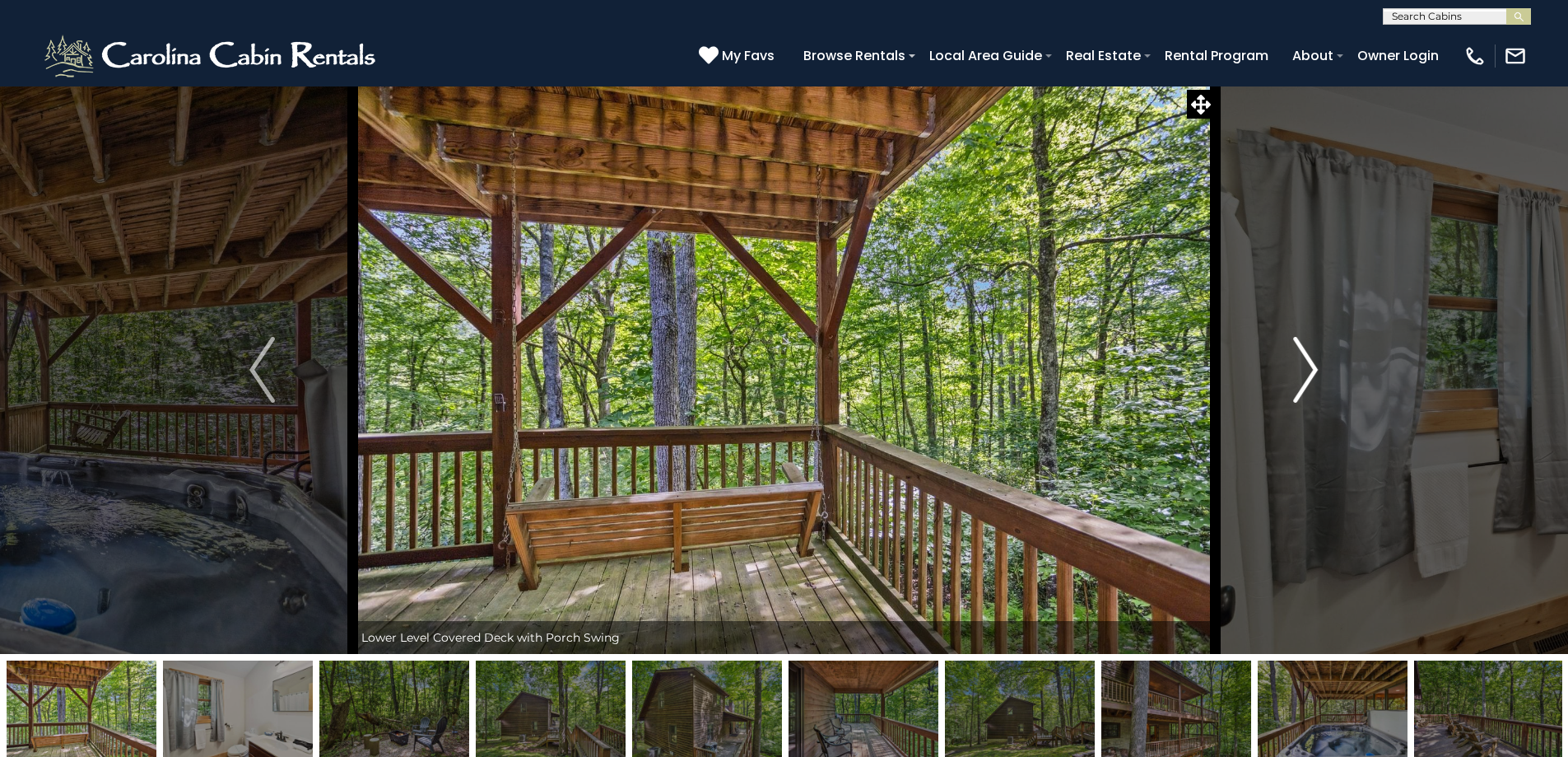
click at [1302, 378] on img "Next" at bounding box center [1306, 370] width 25 height 66
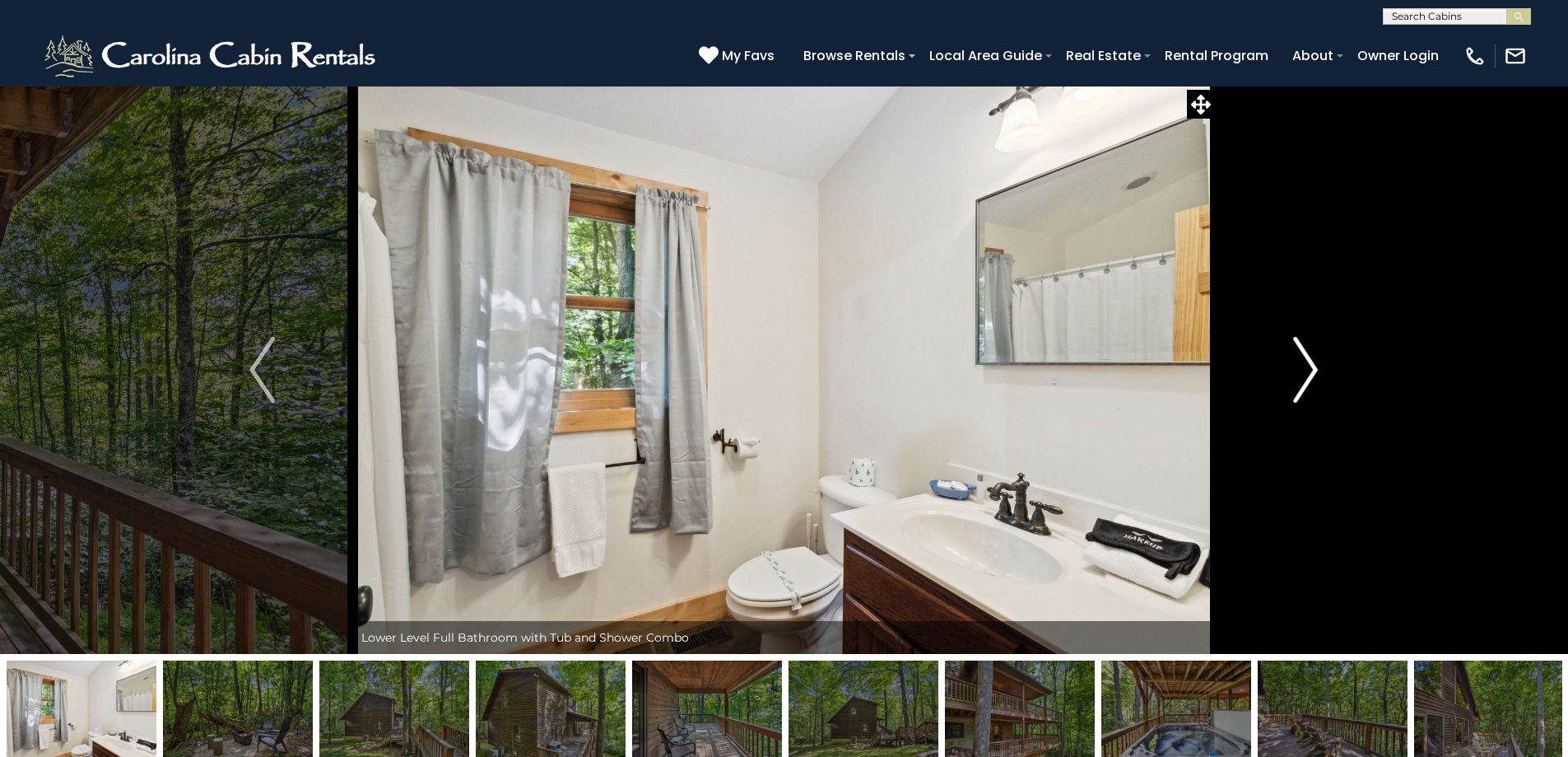
click at [1302, 378] on img "Next" at bounding box center [1306, 370] width 25 height 66
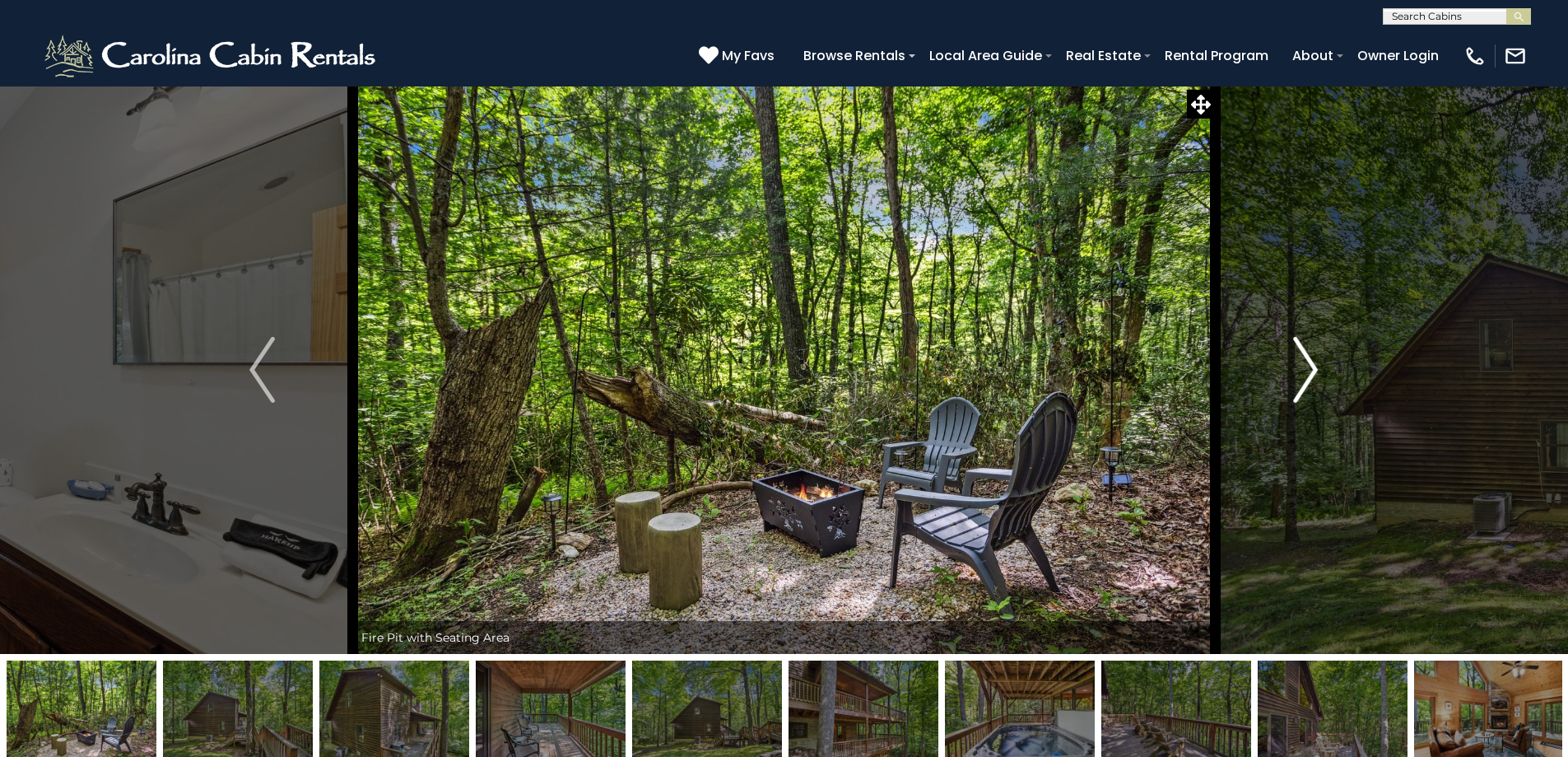
click at [1302, 378] on img "Next" at bounding box center [1306, 370] width 25 height 66
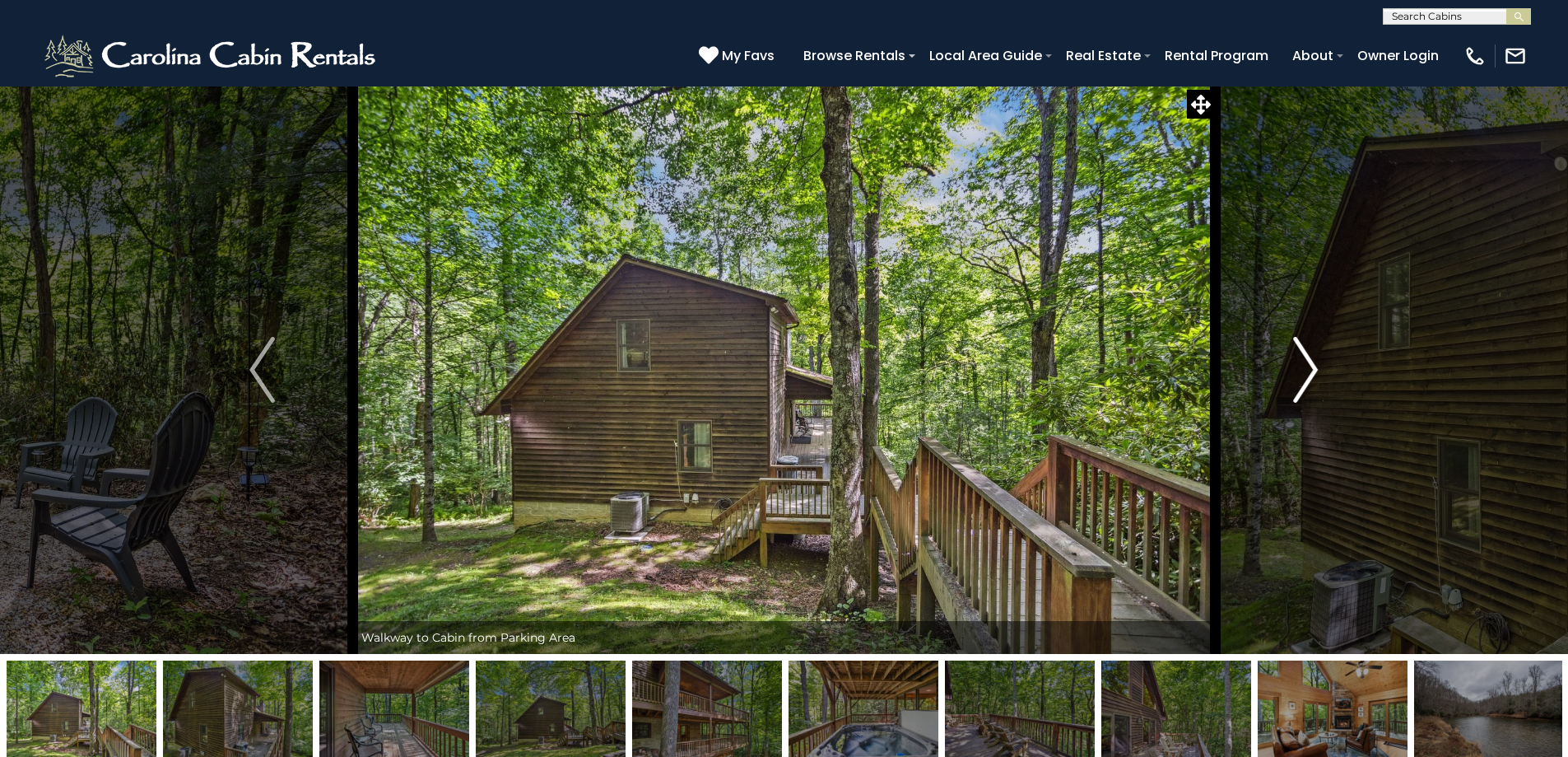
click at [1302, 378] on img "Next" at bounding box center [1306, 370] width 25 height 66
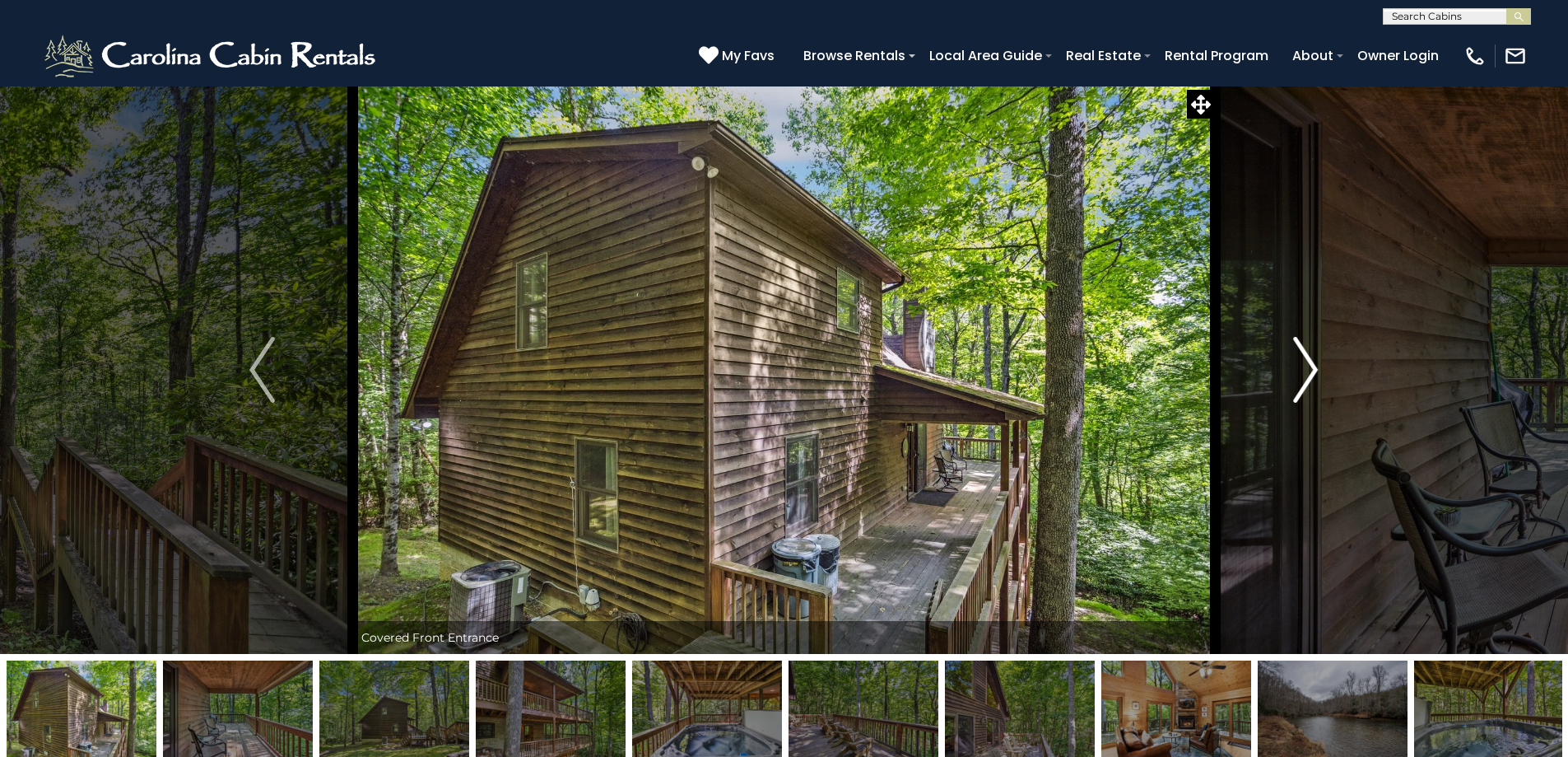
click at [1302, 378] on img "Next" at bounding box center [1306, 370] width 25 height 66
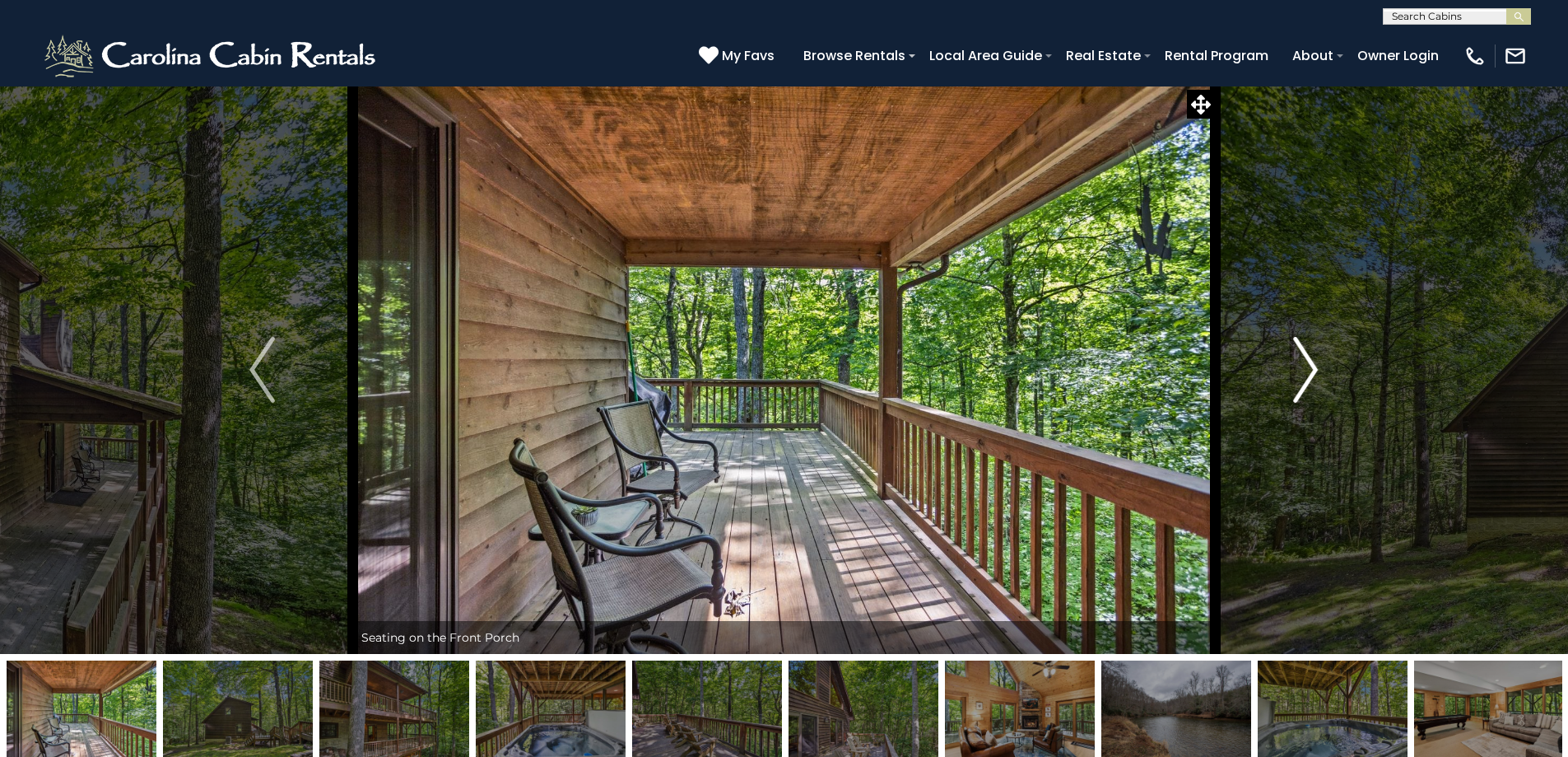
click at [1302, 378] on img "Next" at bounding box center [1306, 370] width 25 height 66
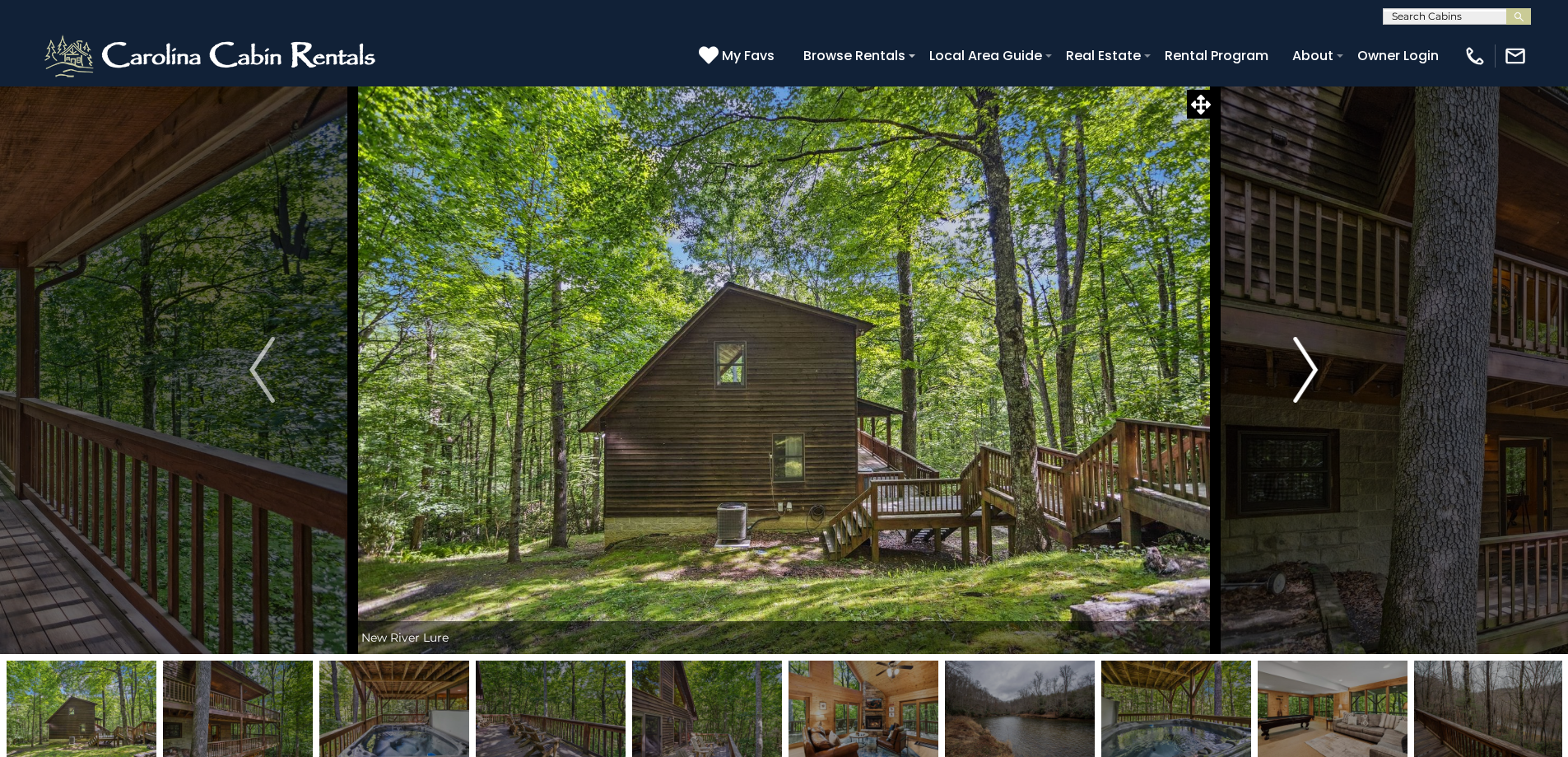
click at [1302, 378] on img "Next" at bounding box center [1306, 370] width 25 height 66
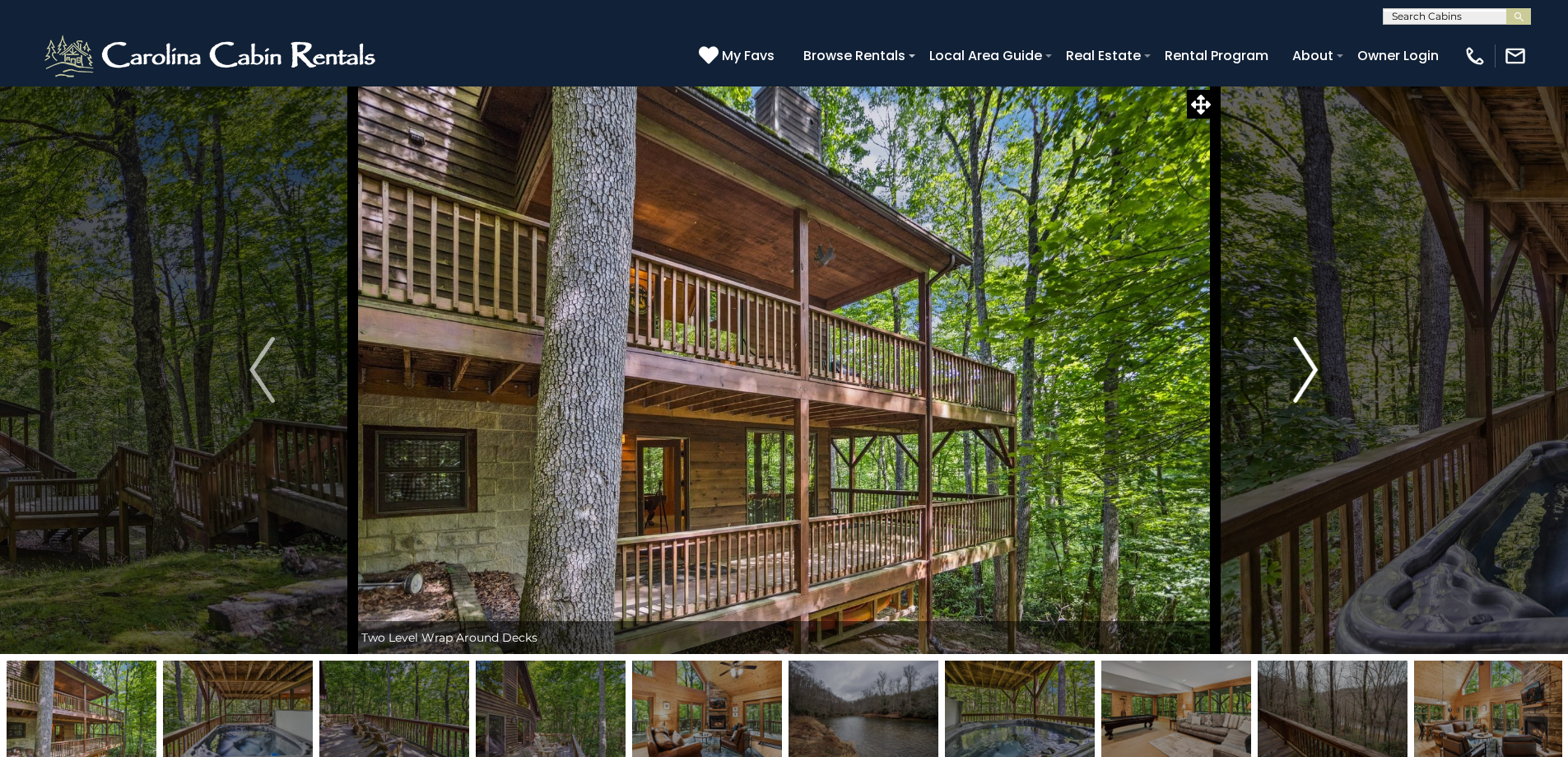
click at [1302, 378] on img "Next" at bounding box center [1306, 370] width 25 height 66
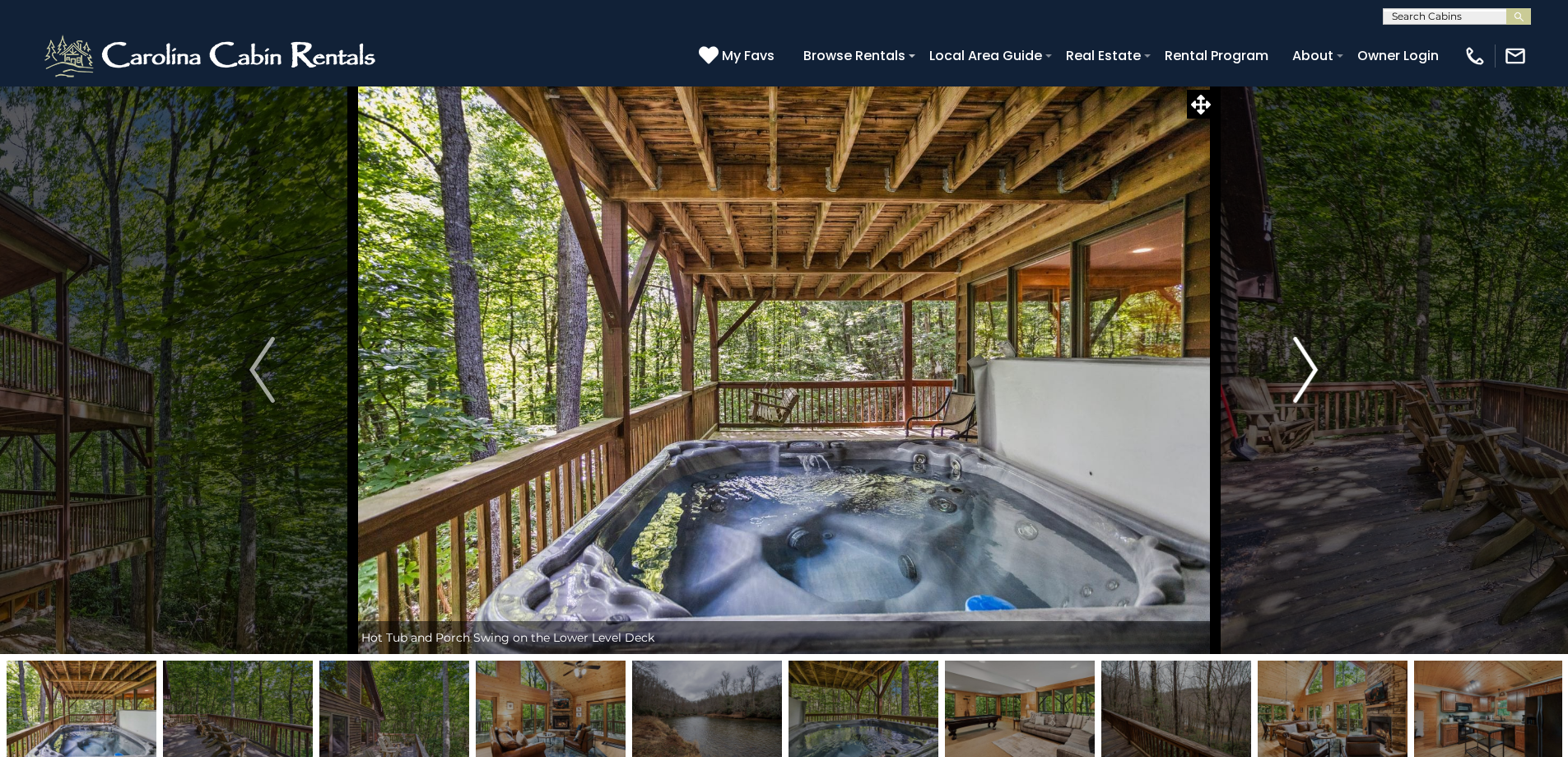
click at [1302, 378] on img "Next" at bounding box center [1306, 370] width 25 height 66
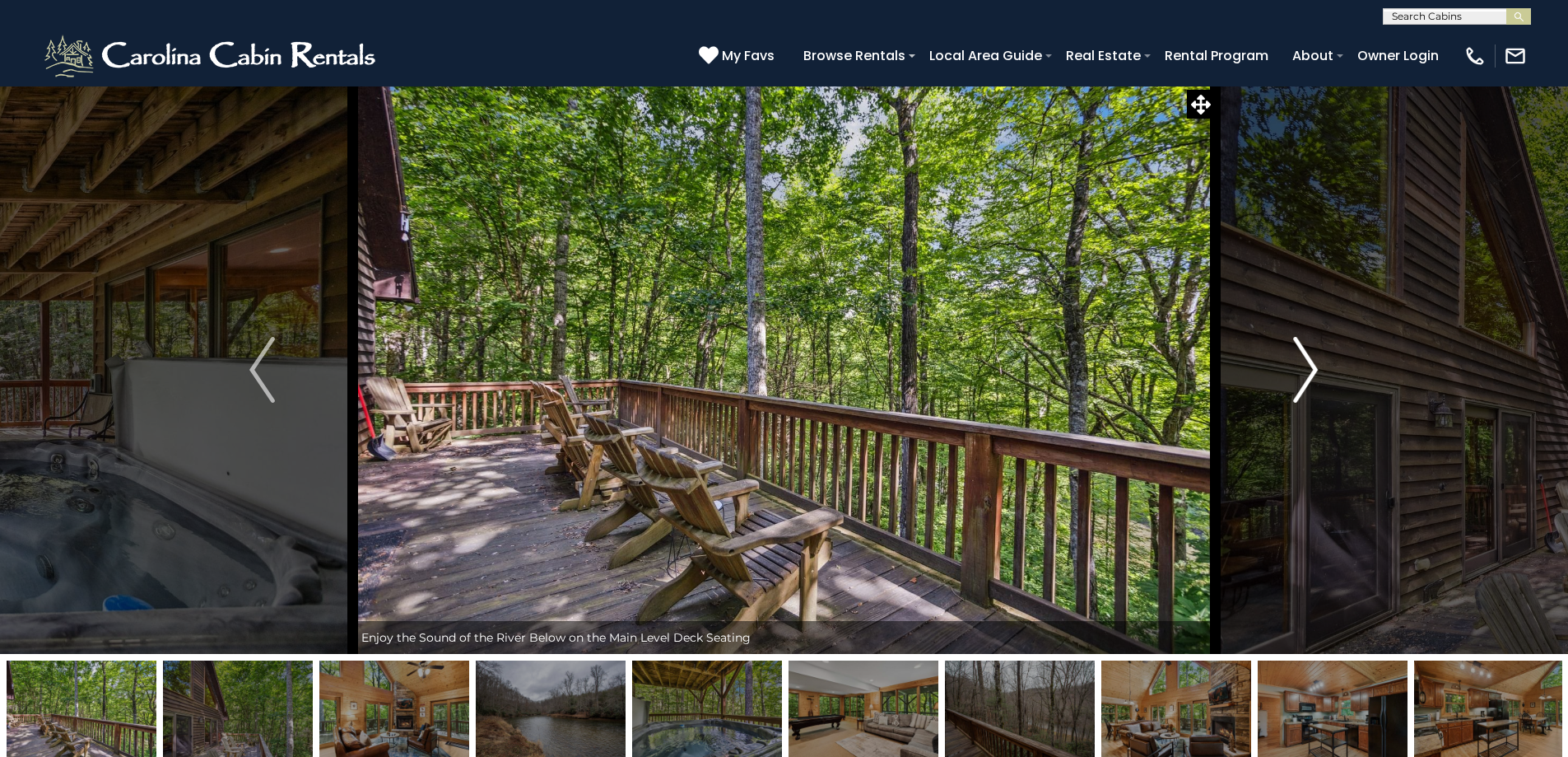
click at [1302, 378] on img "Next" at bounding box center [1306, 370] width 25 height 66
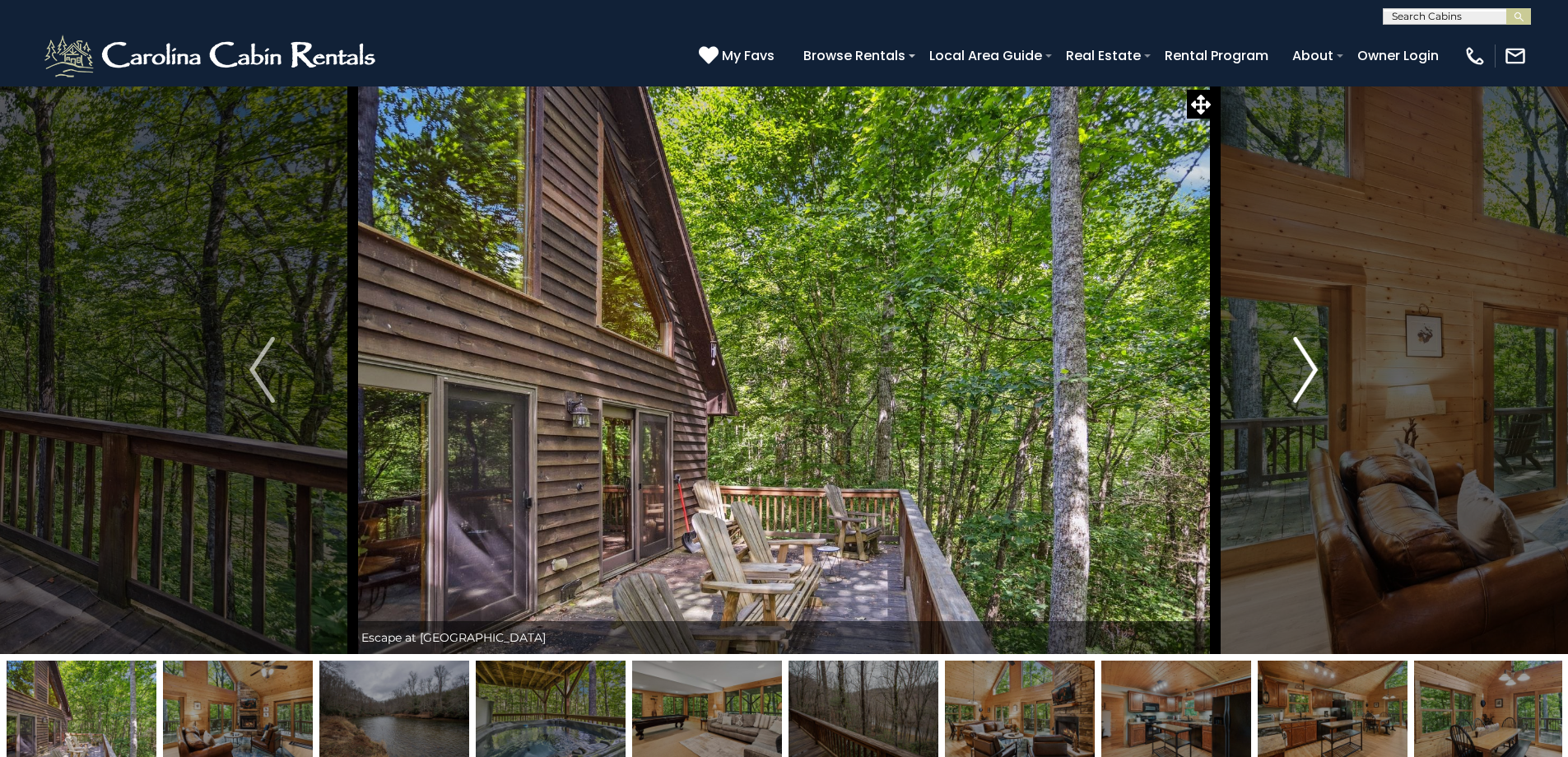
click at [1302, 378] on img "Next" at bounding box center [1306, 370] width 25 height 66
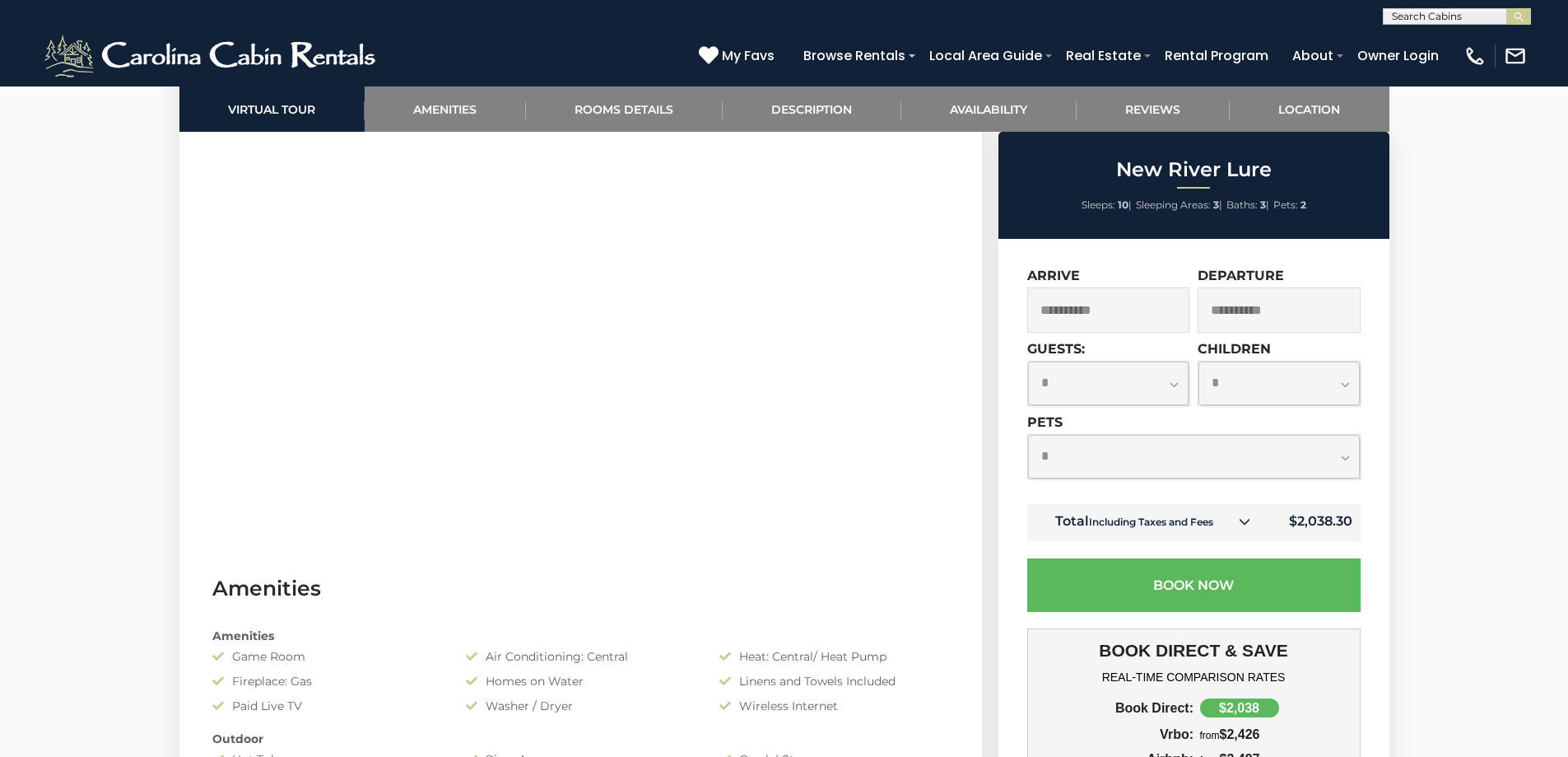
scroll to position [878, 0]
